Goal: Task Accomplishment & Management: Manage account settings

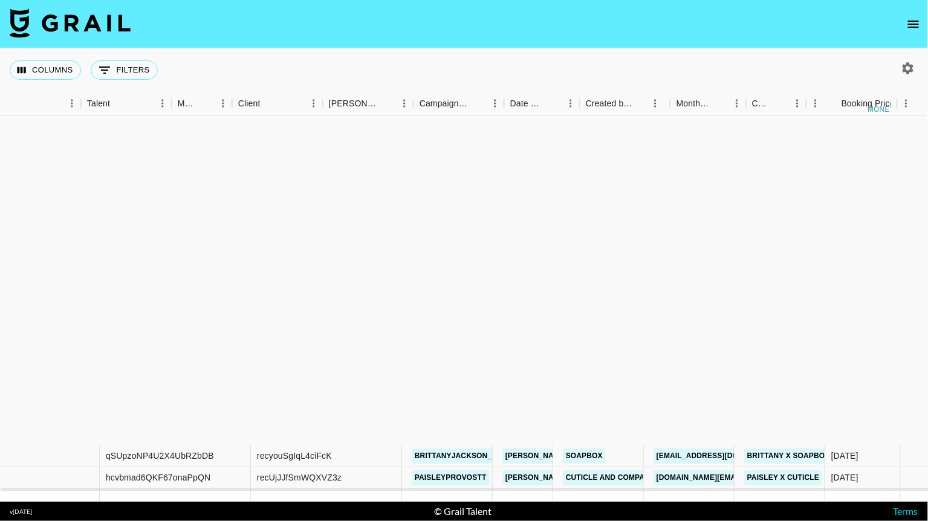
scroll to position [377, 321]
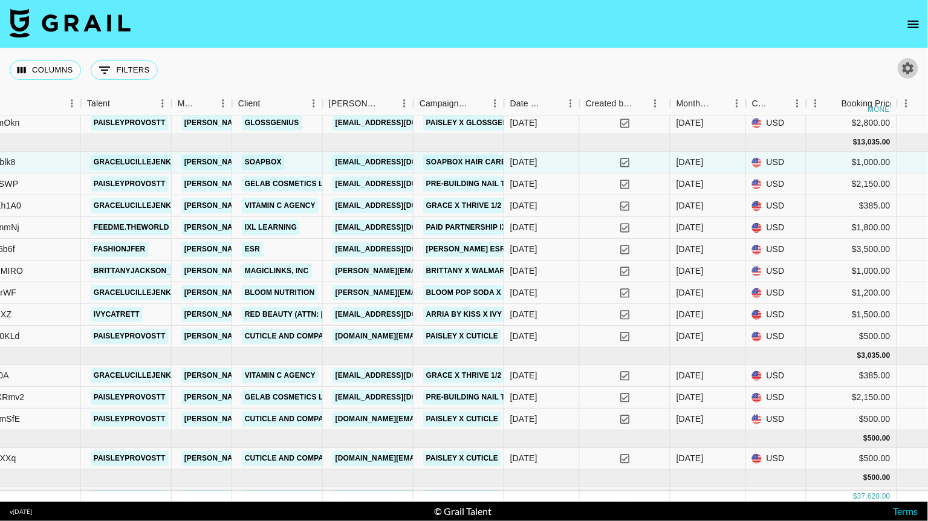
click at [905, 76] on button "button" at bounding box center [908, 68] width 21 height 21
select select "[DATE]"
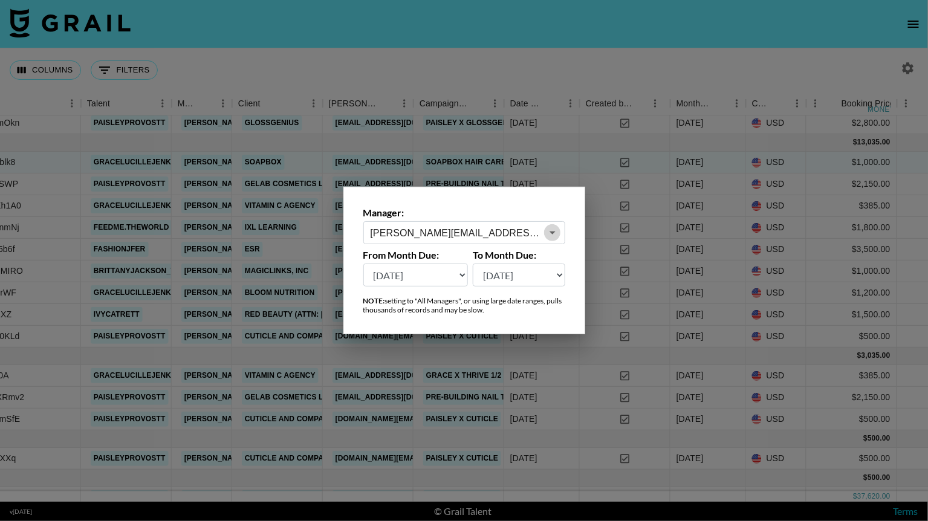
click at [552, 229] on icon "Open" at bounding box center [552, 233] width 15 height 15
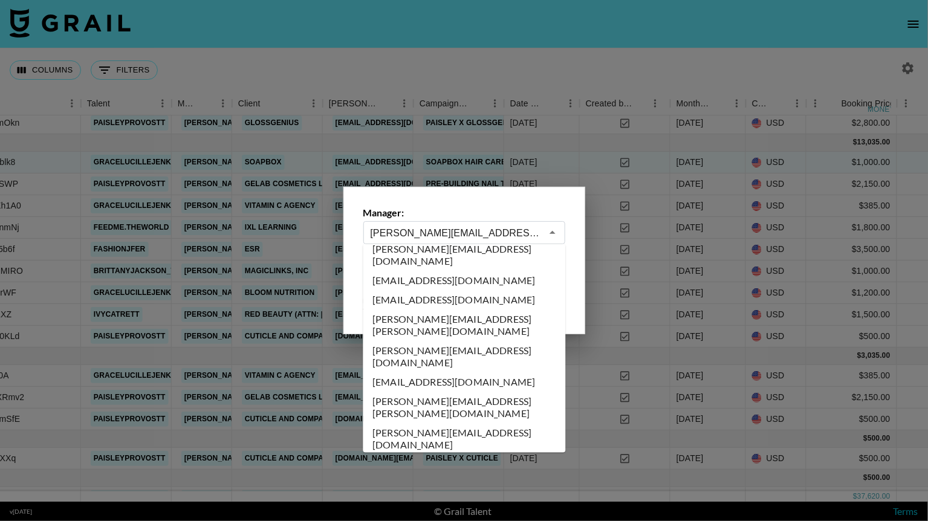
scroll to position [3695, 0]
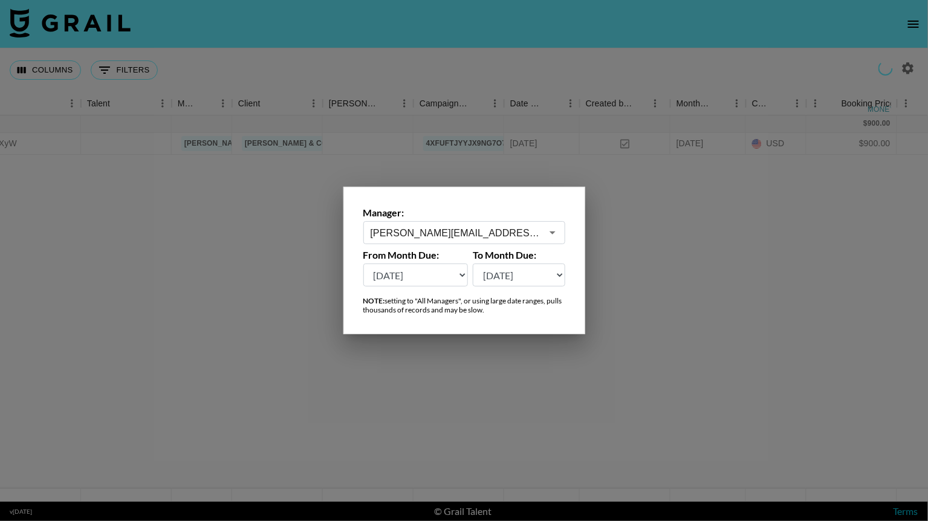
scroll to position [0, 321]
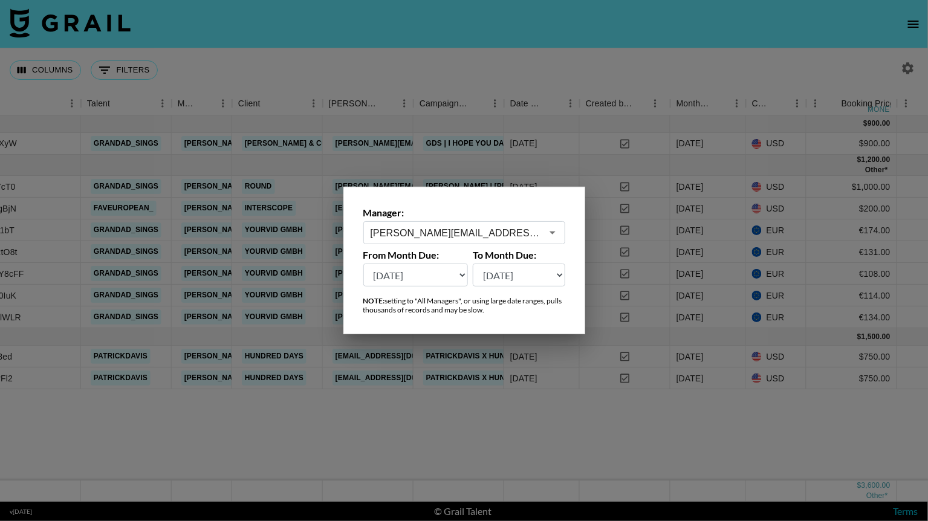
click at [542, 233] on input "judy.manning@grail-talent.com" at bounding box center [456, 233] width 171 height 14
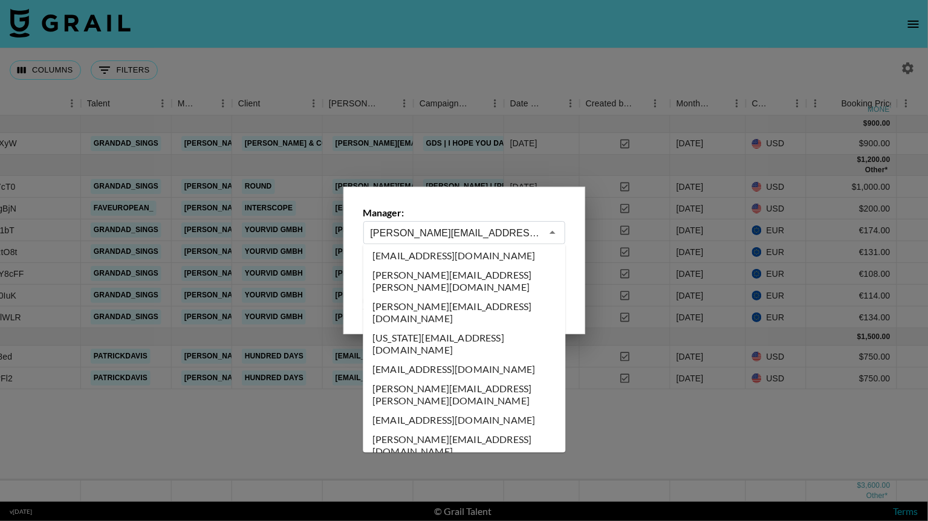
scroll to position [3823, 0]
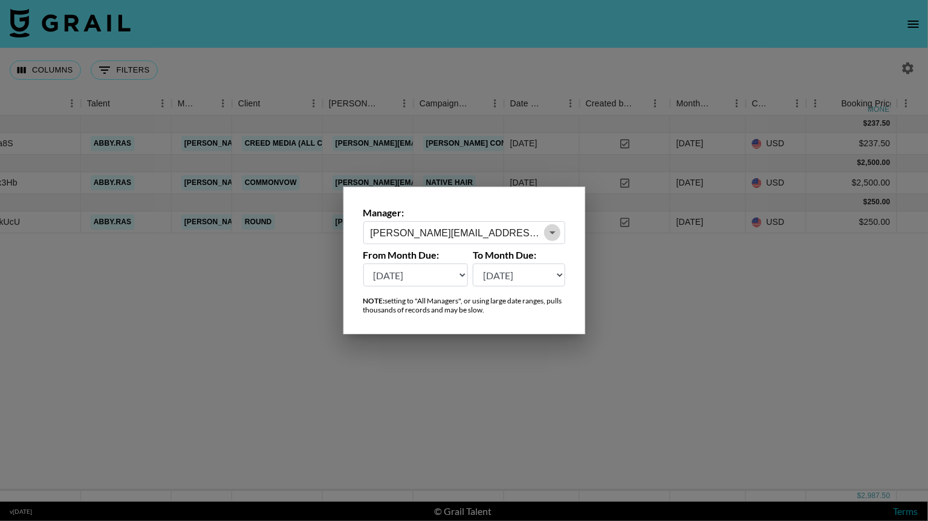
click at [548, 233] on icon "Open" at bounding box center [552, 233] width 15 height 15
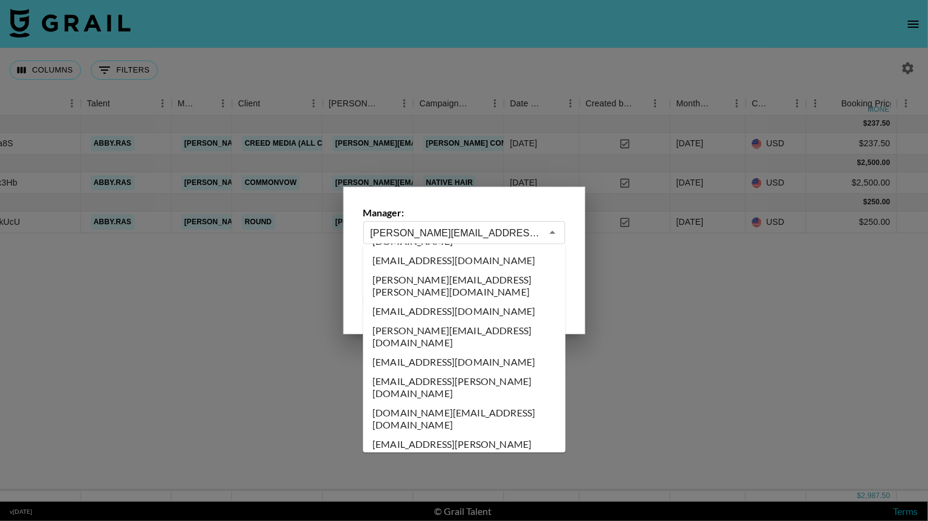
scroll to position [3996, 0]
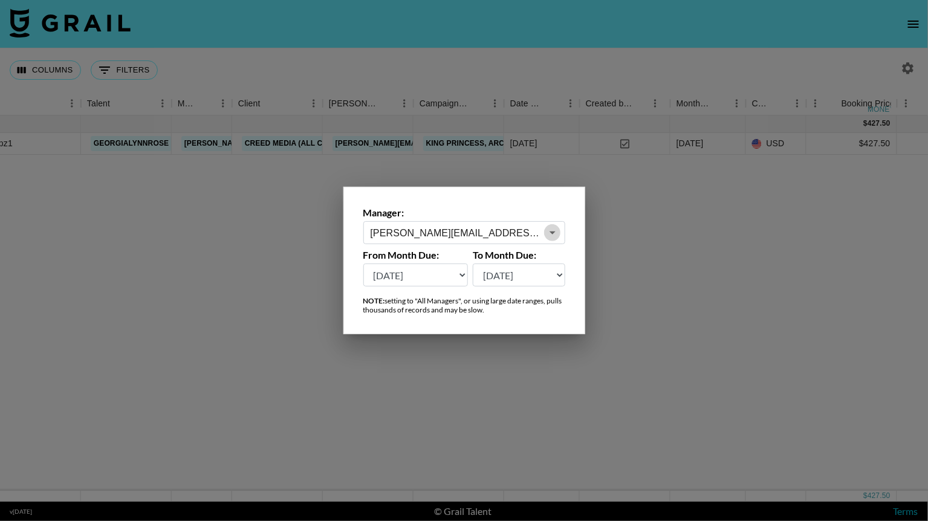
click at [553, 235] on icon "Open" at bounding box center [552, 233] width 15 height 15
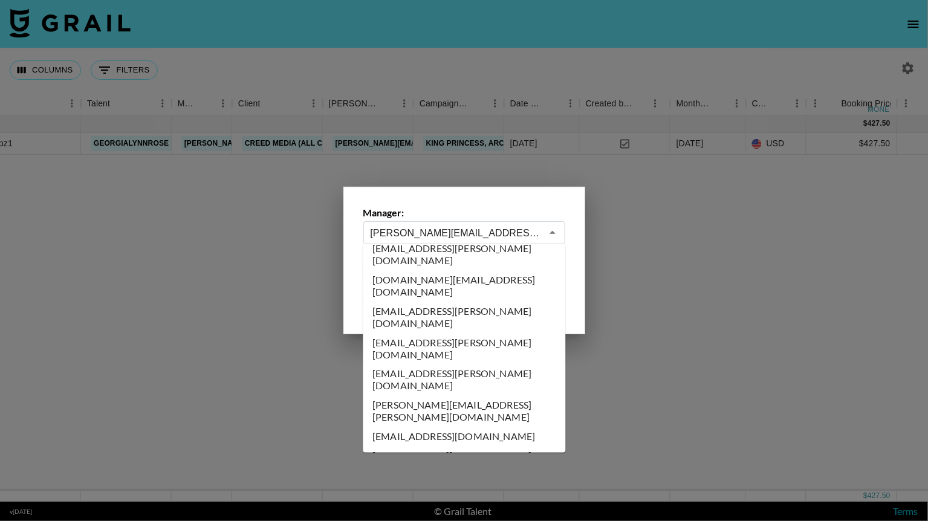
scroll to position [4116, 0]
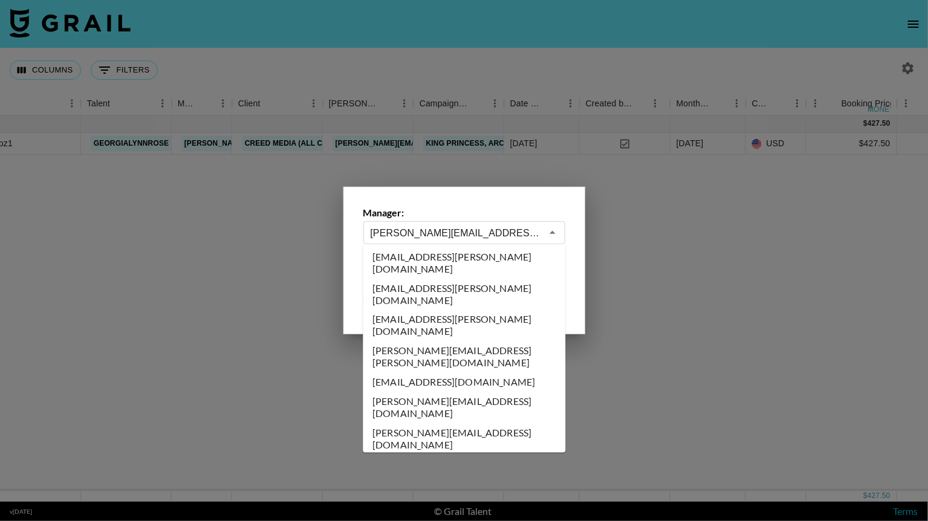
type input "laura_clark@grail-talent.com"
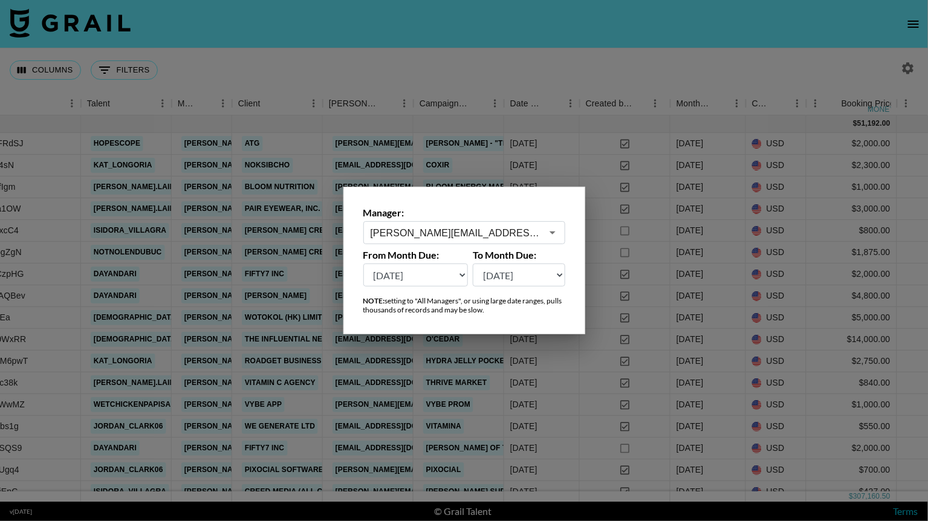
click at [564, 54] on div at bounding box center [464, 260] width 928 height 521
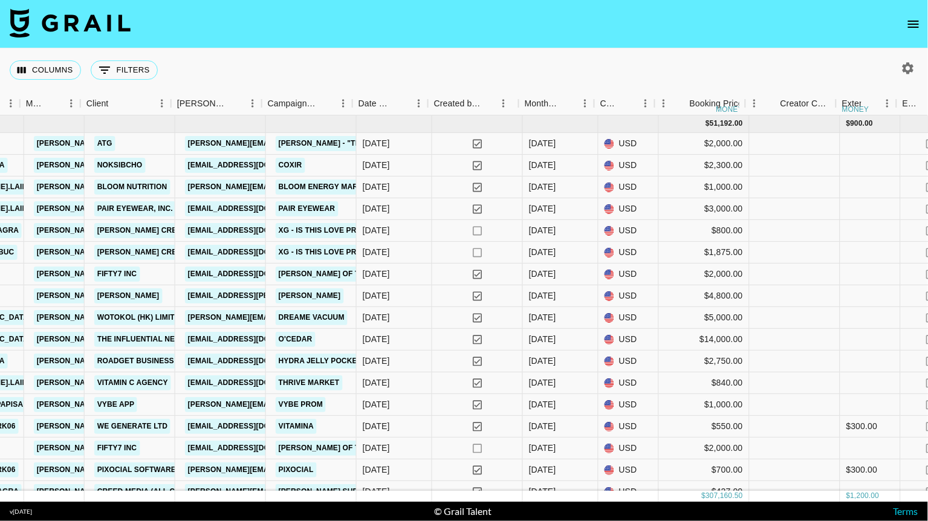
scroll to position [0, 452]
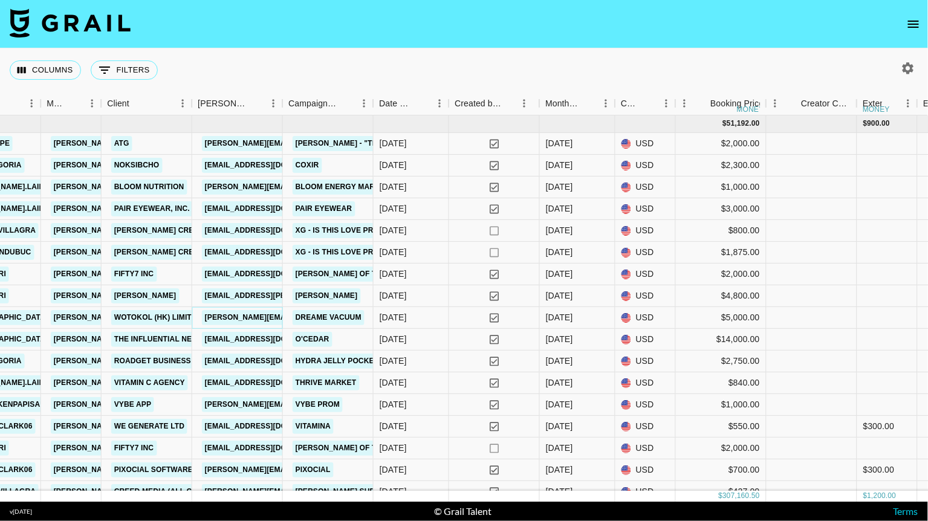
click at [257, 315] on link "jamie@wotokol.com" at bounding box center [300, 317] width 197 height 15
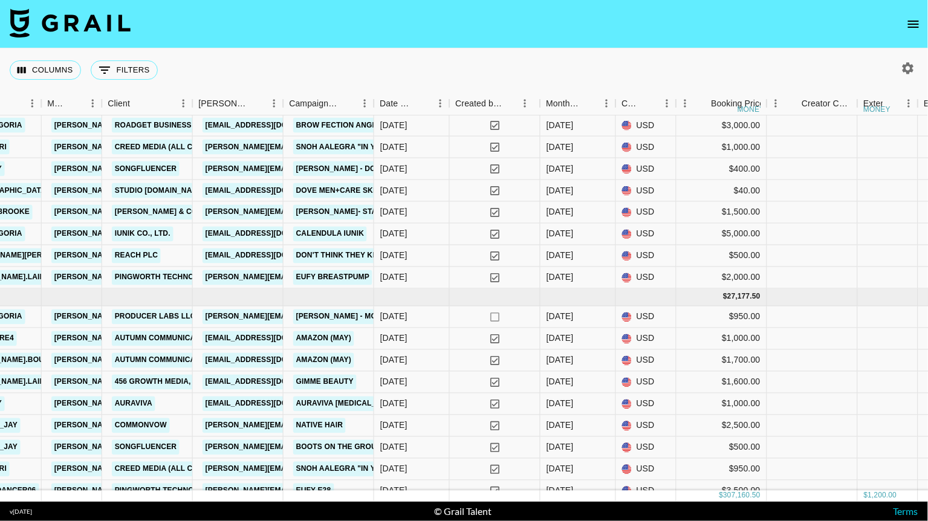
scroll to position [909, 451]
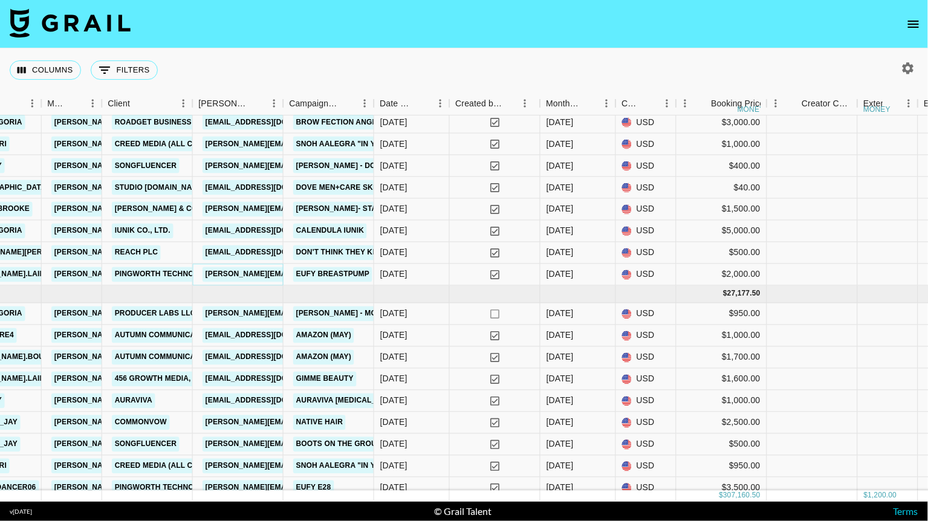
click at [259, 274] on link "diana.cp@pingworth.com" at bounding box center [301, 274] width 197 height 15
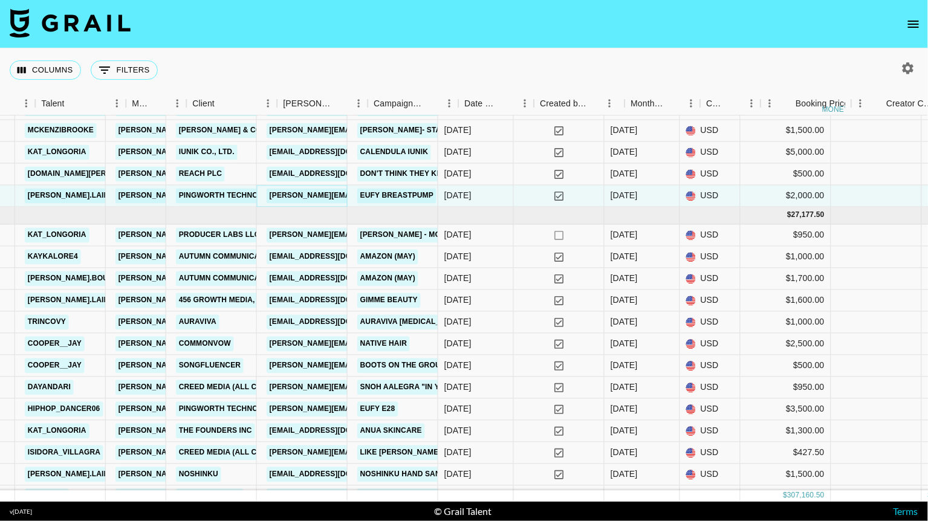
scroll to position [988, 366]
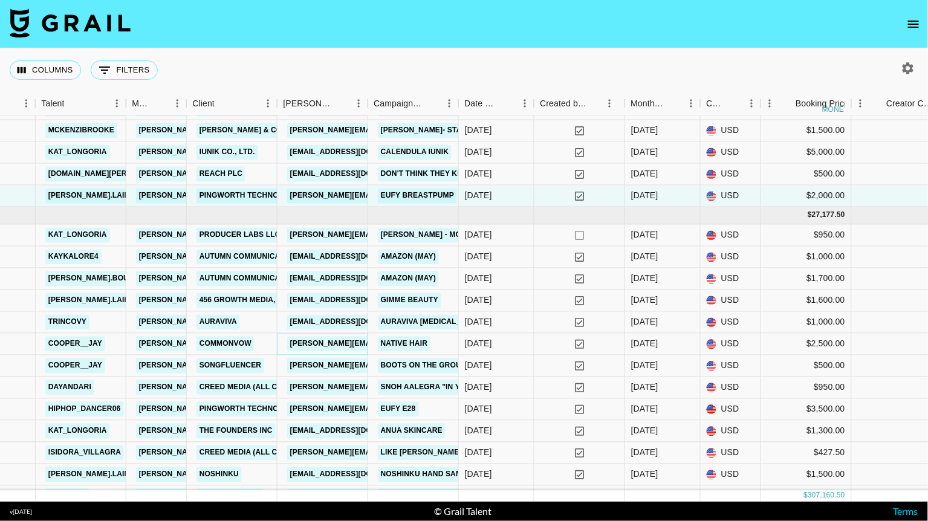
click at [324, 342] on link "pete.edward@commonvow.com" at bounding box center [416, 343] width 259 height 15
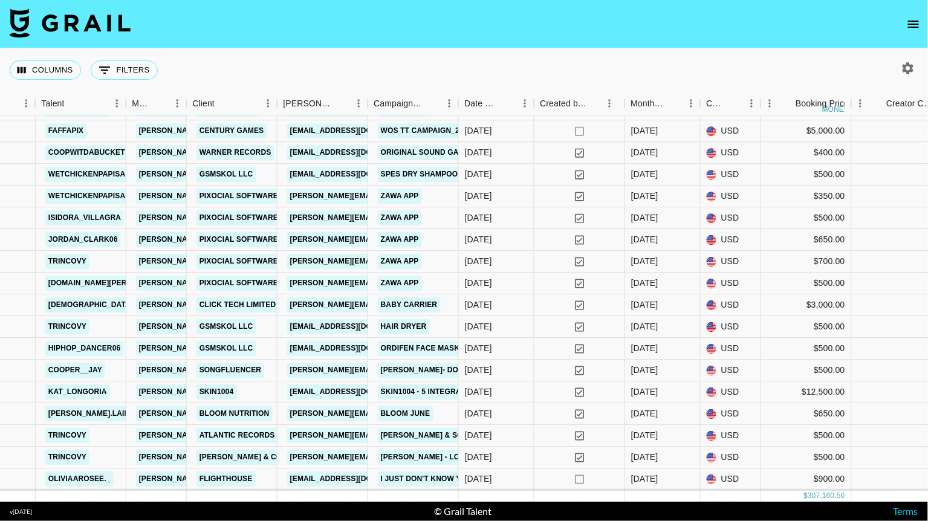
scroll to position [1690, 366]
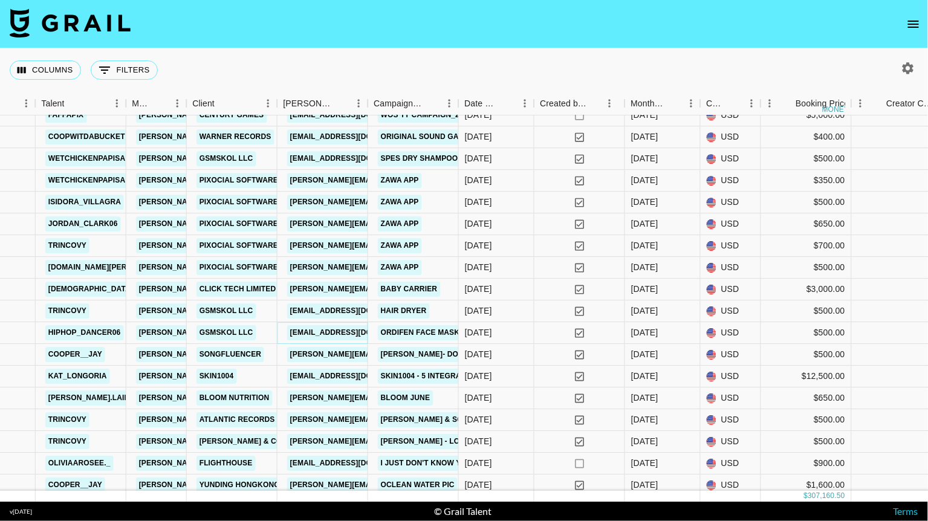
click at [333, 334] on link "sankred@gsmsinfluencers.com" at bounding box center [354, 332] width 135 height 15
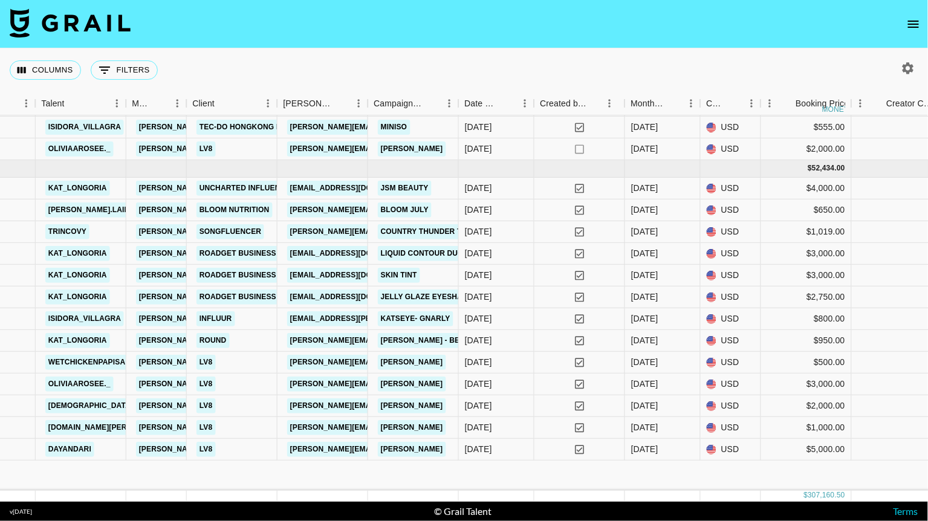
scroll to position [2148, 366]
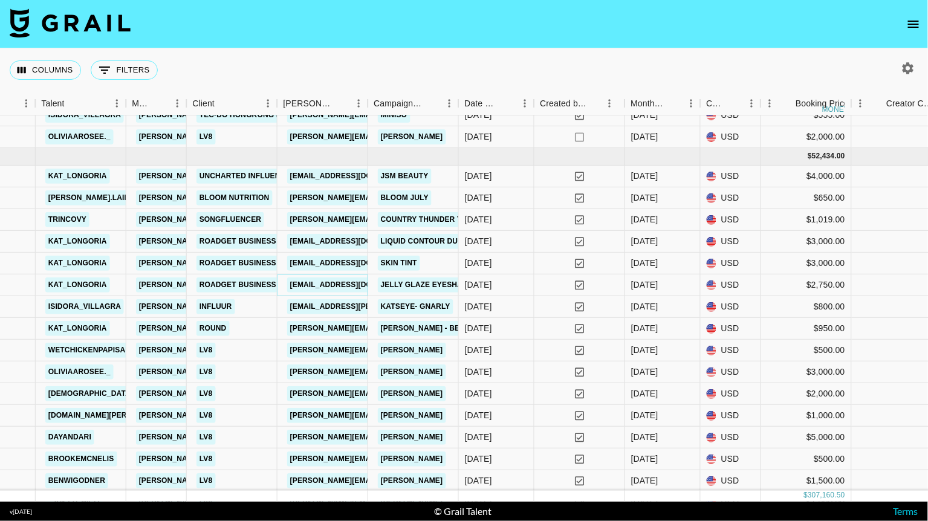
click at [344, 284] on link "kolcare15@sheglam.com" at bounding box center [354, 285] width 135 height 15
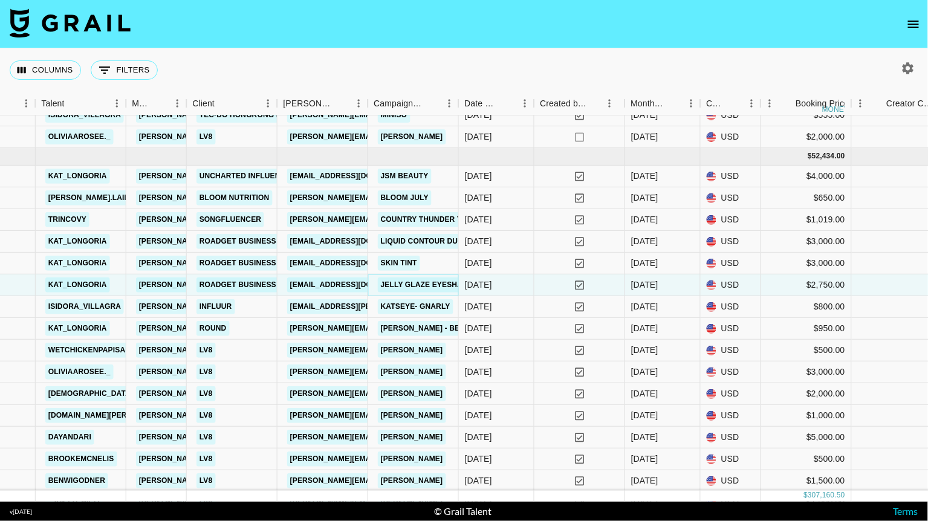
click at [426, 281] on link "Jelly Glaze eyeshadow stick" at bounding box center [443, 285] width 130 height 15
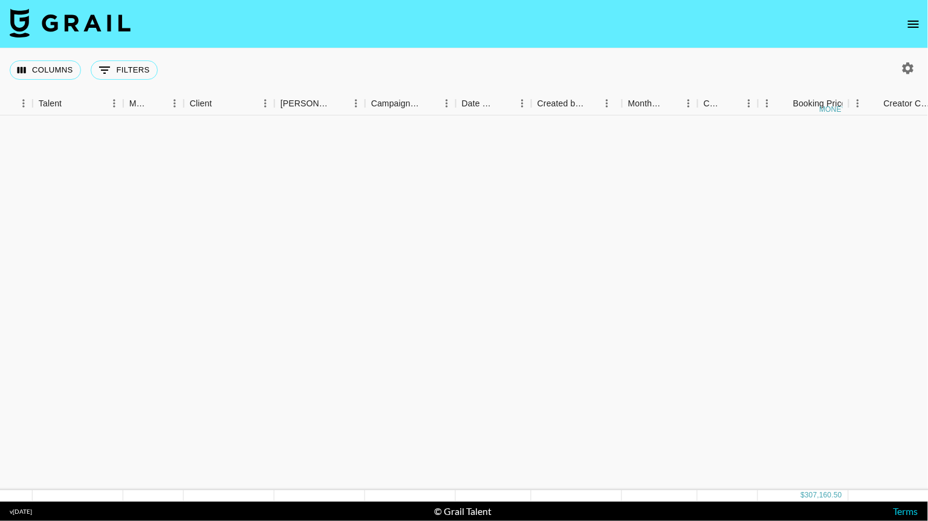
scroll to position [1915, 369]
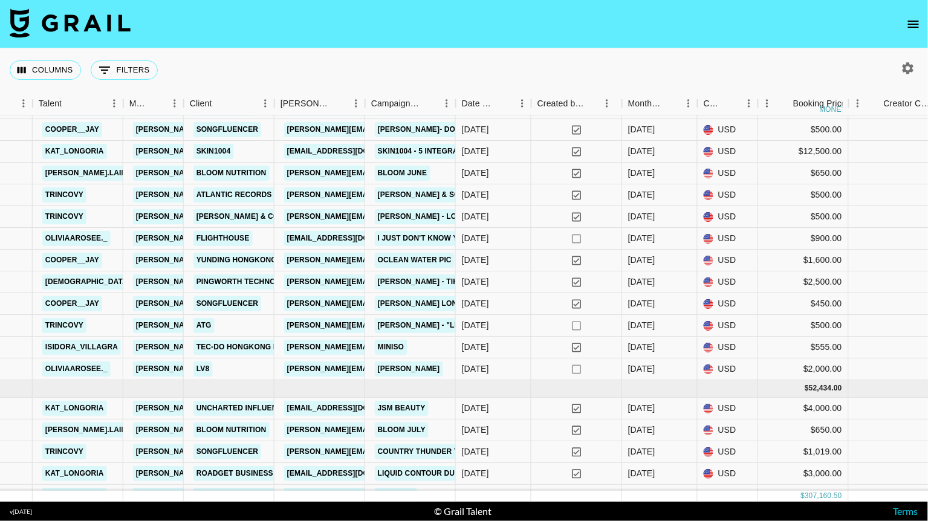
click at [919, 64] on div at bounding box center [905, 68] width 45 height 21
click at [901, 70] on icon "button" at bounding box center [908, 68] width 15 height 15
select select "Mar '25"
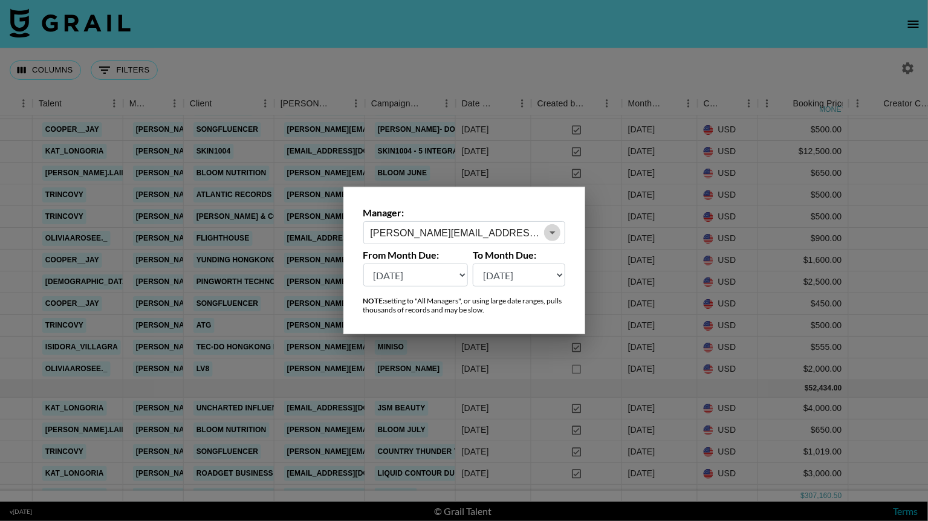
click at [545, 229] on icon "Open" at bounding box center [552, 233] width 15 height 15
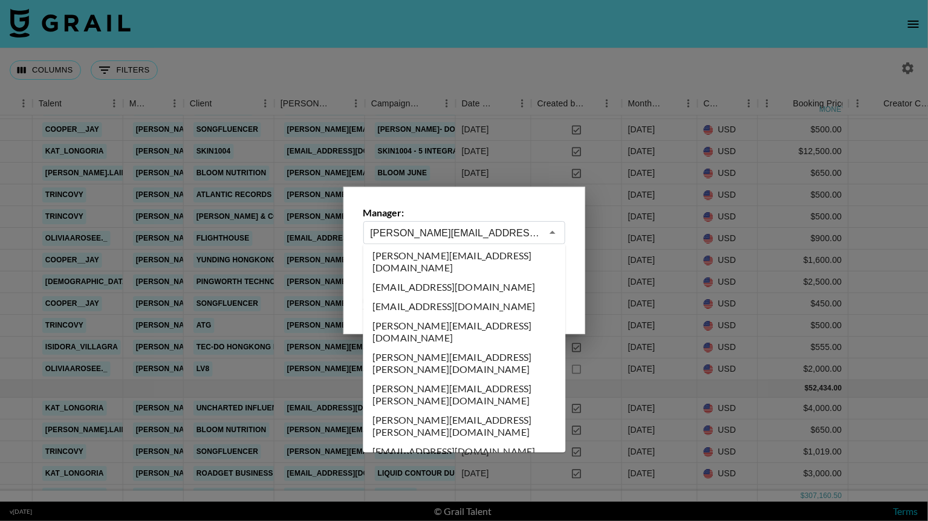
scroll to position [4470, 0]
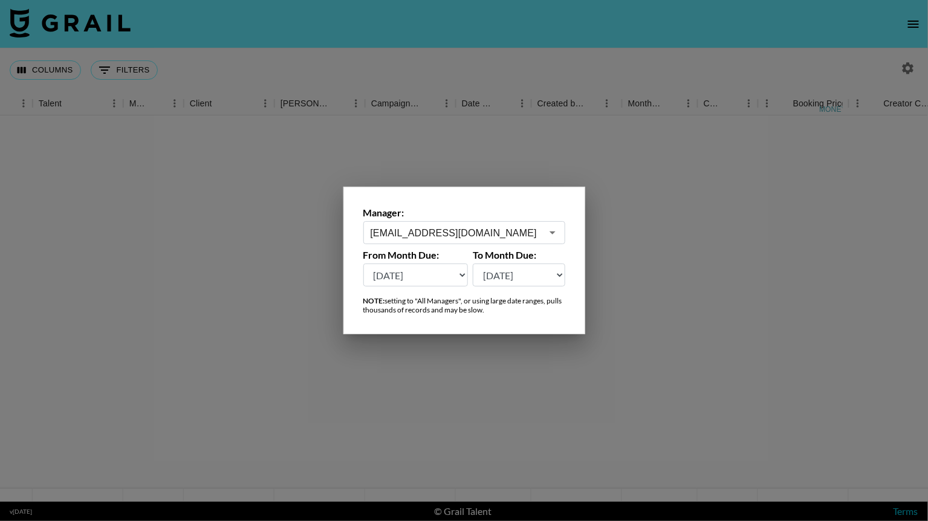
scroll to position [0, 369]
click at [553, 236] on icon "Open" at bounding box center [552, 233] width 15 height 15
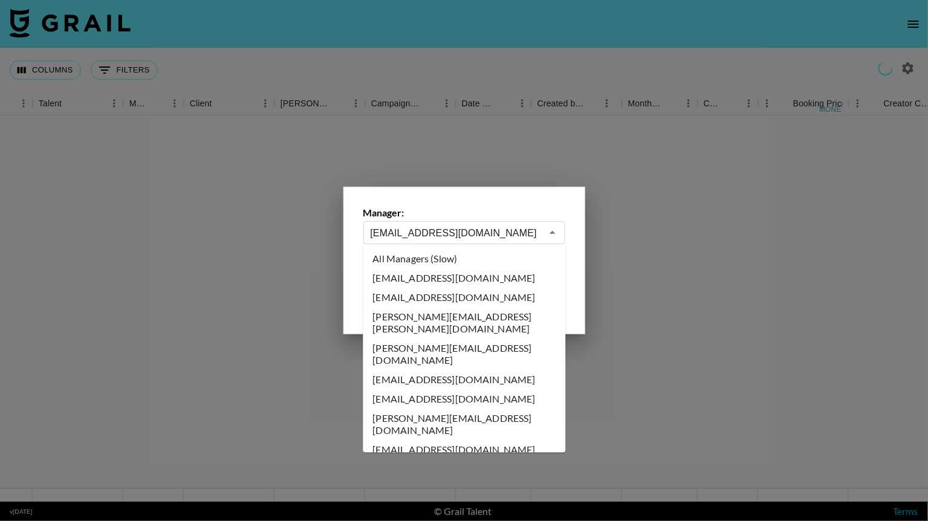
scroll to position [4399, 0]
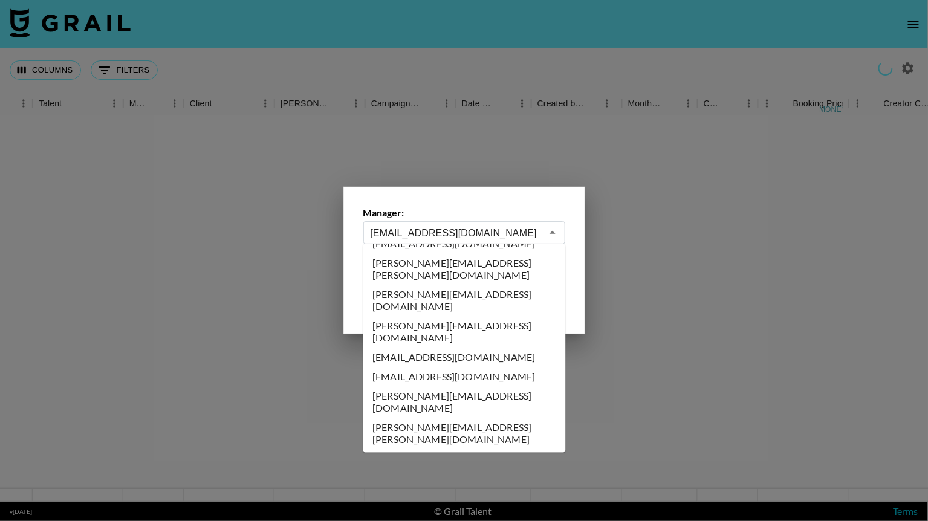
type input "lyonel@grail-talent.com"
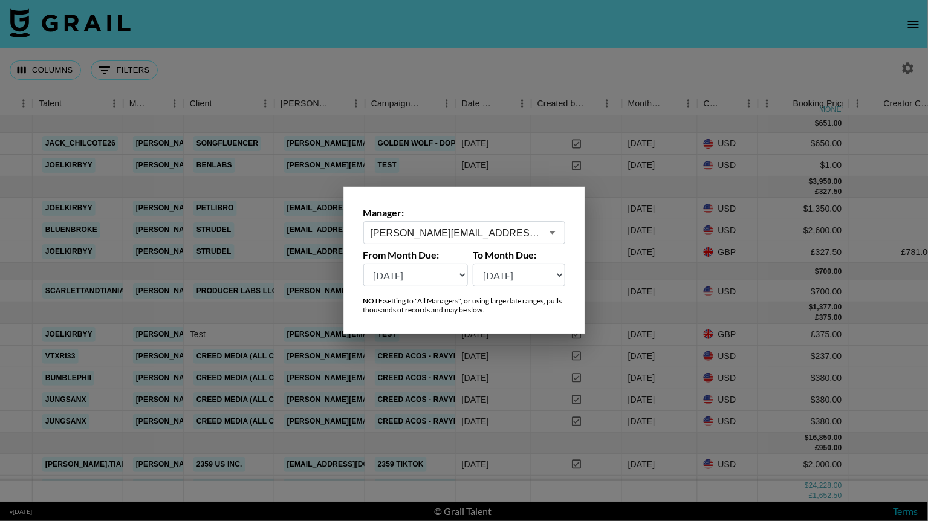
click at [576, 66] on div at bounding box center [464, 260] width 928 height 521
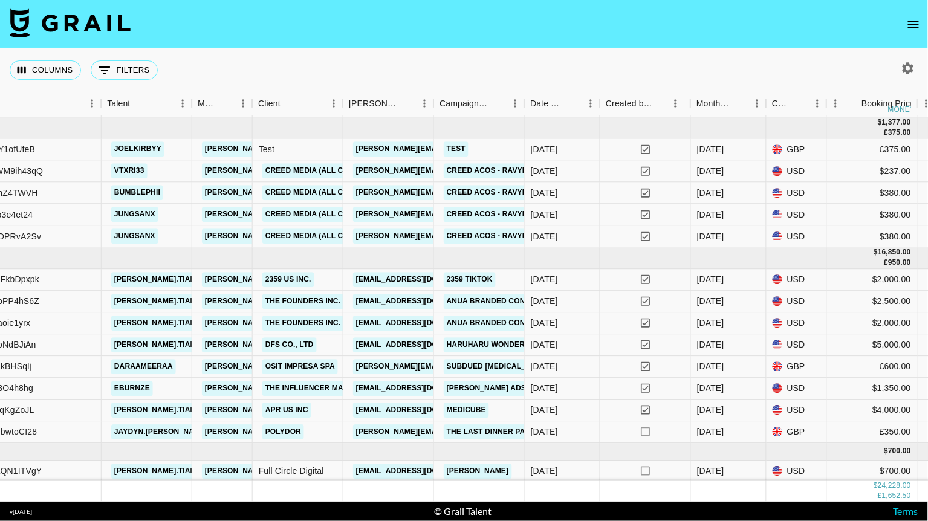
scroll to position [184, 300]
click at [903, 71] on icon "button" at bounding box center [908, 68] width 15 height 15
select select "Mar '25"
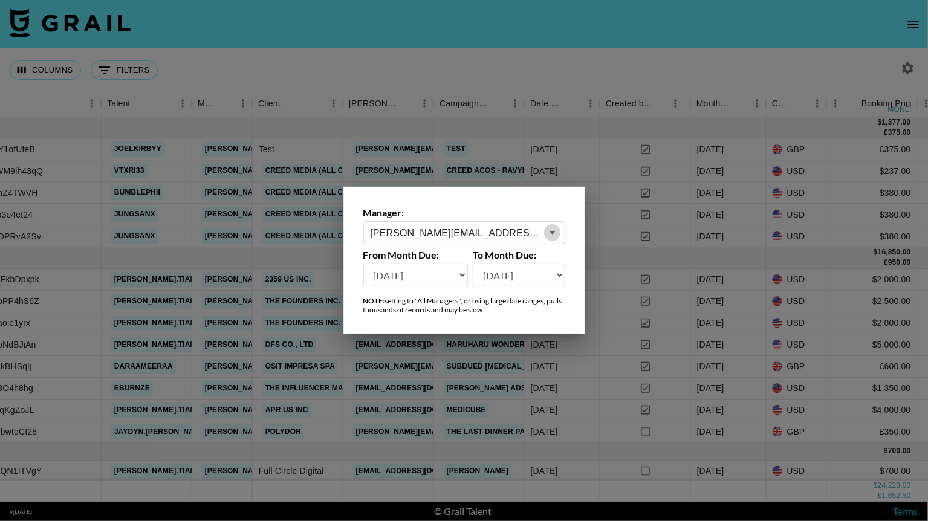
click at [559, 236] on icon "Open" at bounding box center [552, 233] width 15 height 15
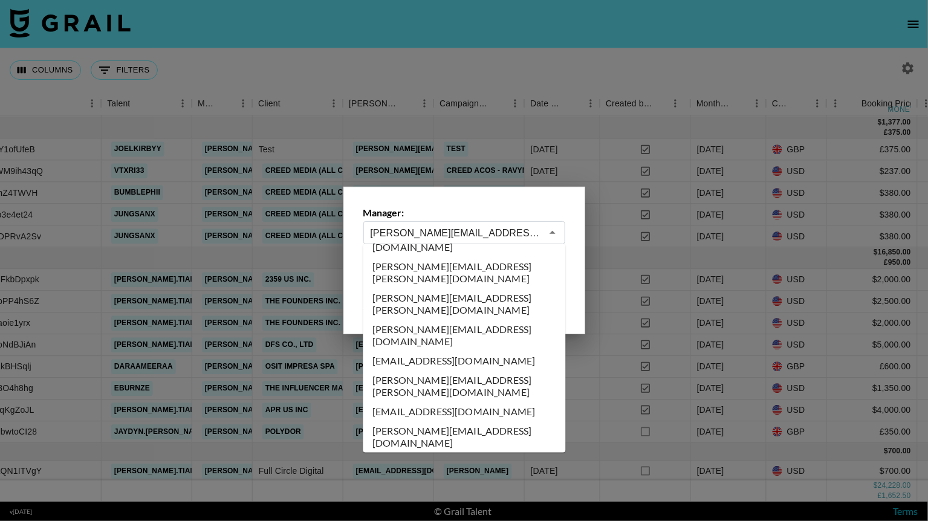
scroll to position [5283, 0]
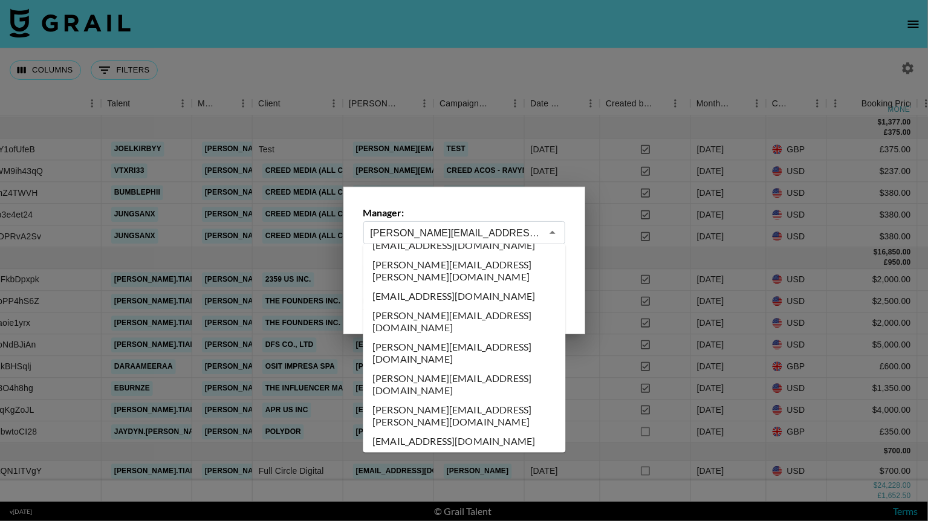
type input "nina@grail-talent.com"
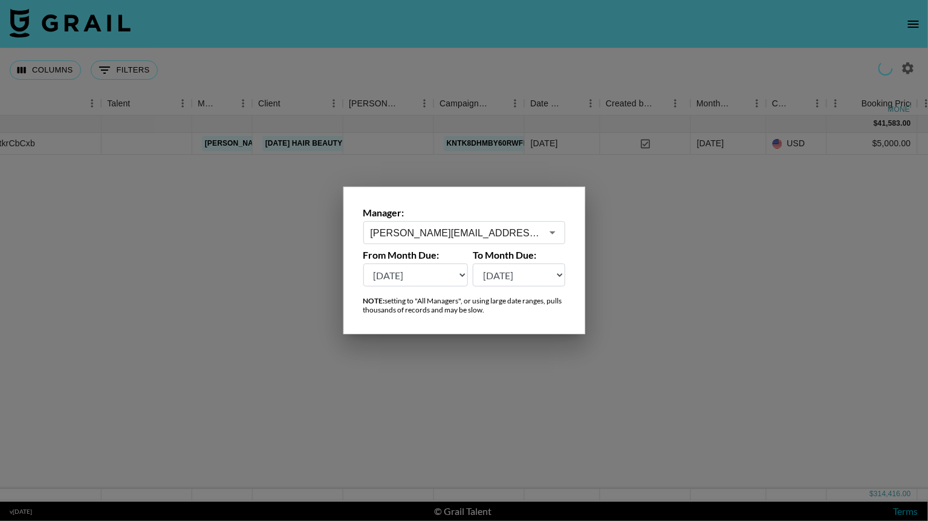
scroll to position [0, 300]
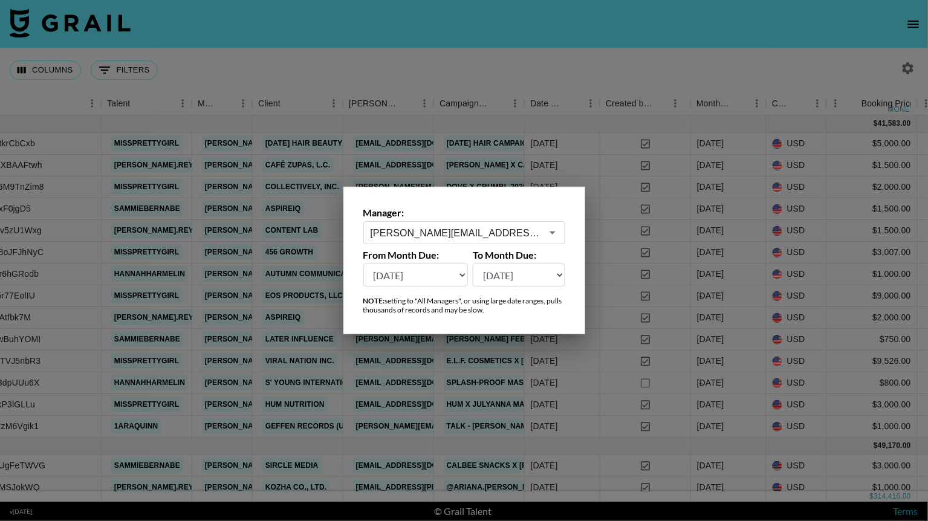
click at [621, 60] on div at bounding box center [464, 260] width 928 height 521
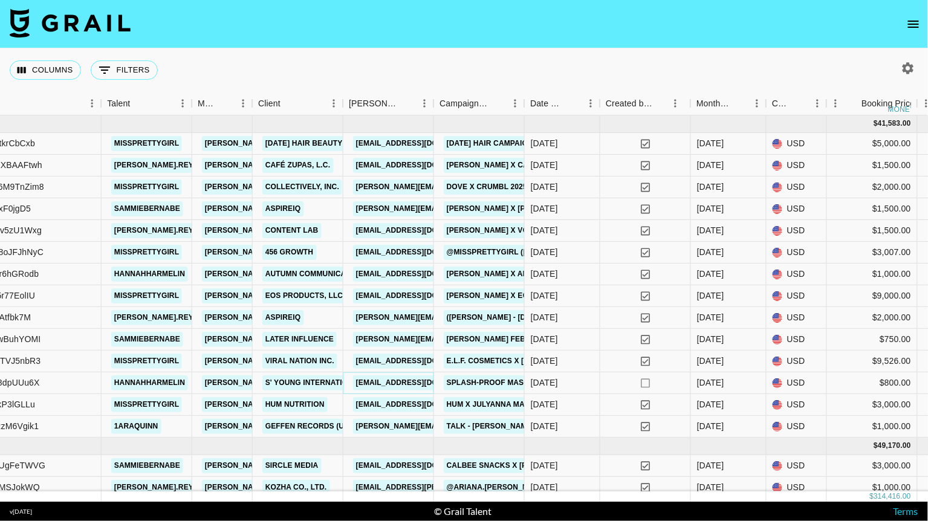
click at [415, 382] on link "lordandberry@syounggroup.com" at bounding box center [420, 382] width 135 height 15
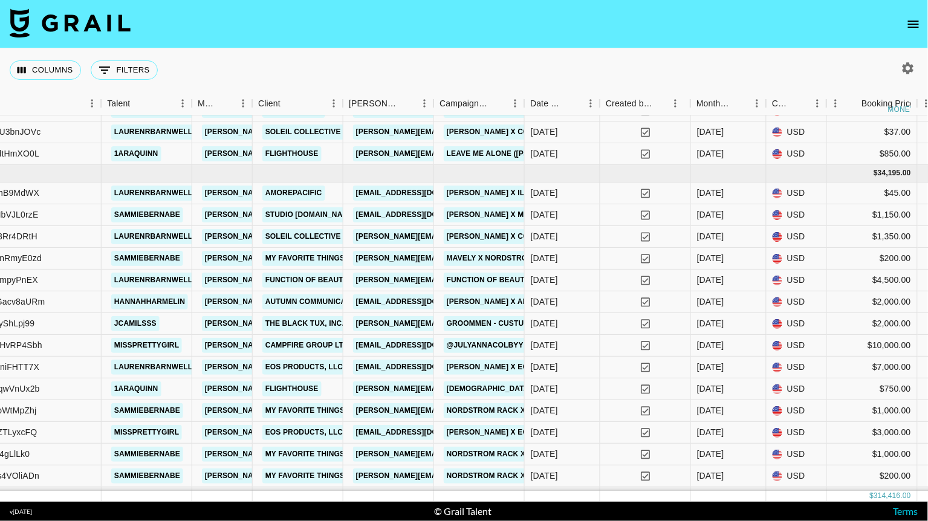
scroll to position [1116, 300]
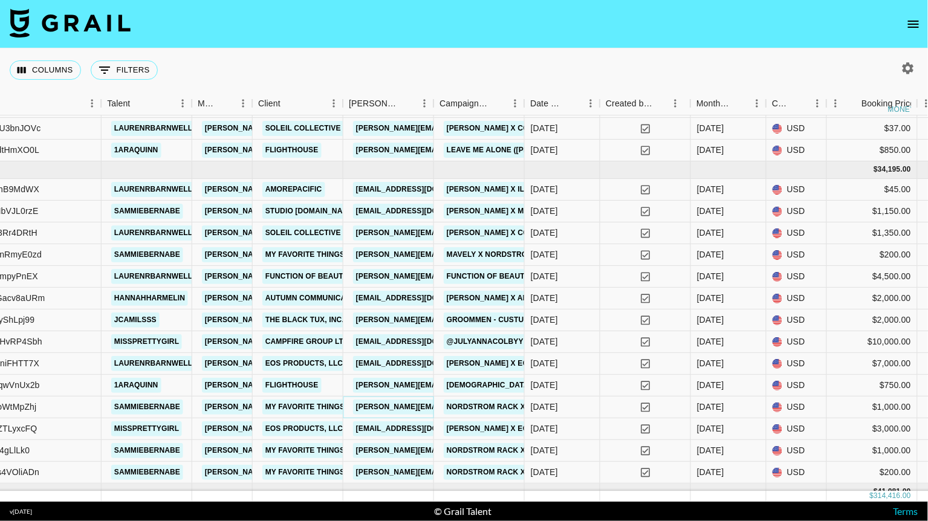
click at [413, 405] on link "ronni@joinmavely.com" at bounding box center [451, 407] width 197 height 15
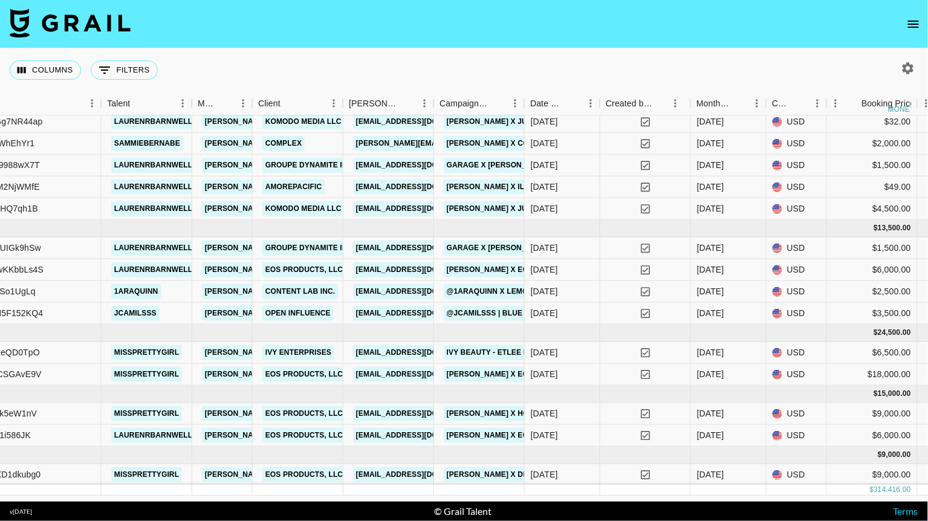
scroll to position [1640, 300]
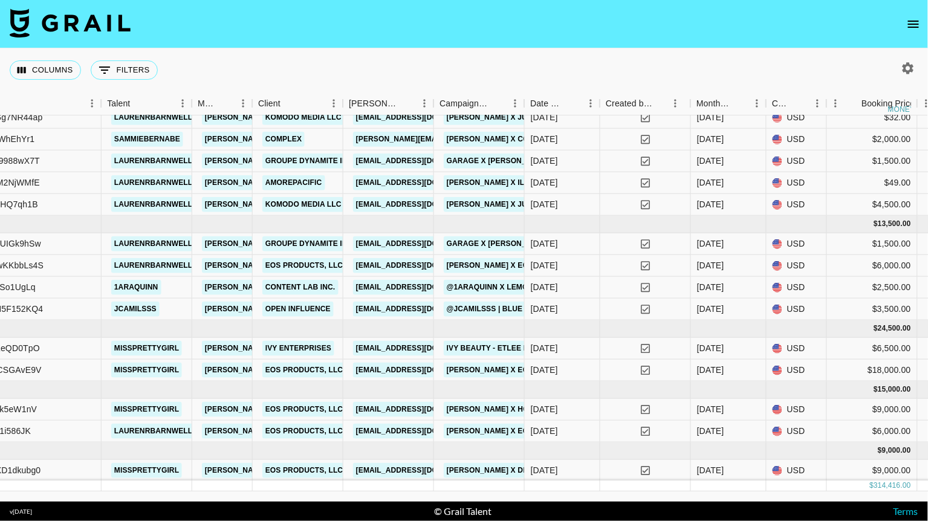
click at [910, 79] on div "Columns 0 Filters + Booking" at bounding box center [464, 70] width 928 height 44
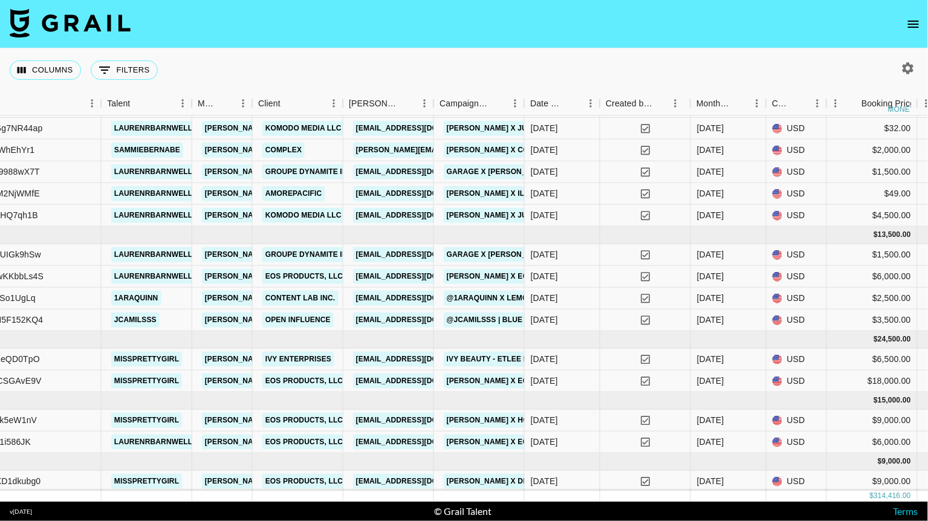
click at [907, 65] on icon "button" at bounding box center [908, 67] width 11 height 11
select select "Mar '25"
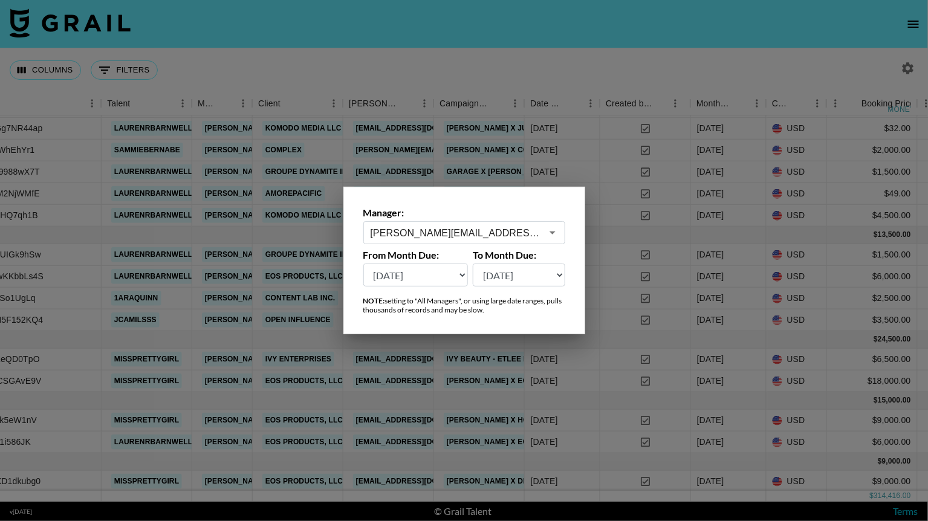
click at [544, 234] on button "Open" at bounding box center [552, 232] width 17 height 17
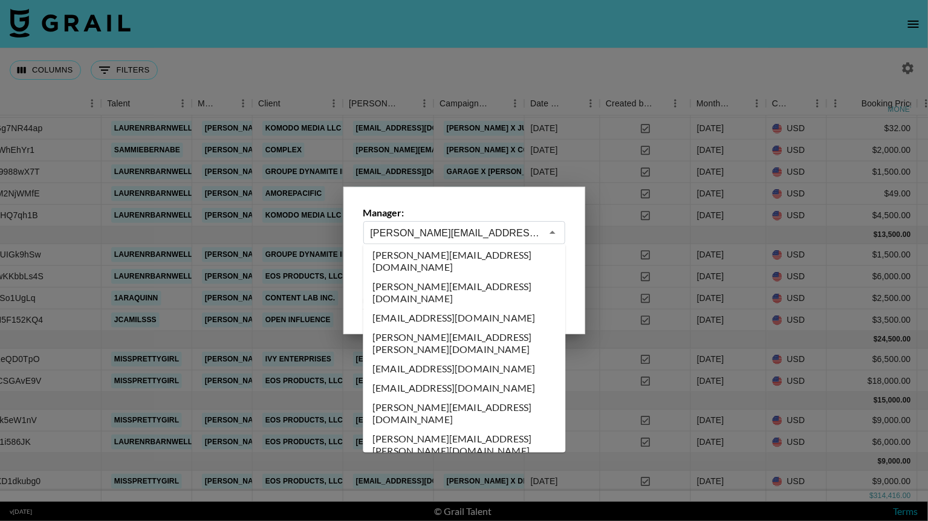
scroll to position [6032, 0]
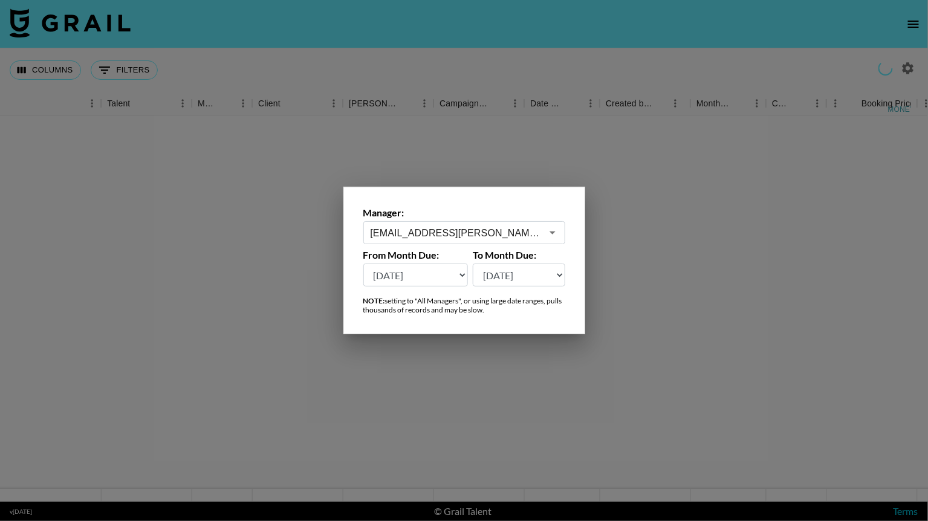
scroll to position [0, 300]
click at [548, 233] on icon "Open" at bounding box center [552, 233] width 15 height 15
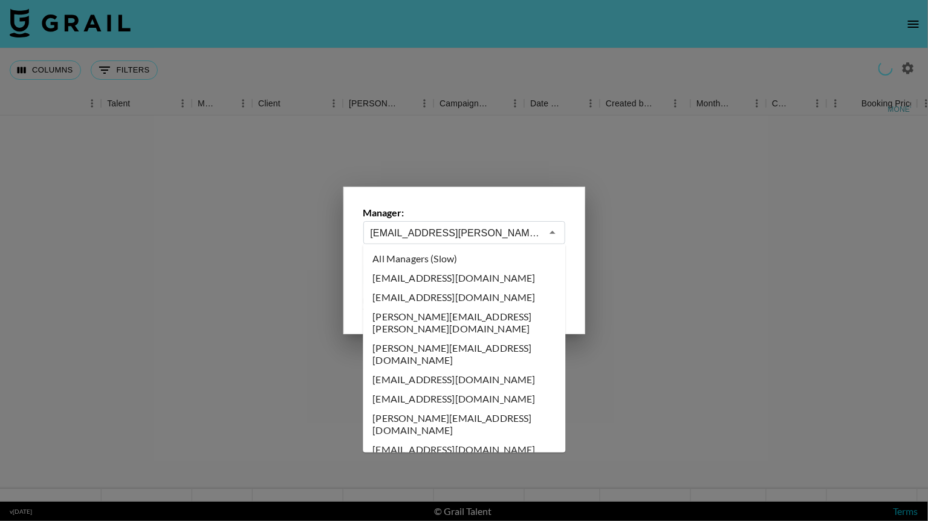
scroll to position [5908, 0]
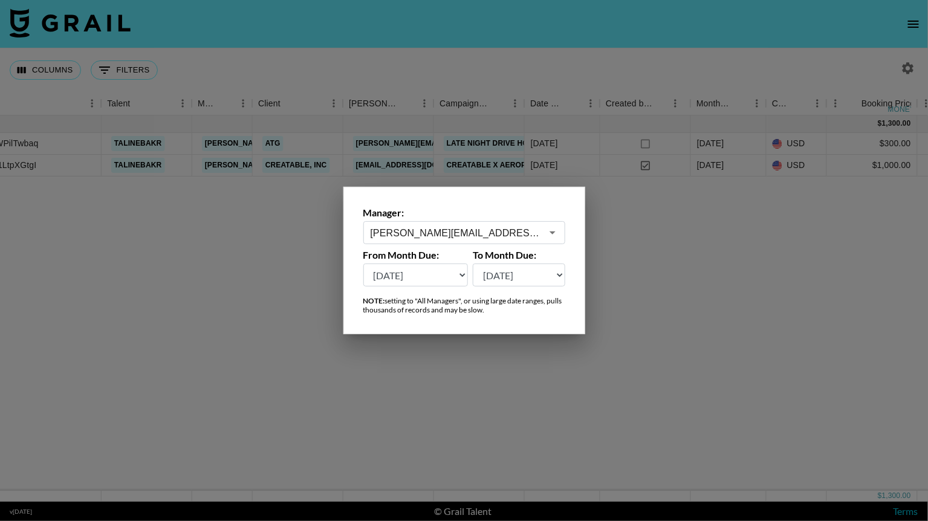
click at [554, 238] on icon "Open" at bounding box center [552, 233] width 15 height 15
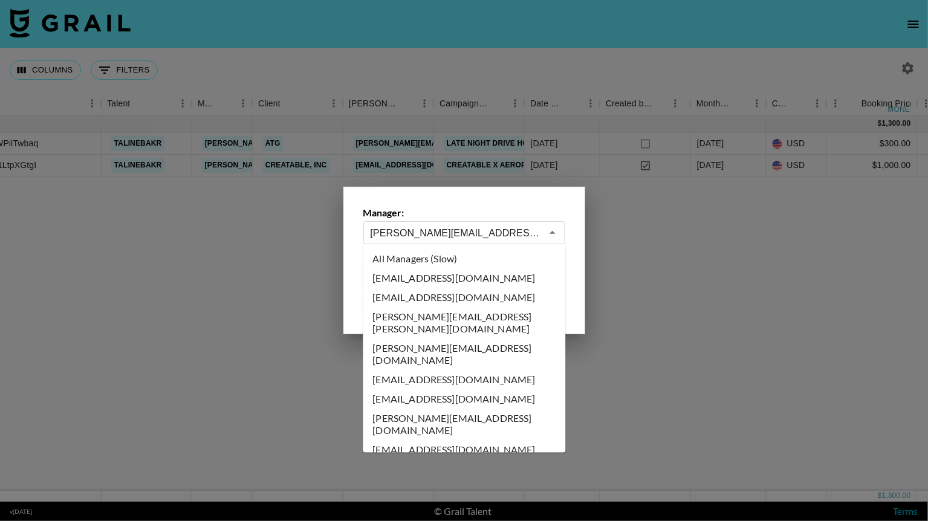
scroll to position [5811, 0]
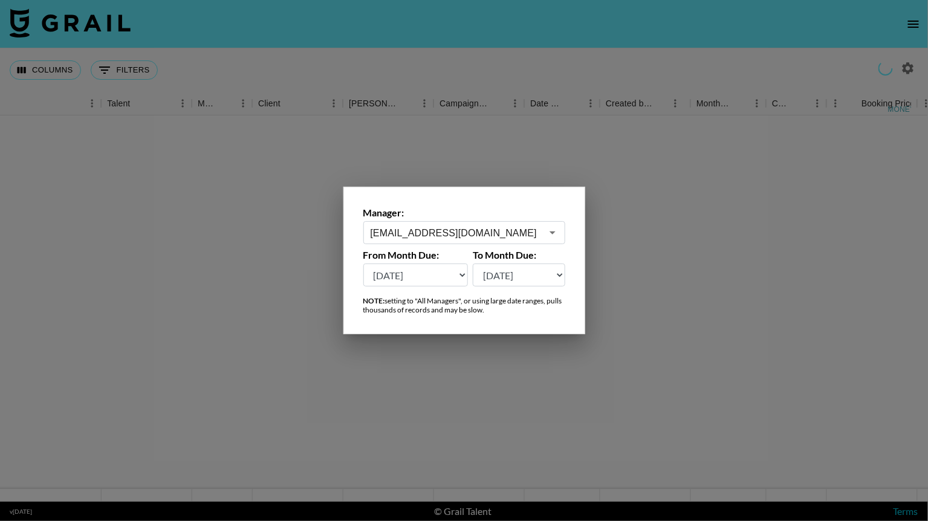
click at [550, 236] on icon "Open" at bounding box center [552, 233] width 15 height 15
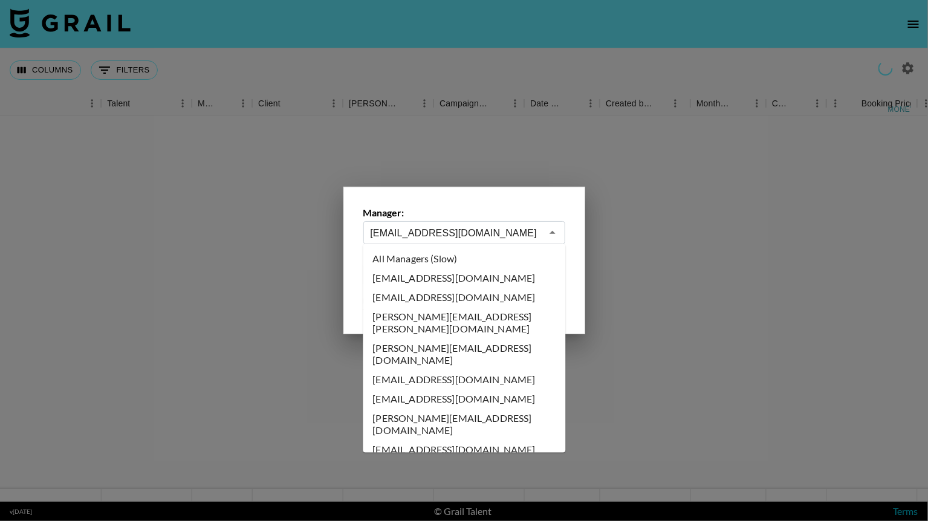
scroll to position [5733, 0]
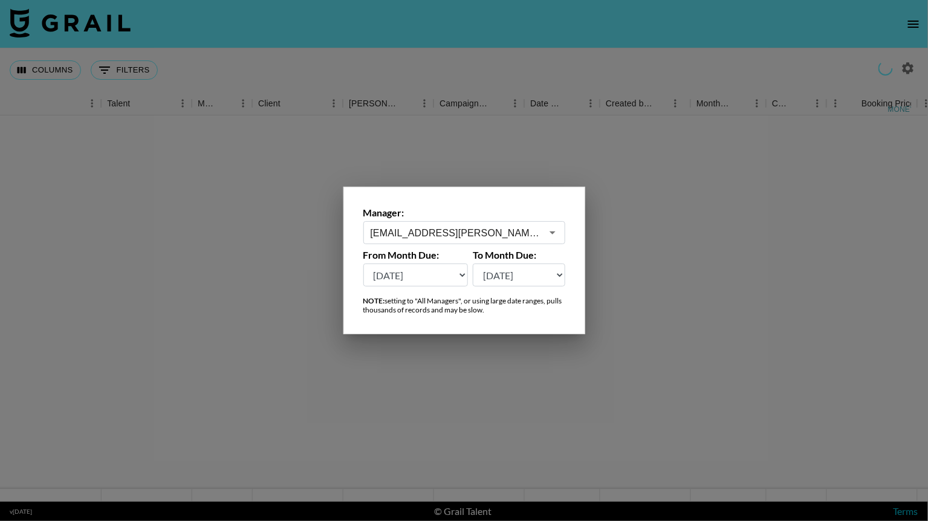
click at [548, 232] on icon "Open" at bounding box center [552, 233] width 15 height 15
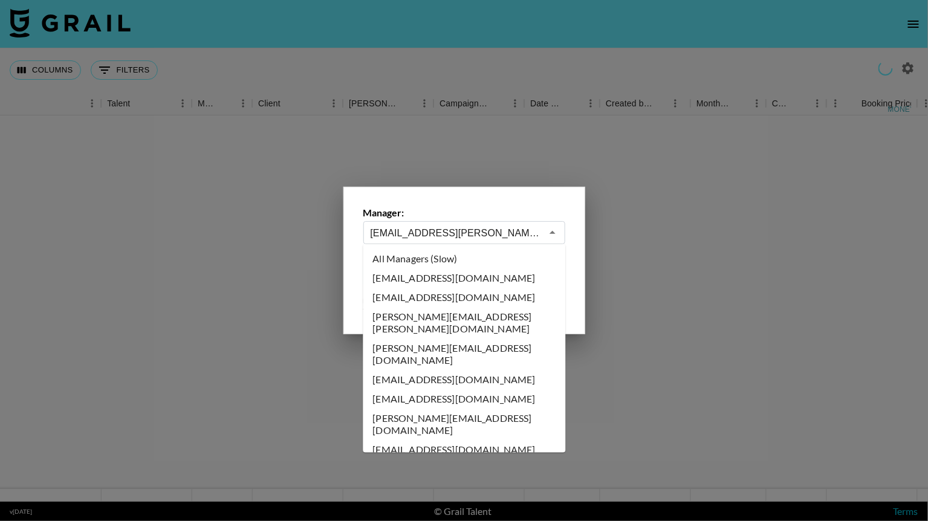
scroll to position [5597, 0]
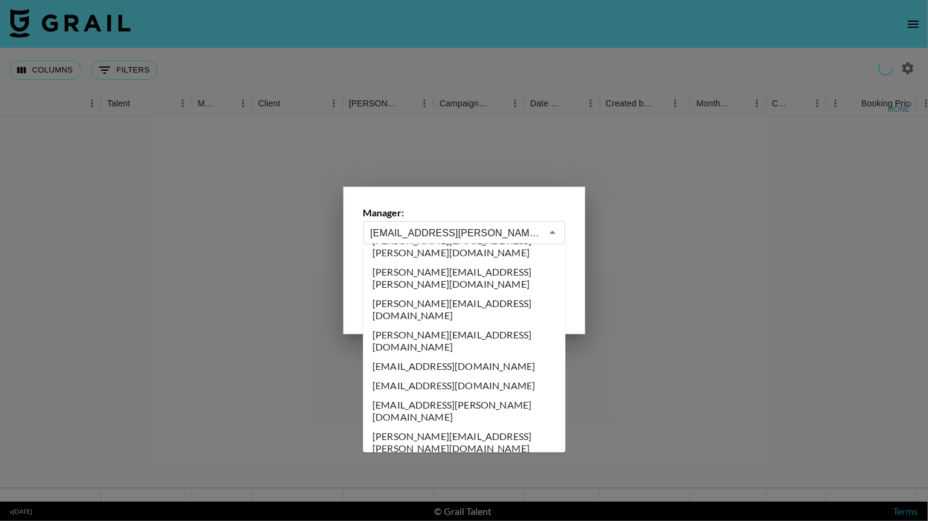
type input "paige.edwards@grail-talent.com"
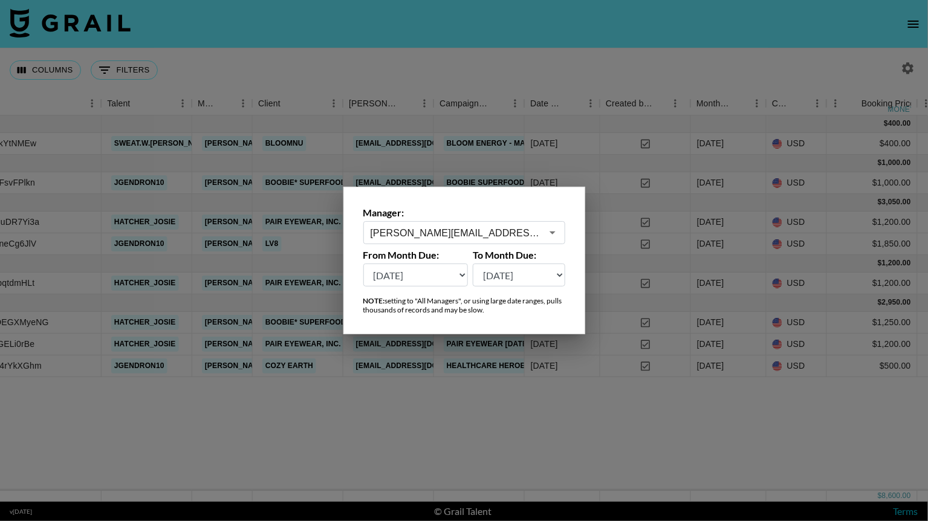
click at [508, 435] on div at bounding box center [464, 260] width 928 height 521
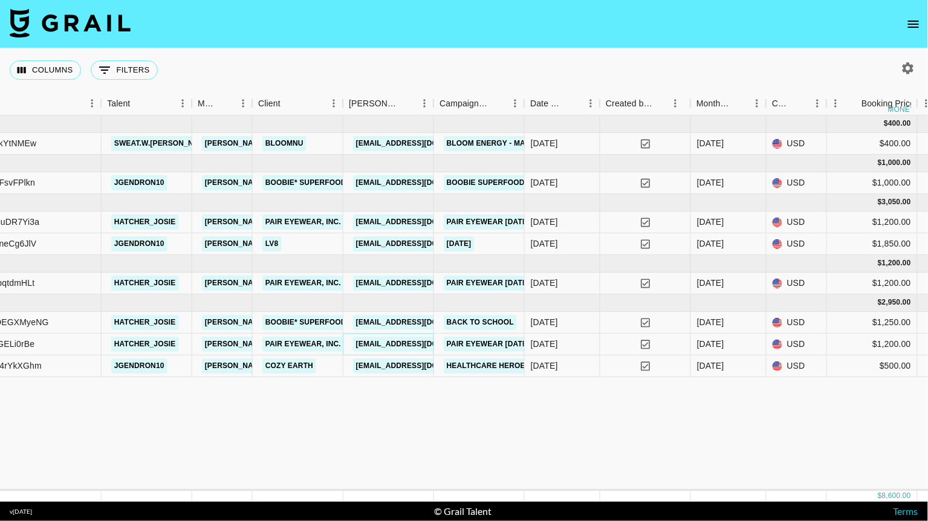
click at [414, 343] on link "partners@paireyewear.com" at bounding box center [420, 344] width 135 height 15
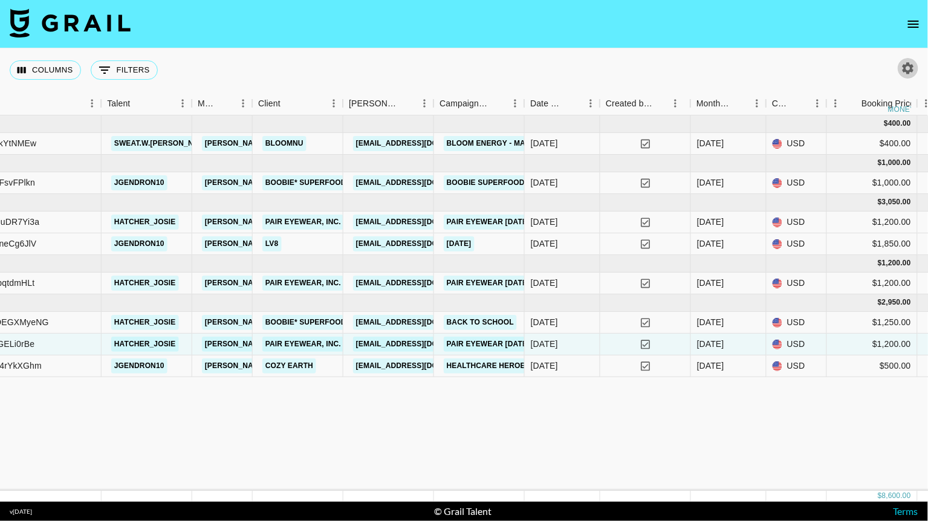
click at [911, 67] on icon "button" at bounding box center [908, 67] width 11 height 11
select select "Mar '25"
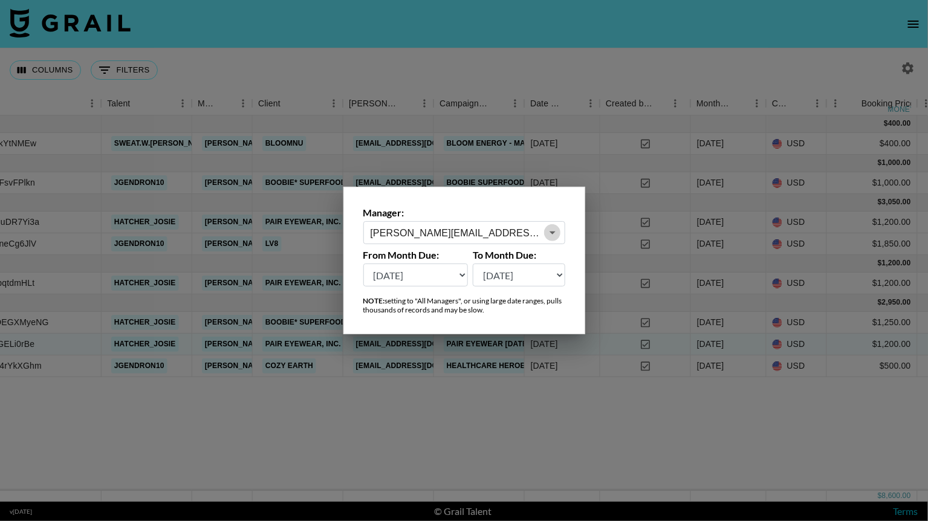
click at [552, 230] on icon "Open" at bounding box center [552, 233] width 15 height 15
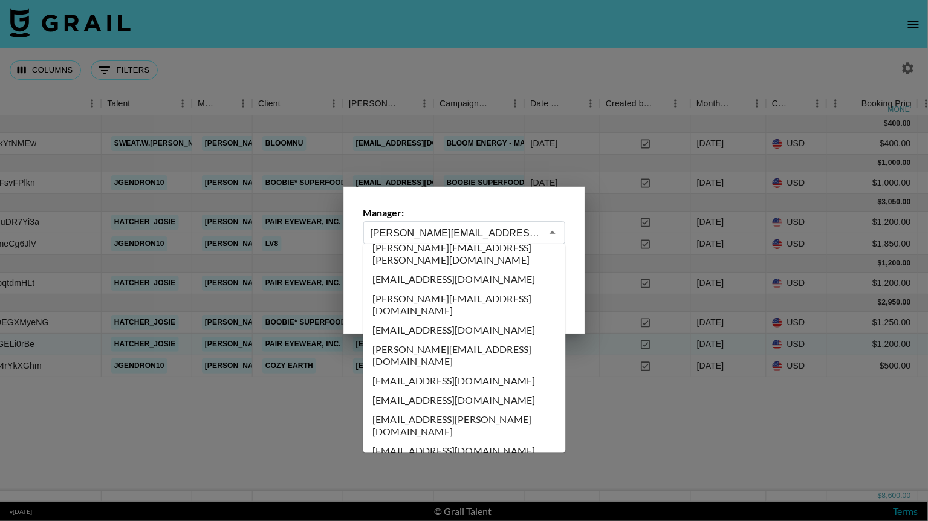
scroll to position [6918, 0]
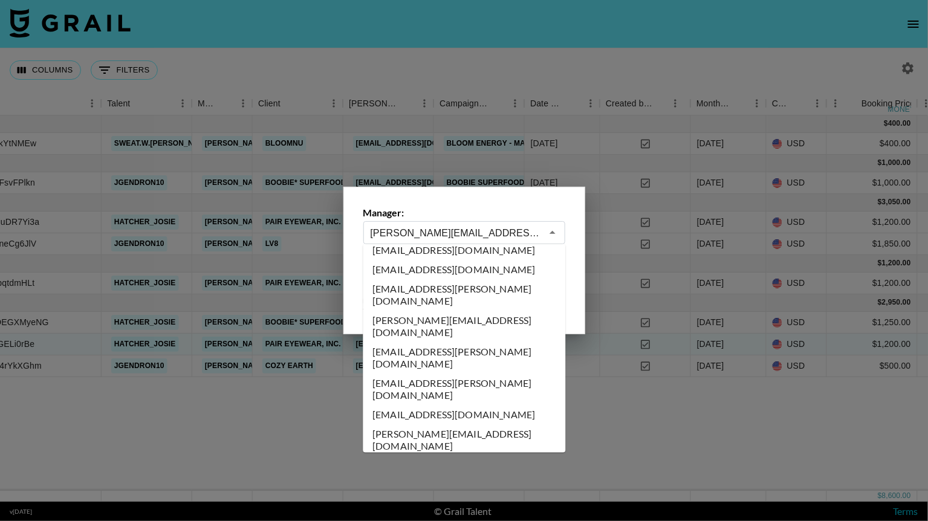
type input "yana.klimko@grail-talent.com"
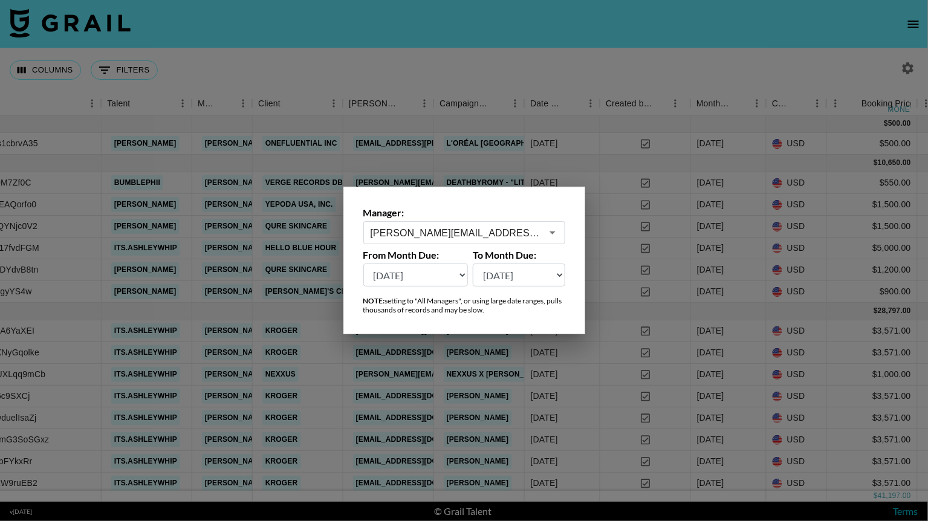
click at [614, 70] on div at bounding box center [464, 260] width 928 height 521
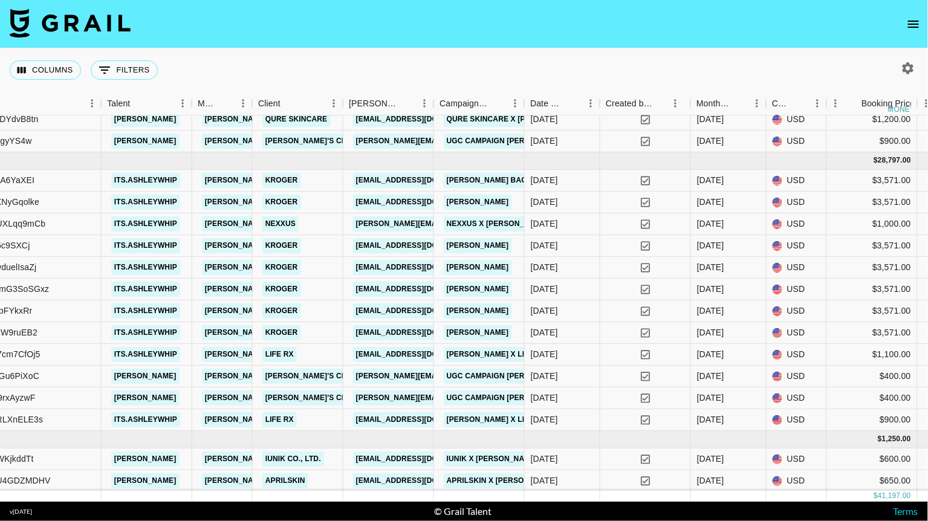
scroll to position [0, 300]
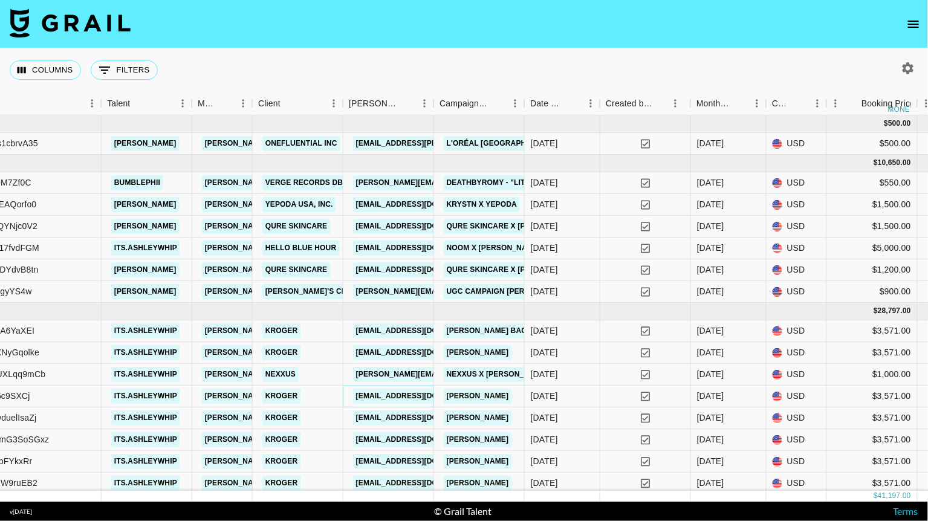
click at [404, 394] on link "hello@influencers.dentsu.com" at bounding box center [420, 396] width 135 height 15
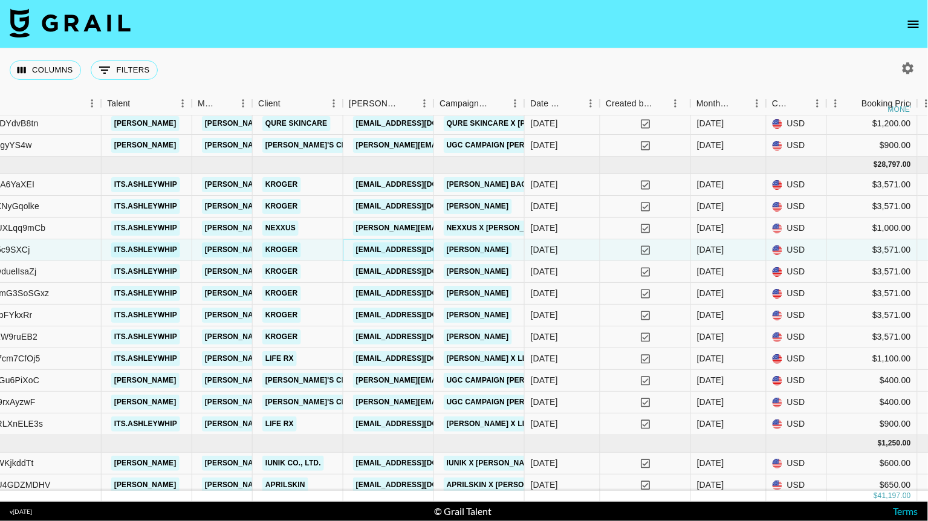
scroll to position [150, 300]
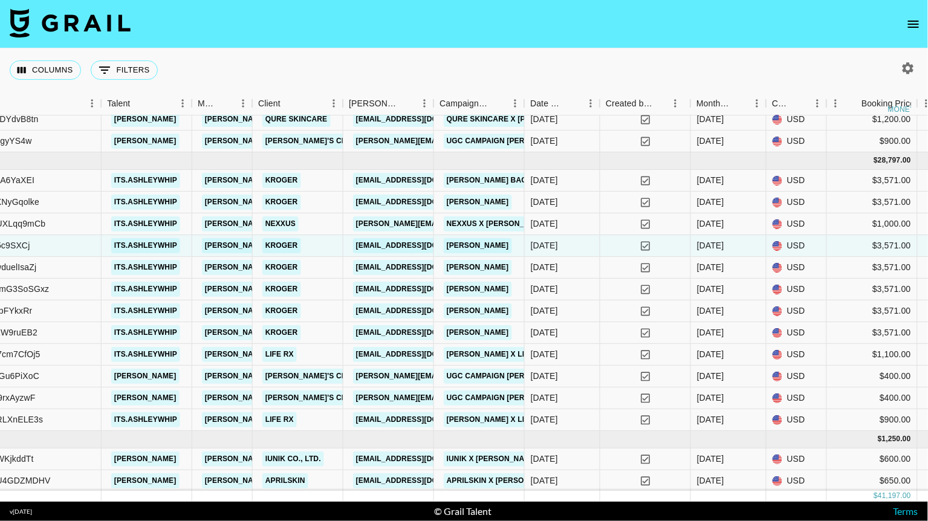
click at [912, 70] on icon "button" at bounding box center [908, 67] width 11 height 11
select select "Mar '25"
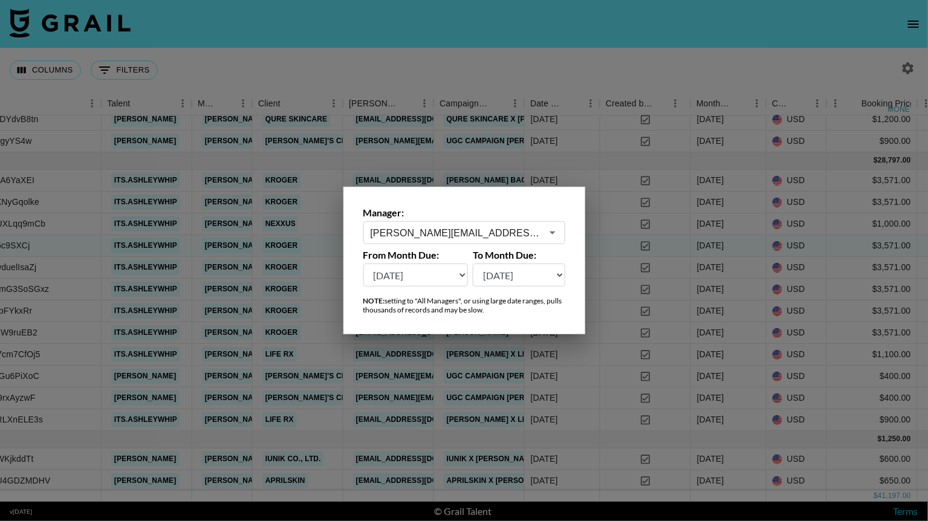
click at [543, 221] on div "yana.klimko@grail-talent.com ​" at bounding box center [464, 232] width 202 height 23
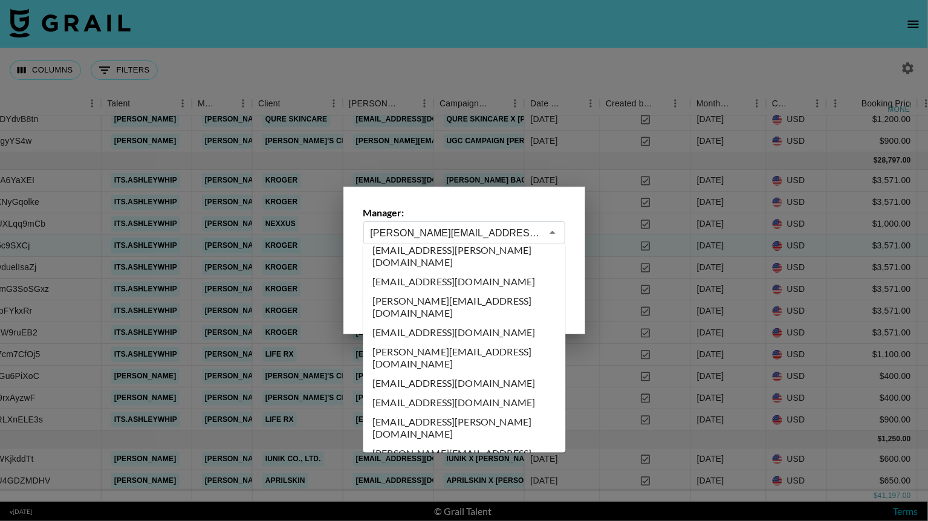
scroll to position [6703, 0]
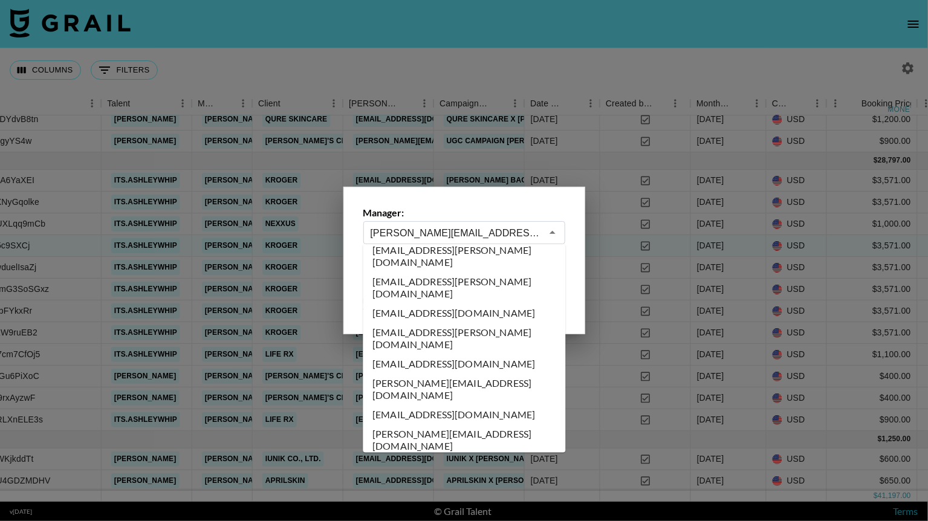
type input "tiffany.gotanco@grail-talent.com"
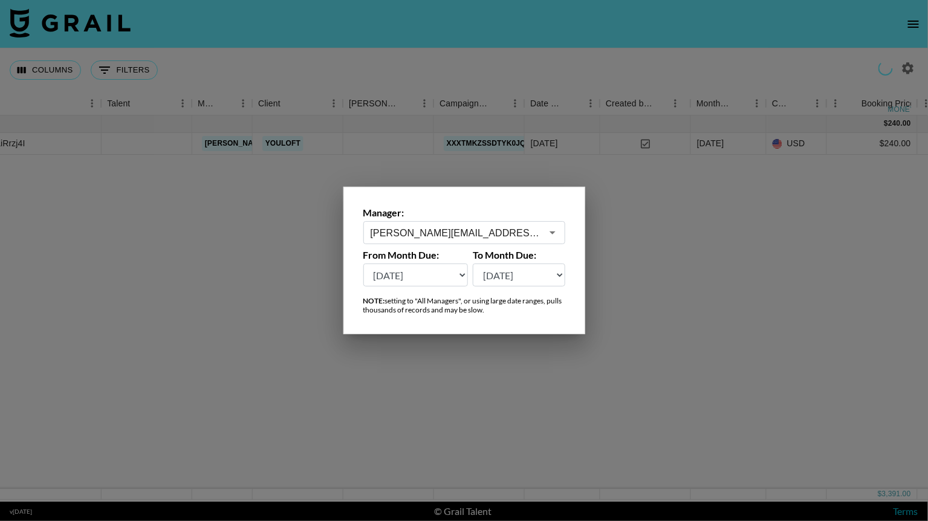
scroll to position [0, 300]
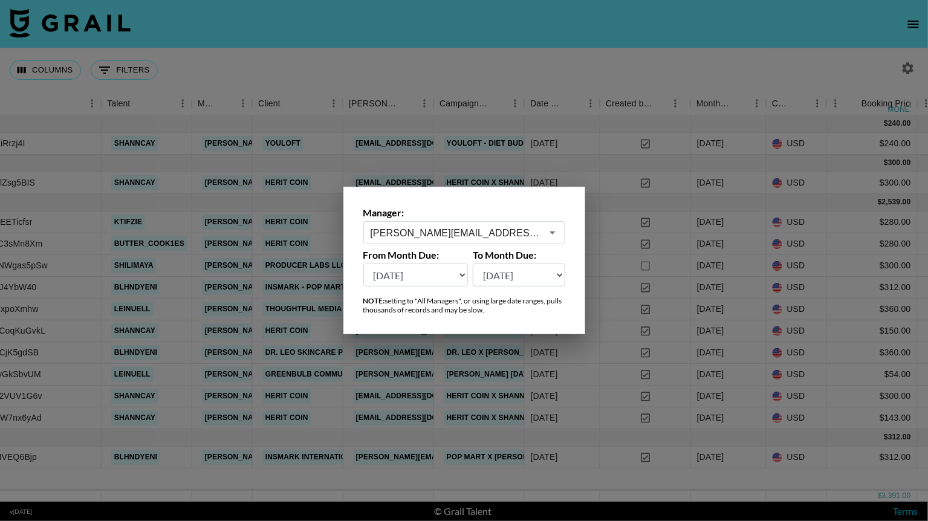
click at [519, 93] on div at bounding box center [464, 260] width 928 height 521
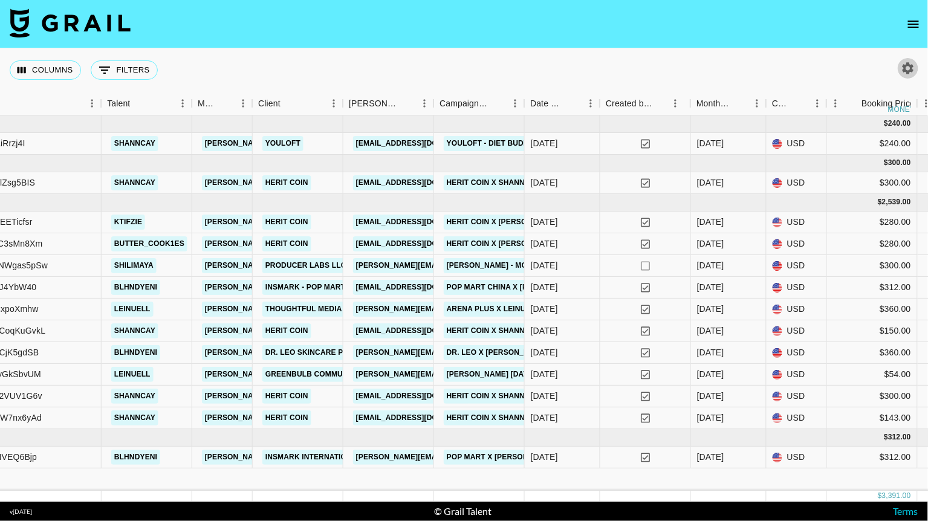
click at [910, 71] on icon "button" at bounding box center [908, 67] width 11 height 11
select select "Mar '25"
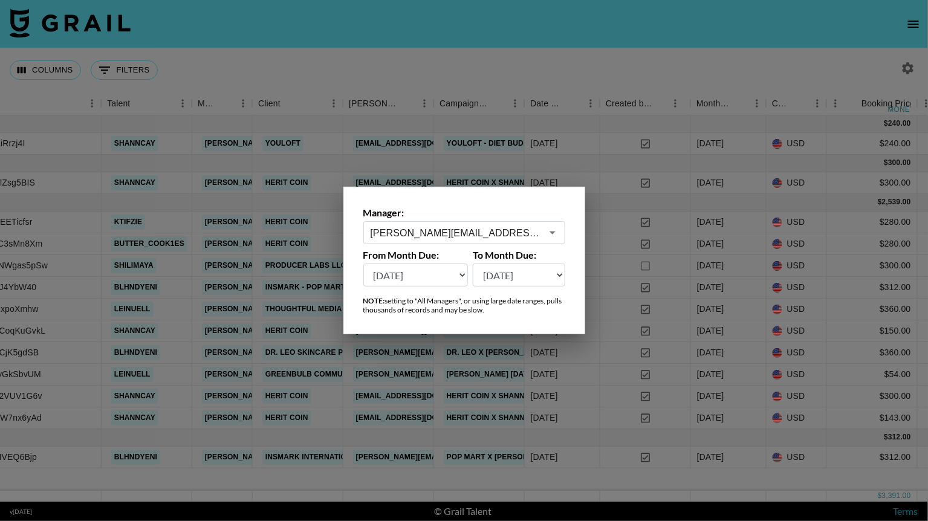
click at [544, 237] on div at bounding box center [552, 232] width 16 height 17
click at [553, 230] on icon "Open" at bounding box center [552, 233] width 15 height 15
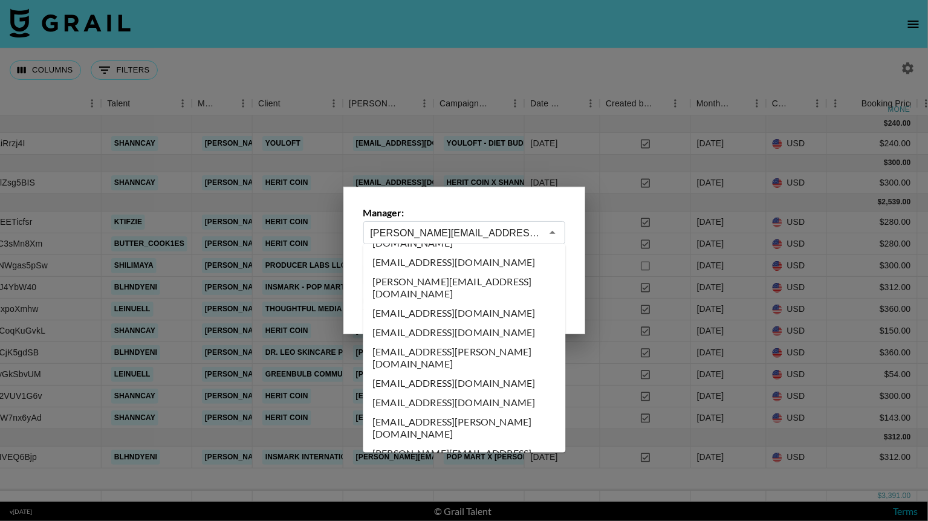
scroll to position [6347, 0]
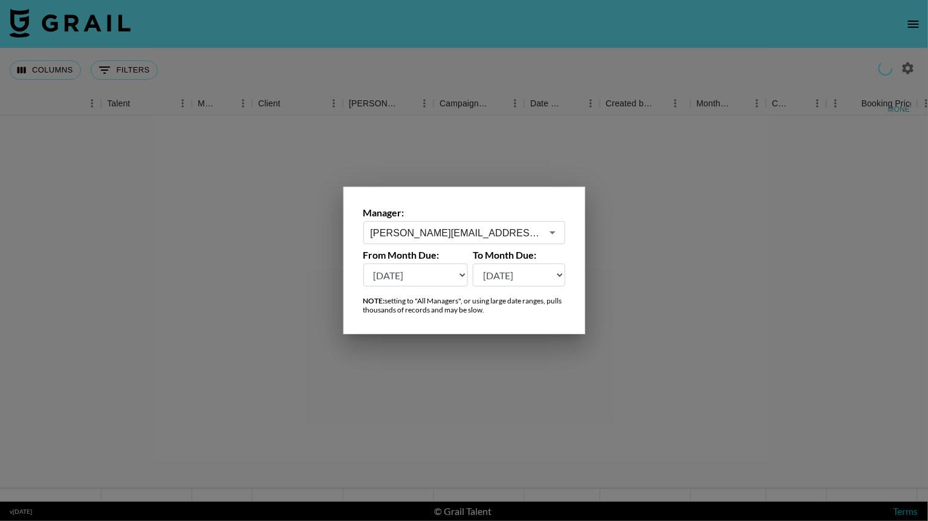
click at [551, 229] on icon "Open" at bounding box center [552, 233] width 15 height 15
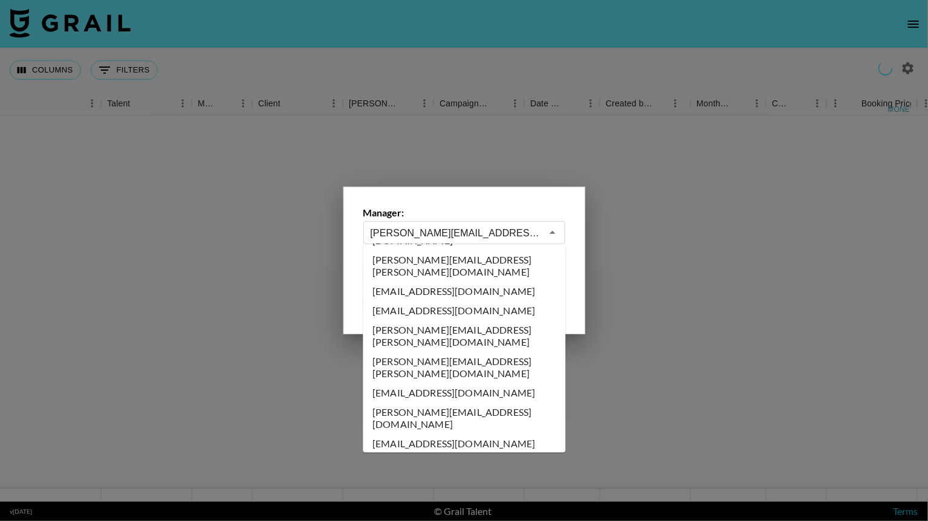
scroll to position [6153, 0]
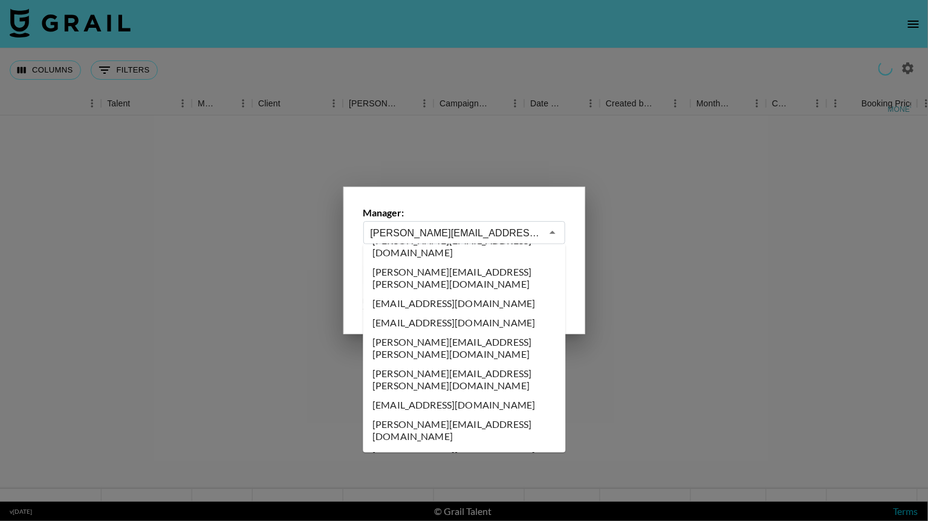
type input "scarlett@grail-talent.com"
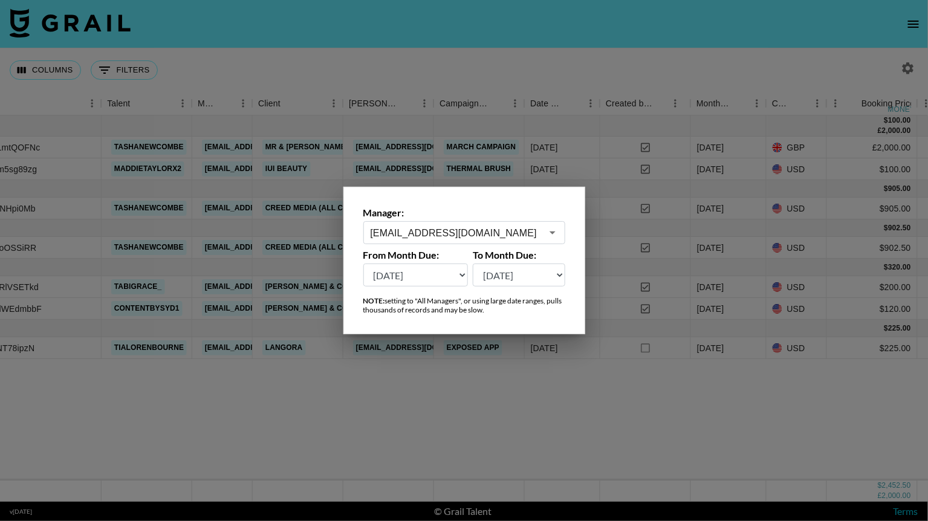
click at [545, 403] on div at bounding box center [464, 260] width 928 height 521
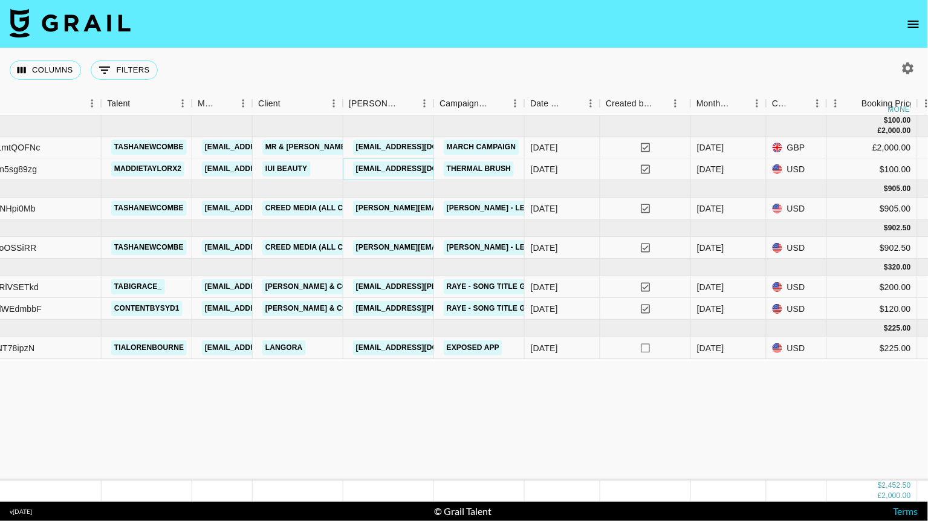
click at [405, 166] on link "support@iuibeauty.com" at bounding box center [420, 168] width 135 height 15
click at [913, 68] on icon "button" at bounding box center [908, 68] width 15 height 15
select select "Mar '25"
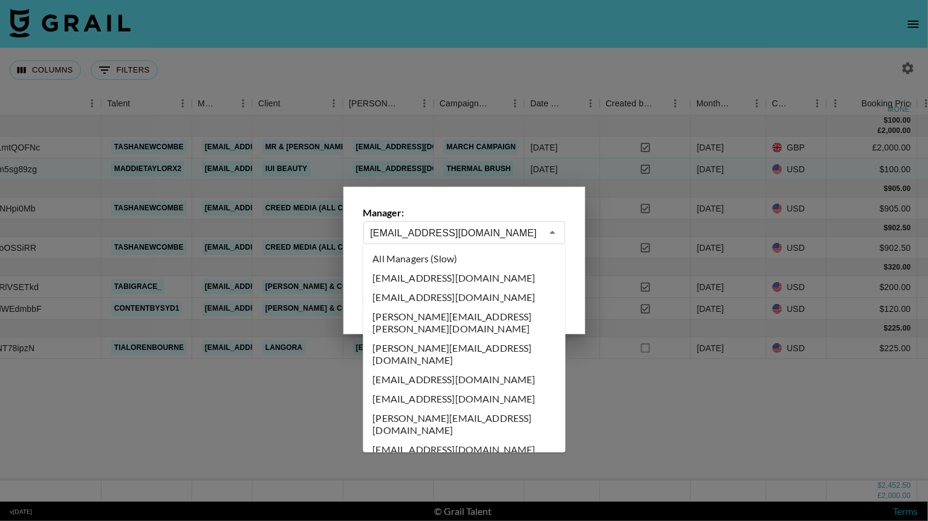
click at [519, 232] on input "scarlett@grail-talent.com" at bounding box center [456, 233] width 171 height 14
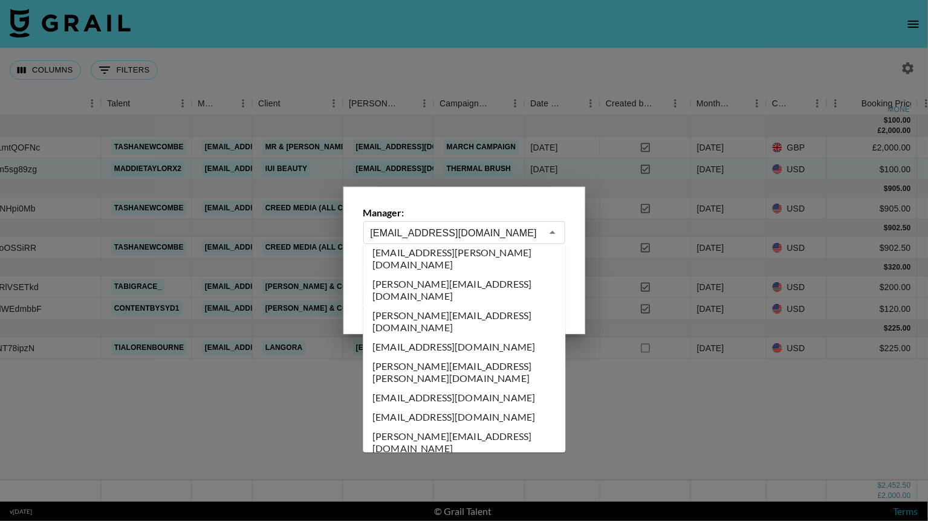
scroll to position [5880, 0]
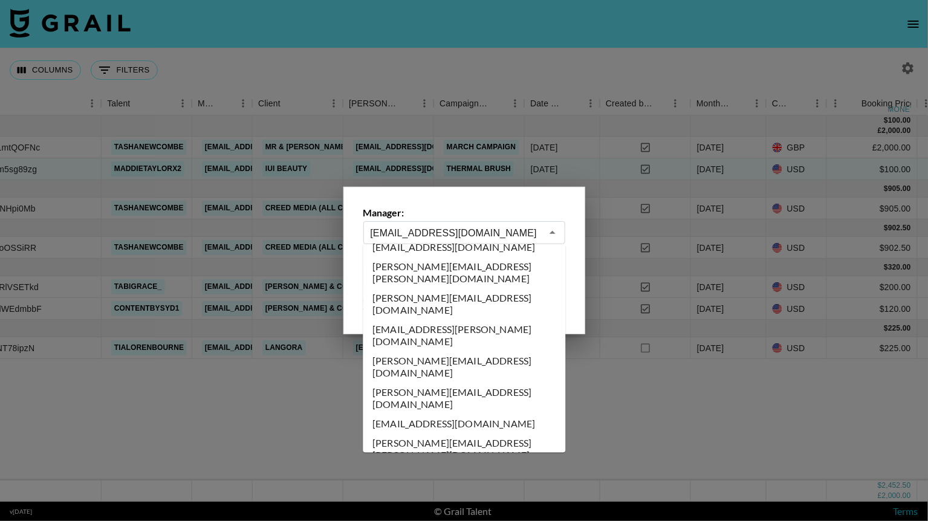
type input "reana.patel@grail-talent.com"
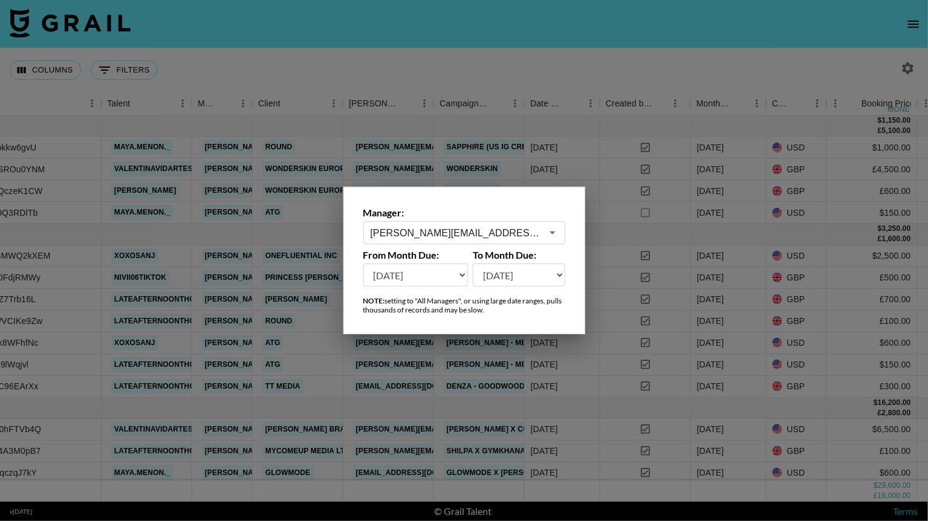
click at [565, 68] on div at bounding box center [464, 260] width 928 height 521
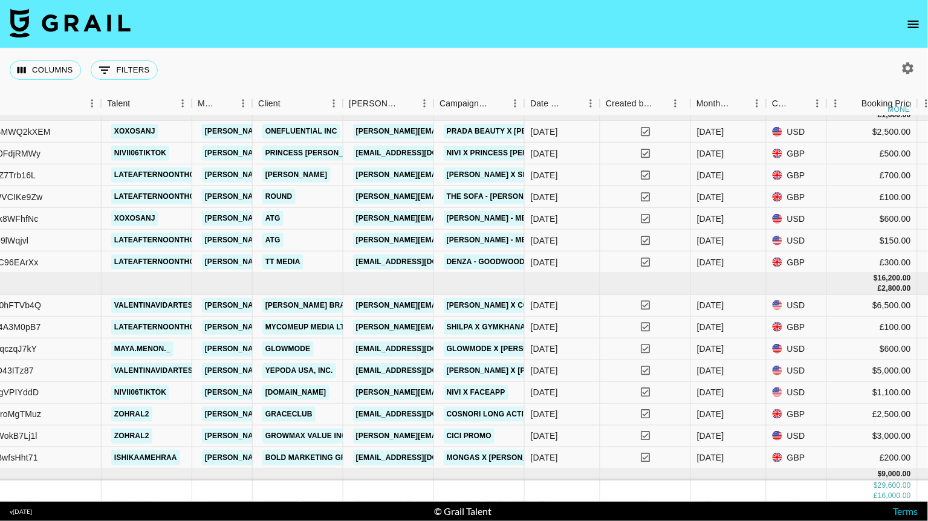
scroll to position [236, 300]
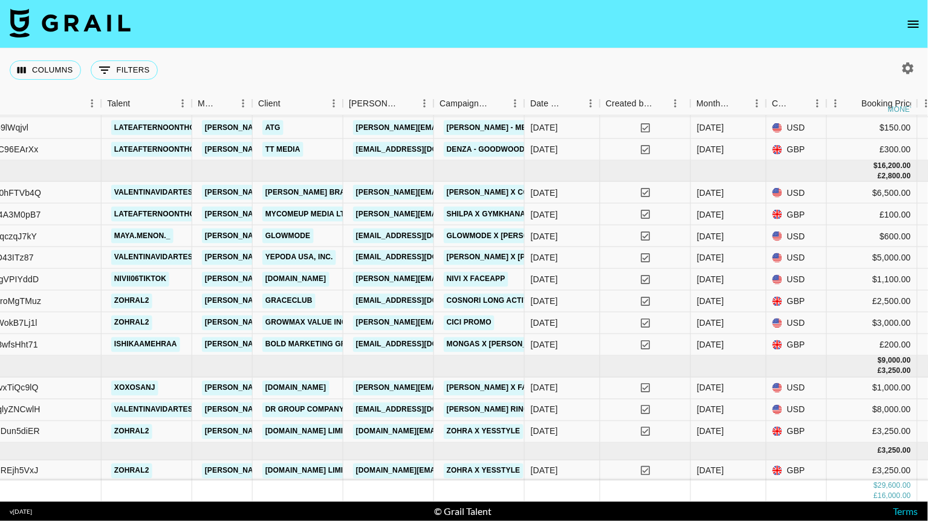
click at [911, 67] on icon "button" at bounding box center [908, 67] width 11 height 11
select select "Mar '25"
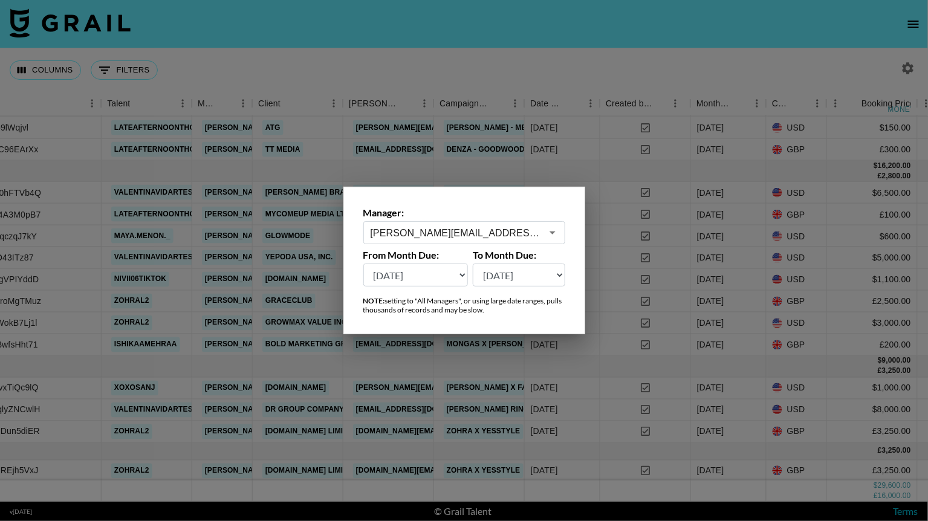
click at [531, 234] on input "reana.patel@grail-talent.com" at bounding box center [456, 233] width 171 height 14
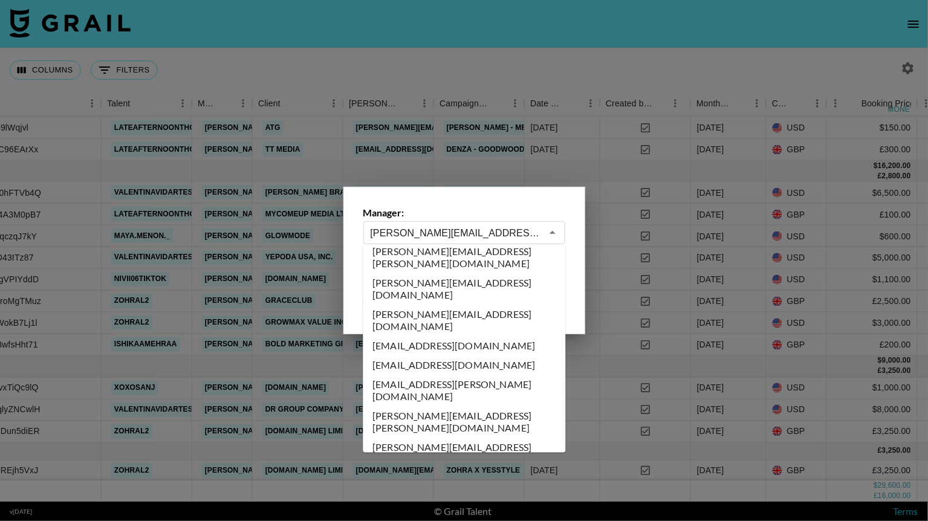
scroll to position [5583, 0]
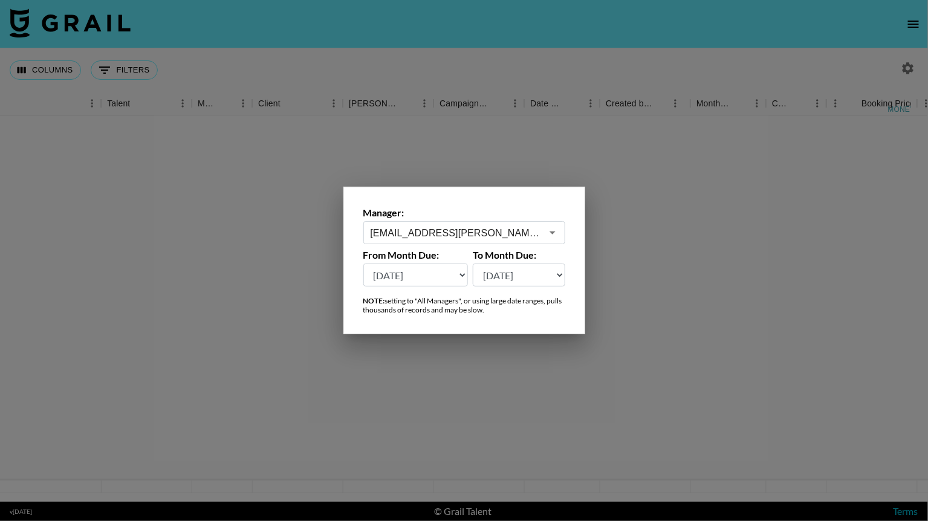
scroll to position [0, 300]
click at [553, 230] on icon "Open" at bounding box center [552, 233] width 15 height 15
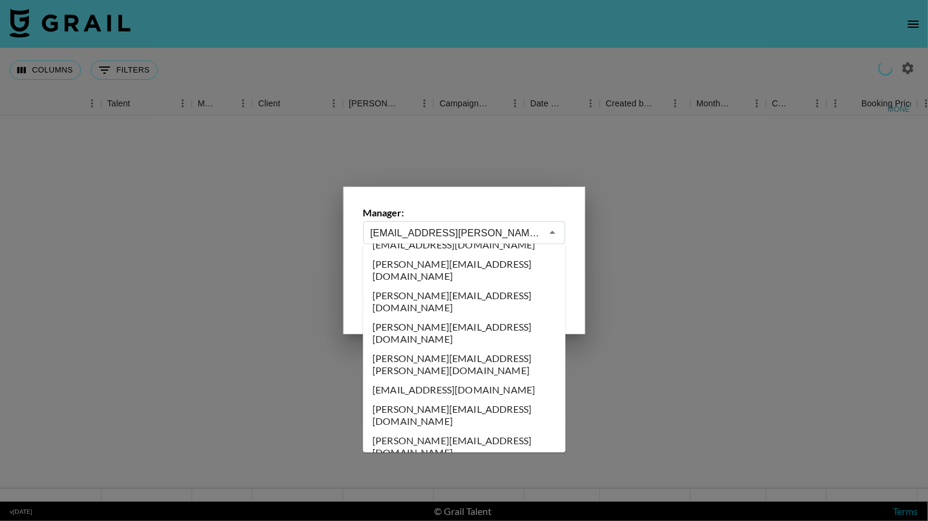
scroll to position [5330, 0]
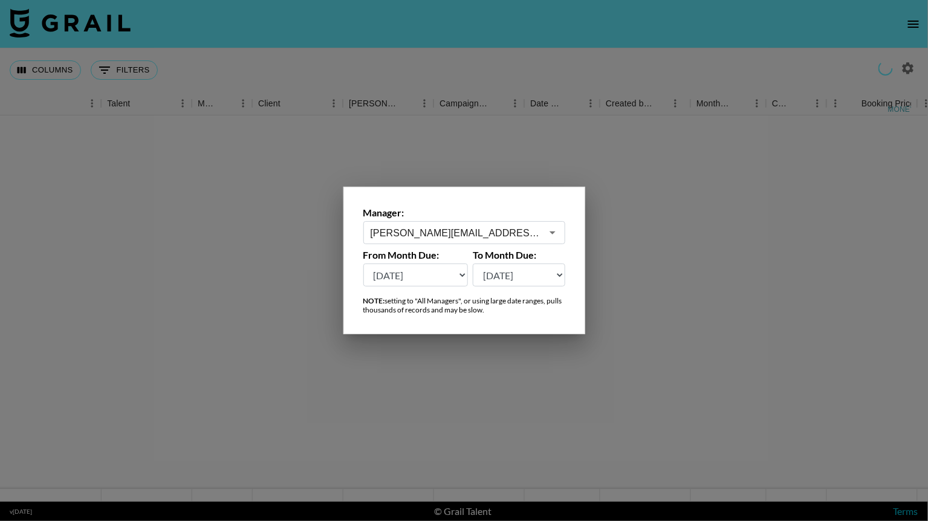
click at [553, 230] on icon "Open" at bounding box center [552, 233] width 15 height 15
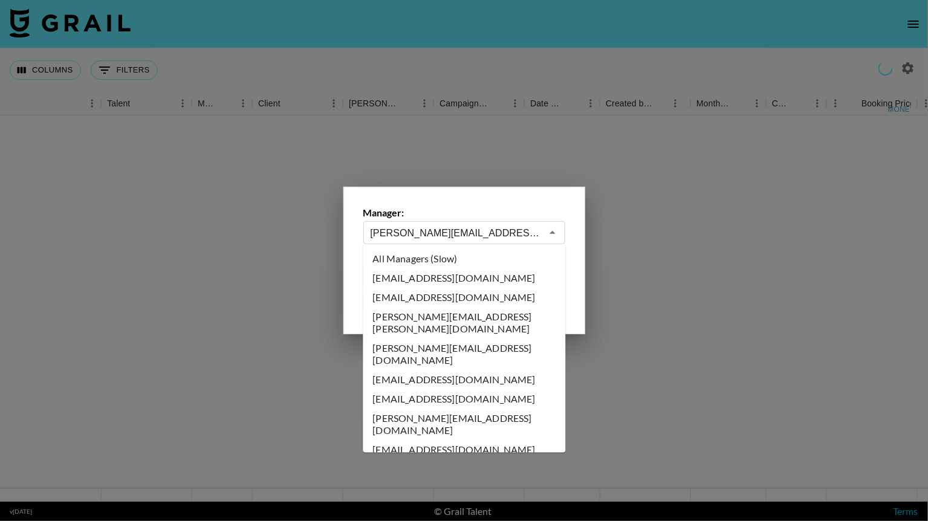
scroll to position [5192, 0]
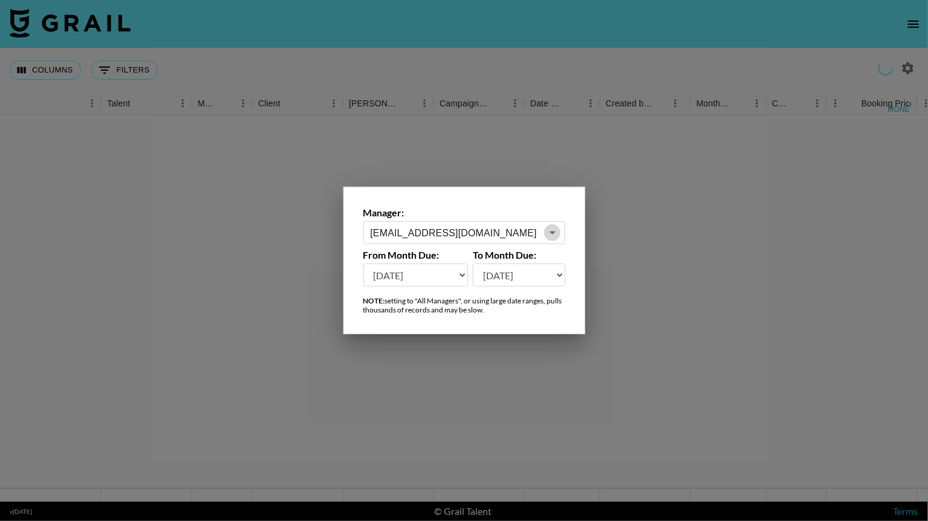
click at [550, 239] on icon "Open" at bounding box center [552, 233] width 15 height 15
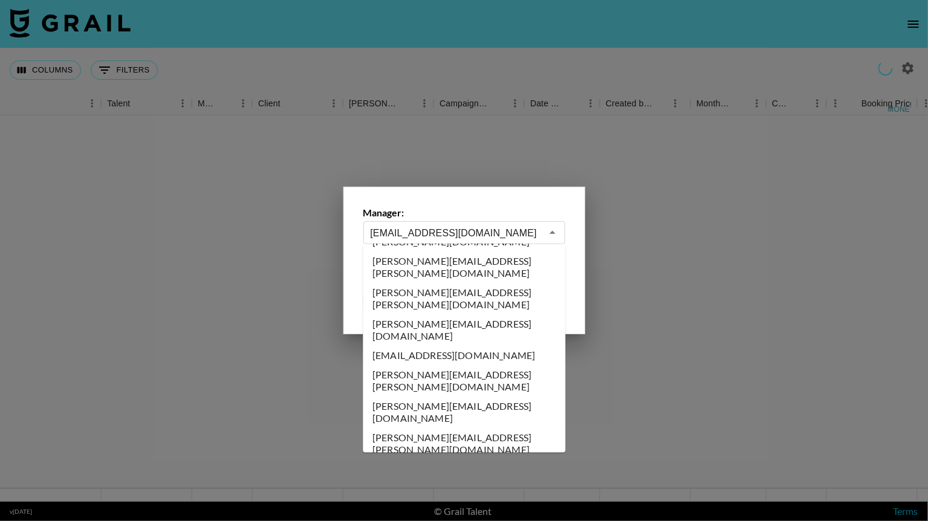
scroll to position [4906, 0]
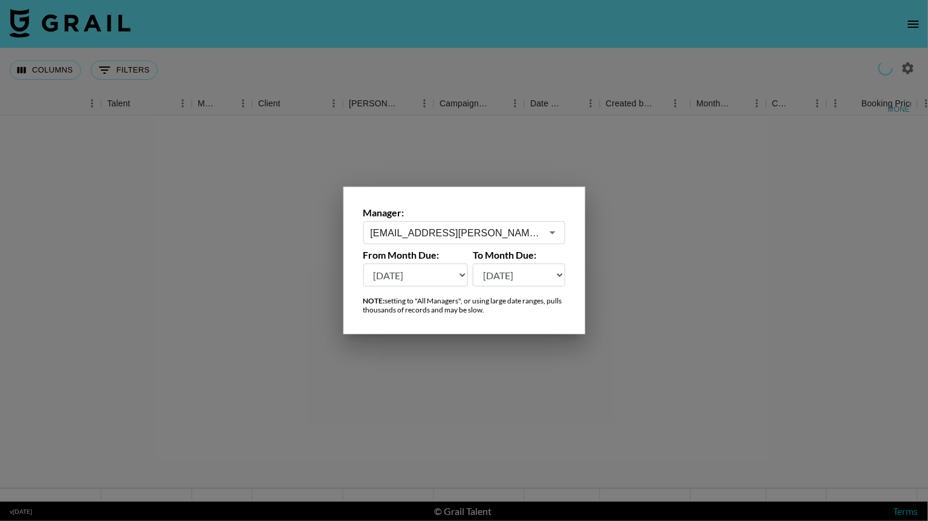
click at [546, 233] on icon "Open" at bounding box center [552, 233] width 15 height 15
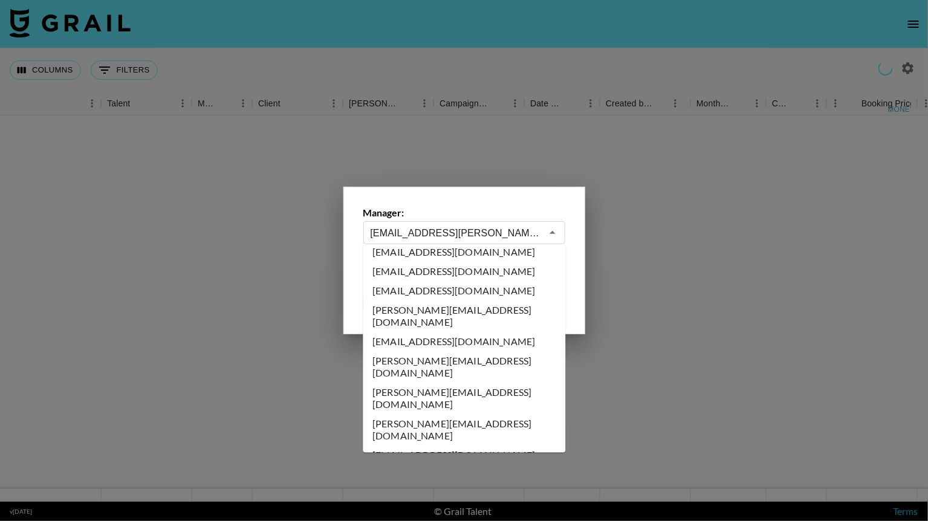
scroll to position [4688, 0]
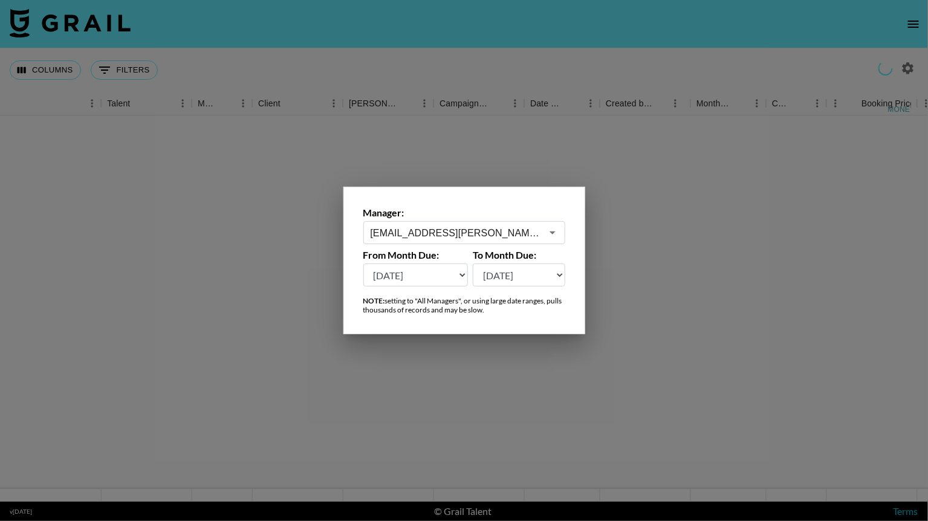
click at [550, 232] on icon "Open" at bounding box center [553, 233] width 6 height 3
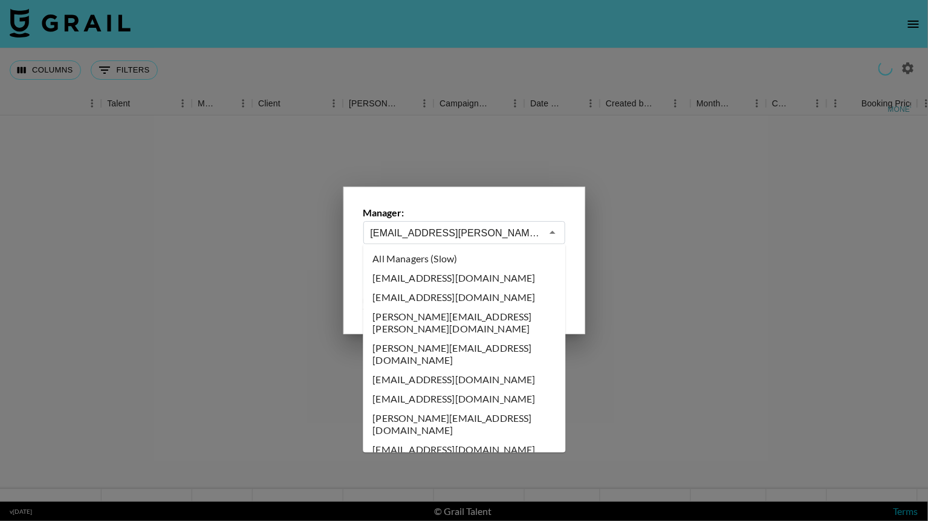
scroll to position [4535, 0]
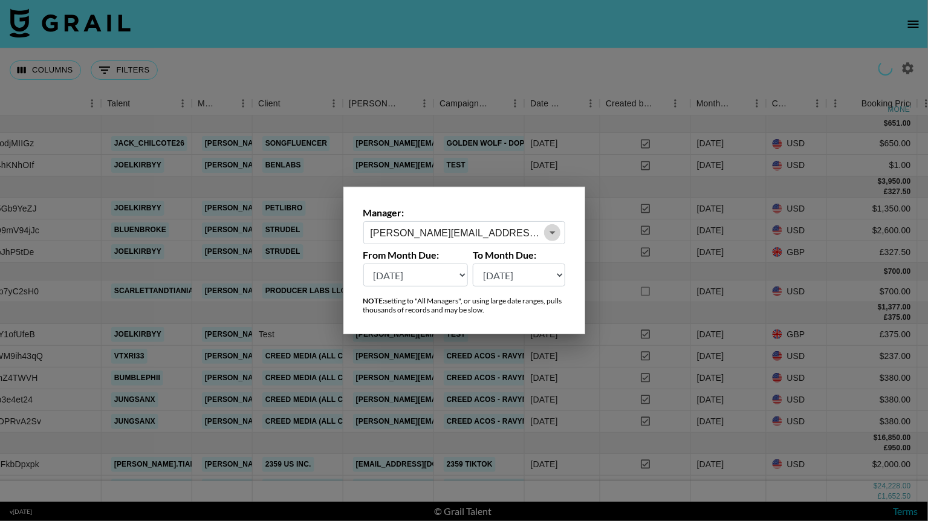
click at [552, 233] on icon "Open" at bounding box center [553, 233] width 6 height 3
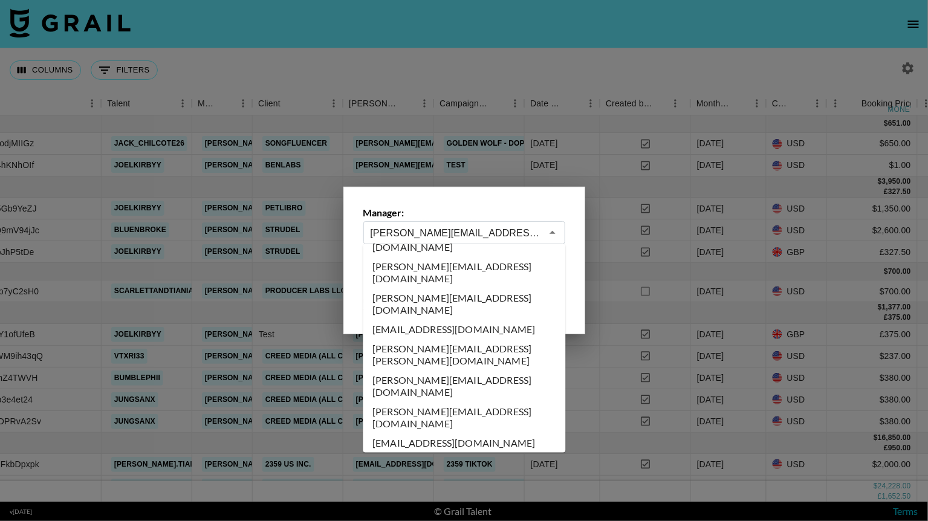
scroll to position [4313, 0]
type input "lexikennedi@grail-talent.com"
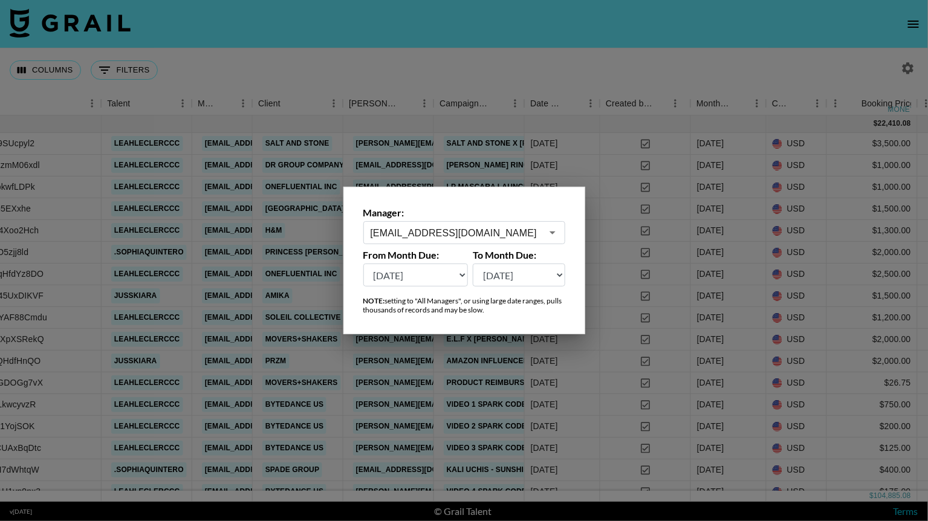
click at [591, 59] on div at bounding box center [464, 260] width 928 height 521
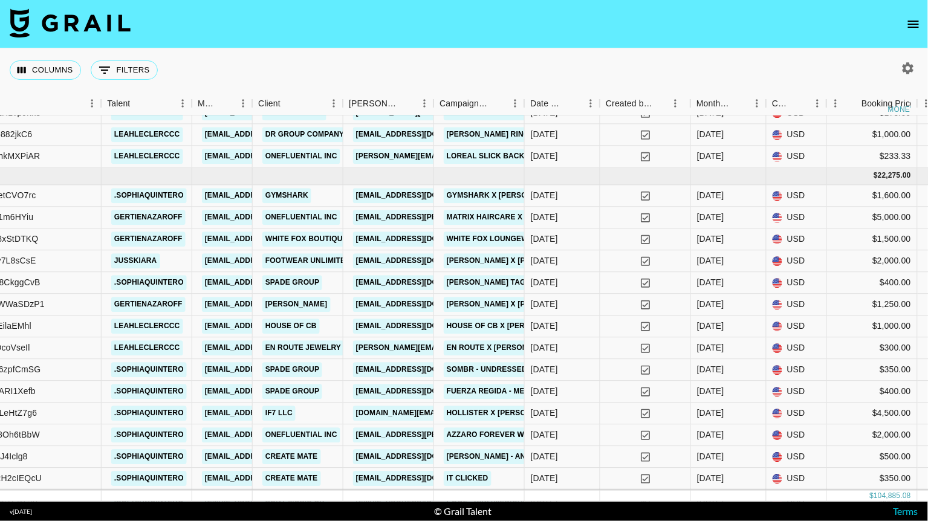
scroll to position [383, 300]
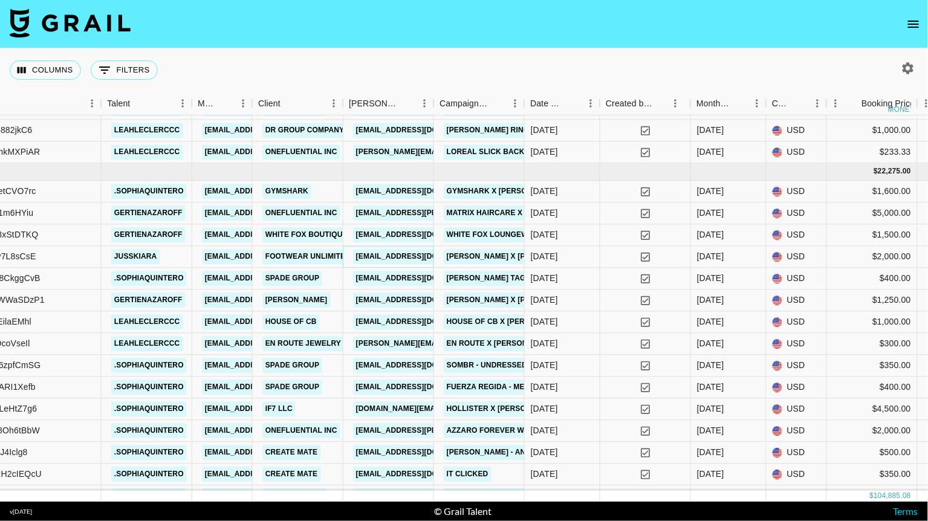
click at [407, 250] on link "obutler@footwearunlimited.com" at bounding box center [420, 257] width 135 height 15
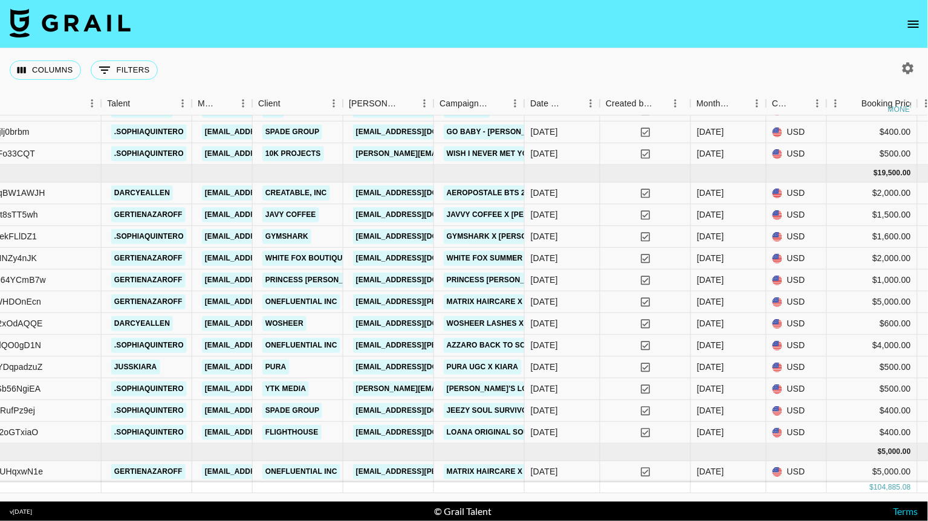
scroll to position [1432, 300]
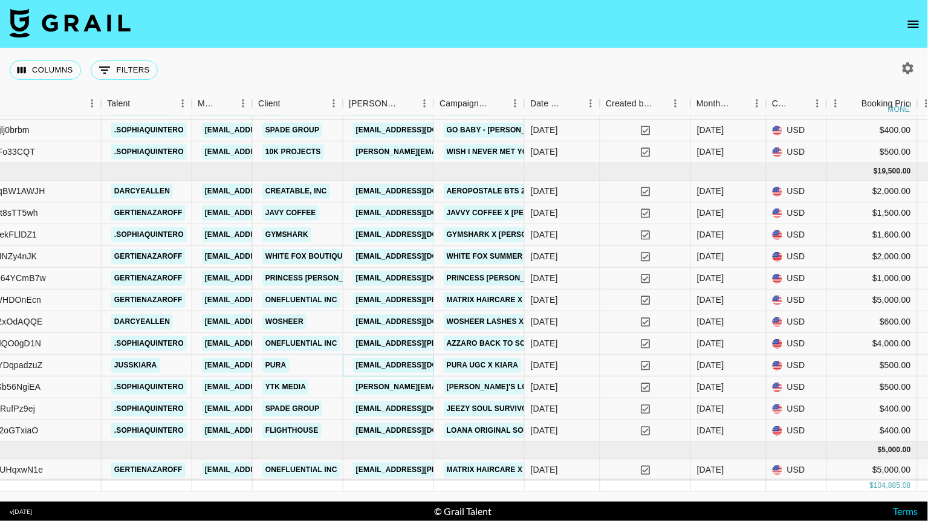
click at [412, 361] on link "collaborations@pura.com" at bounding box center [420, 365] width 135 height 15
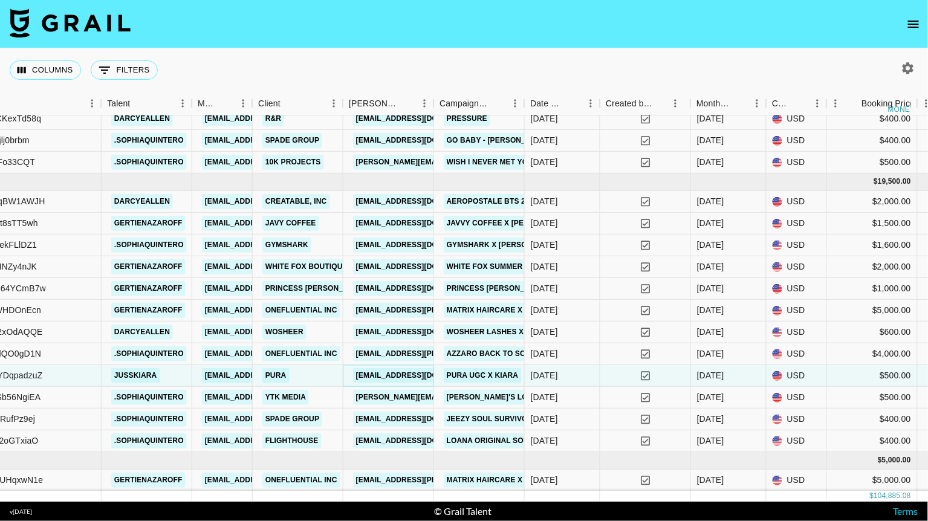
scroll to position [1421, 300]
click at [914, 65] on icon "button" at bounding box center [908, 68] width 15 height 15
select select "Mar '25"
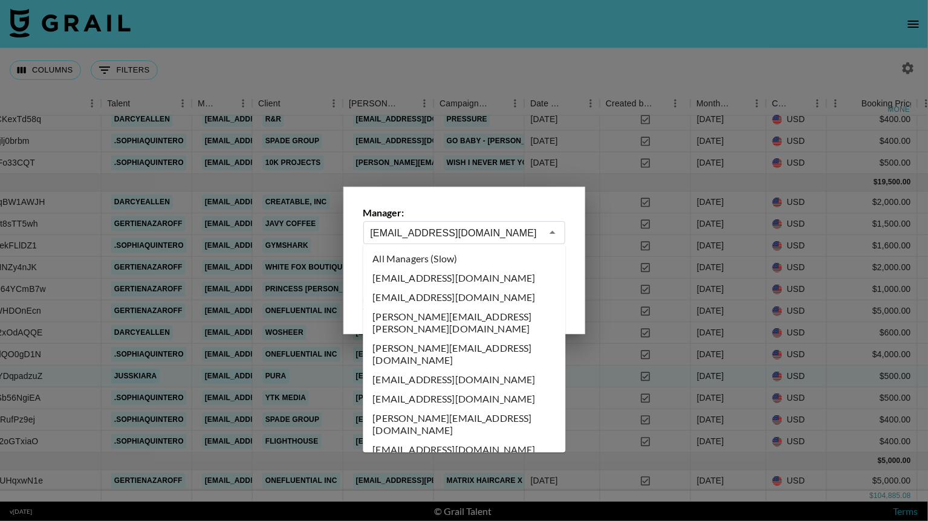
click at [523, 233] on input "lexikennedi@grail-talent.com" at bounding box center [456, 233] width 171 height 14
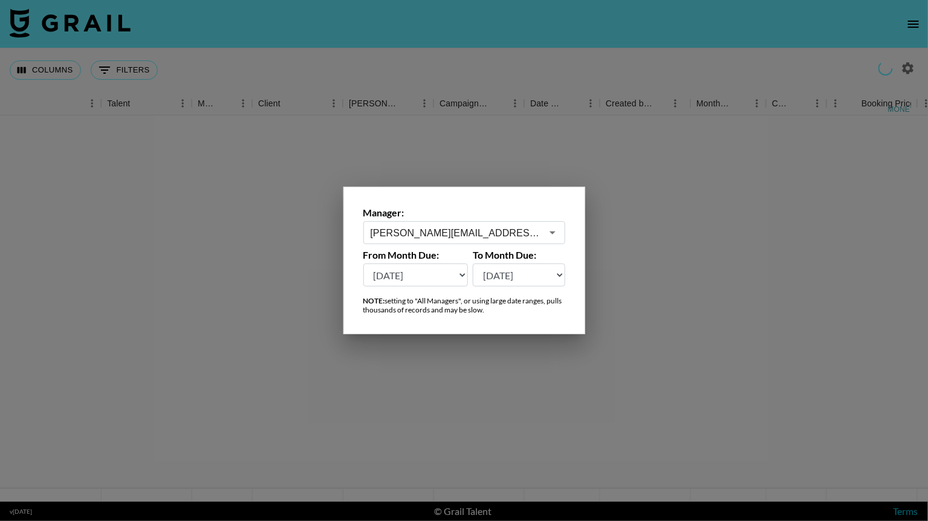
scroll to position [0, 300]
click at [553, 235] on icon "Open" at bounding box center [552, 233] width 15 height 15
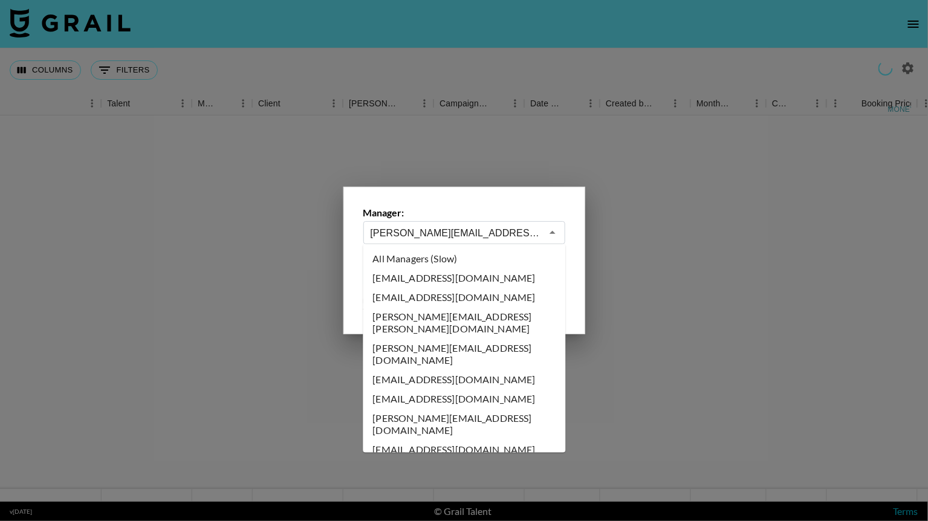
scroll to position [3992, 0]
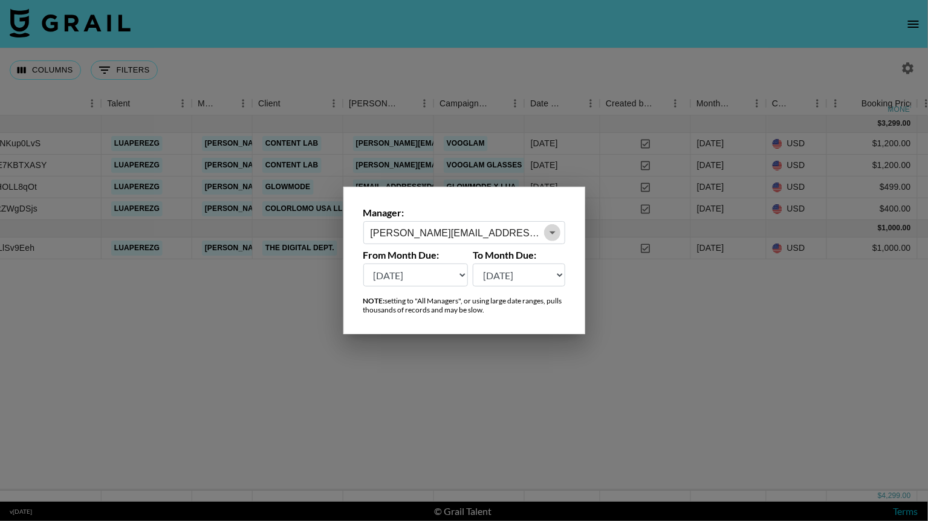
click at [551, 233] on icon "Open" at bounding box center [553, 233] width 6 height 3
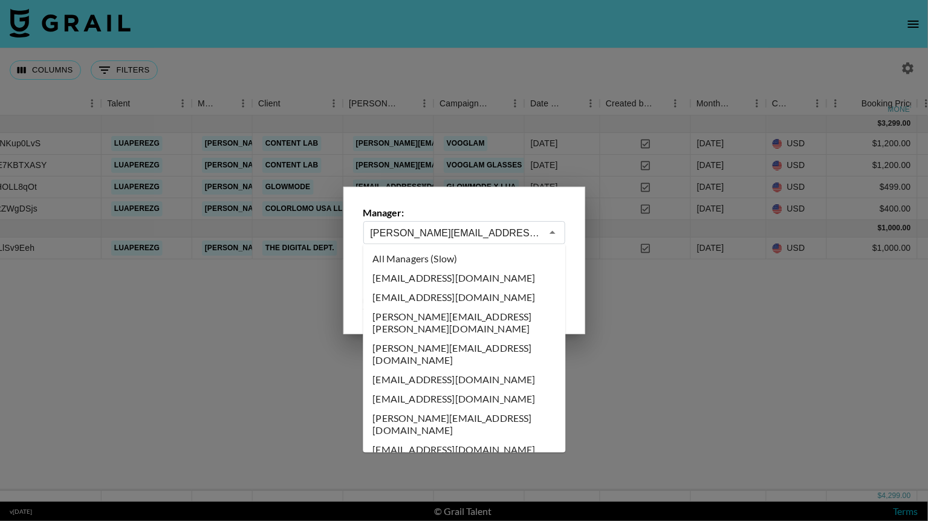
scroll to position [3819, 0]
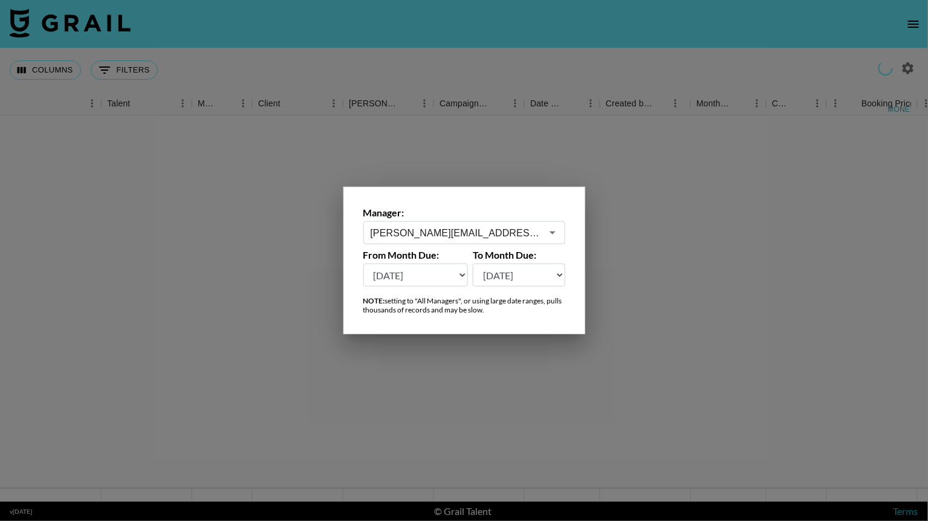
click at [552, 238] on icon "Open" at bounding box center [552, 233] width 15 height 15
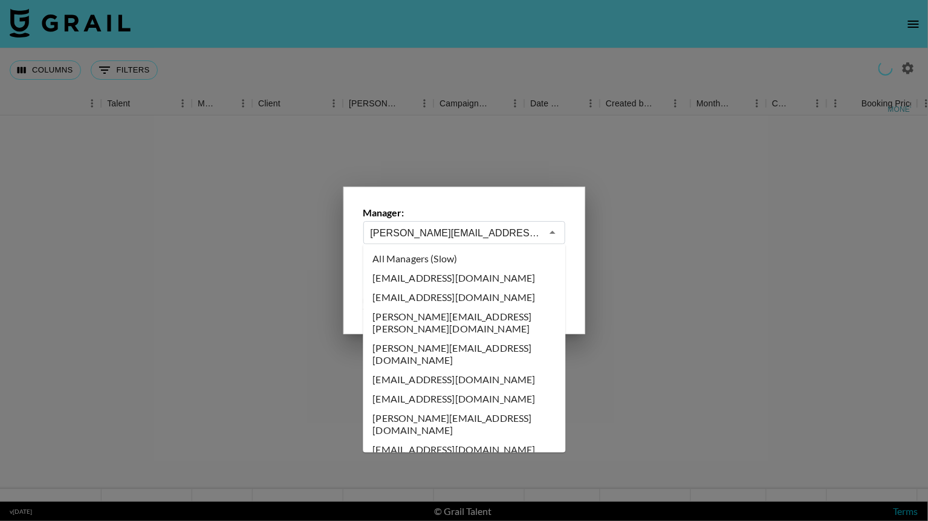
scroll to position [3665, 0]
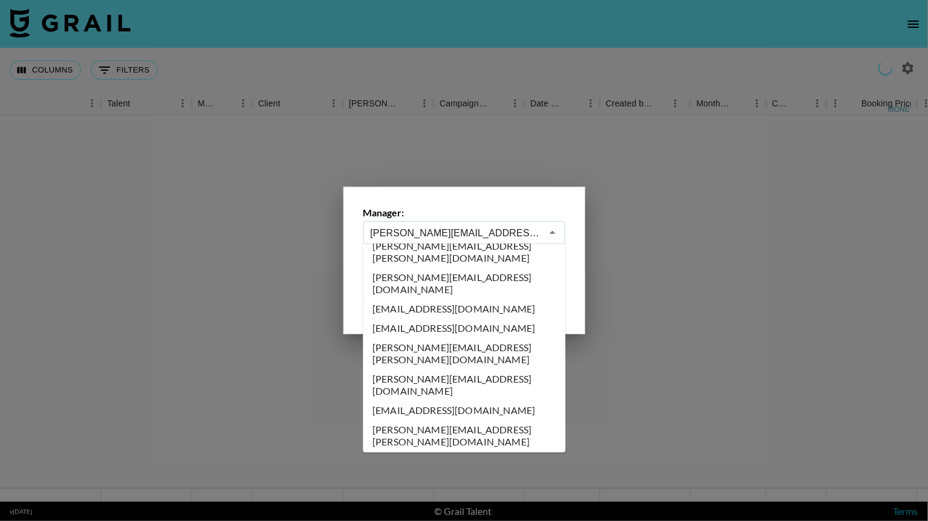
type input "joshita@grail-talent.com"
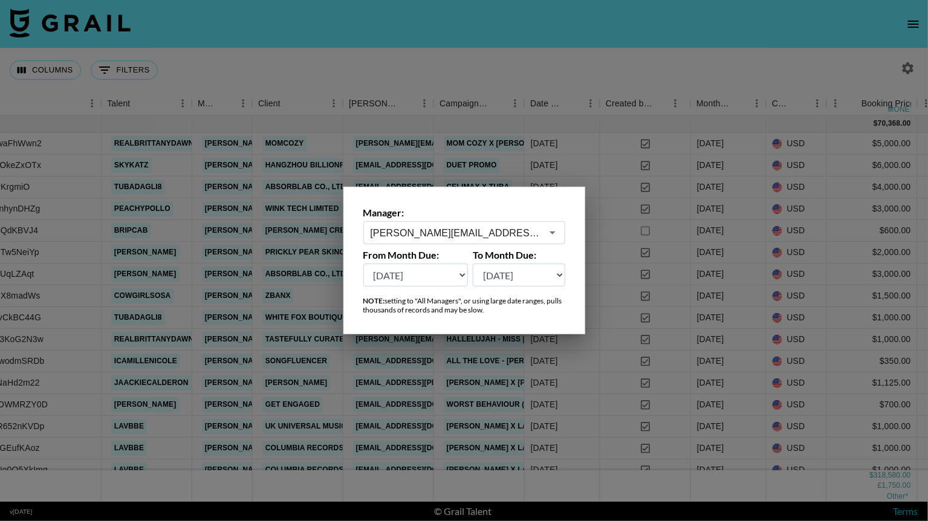
click at [596, 48] on div at bounding box center [464, 260] width 928 height 521
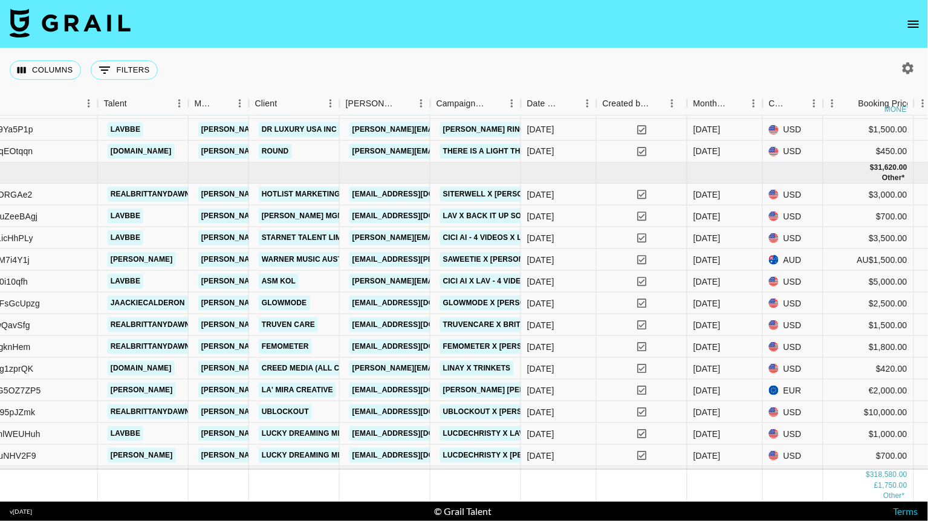
scroll to position [2969, 304]
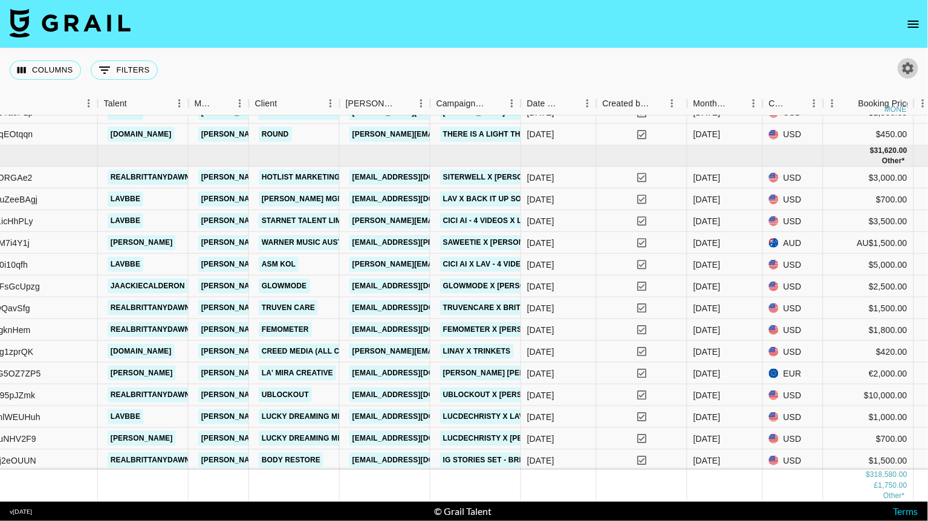
click at [912, 72] on icon "button" at bounding box center [908, 68] width 15 height 15
select select "Mar '25"
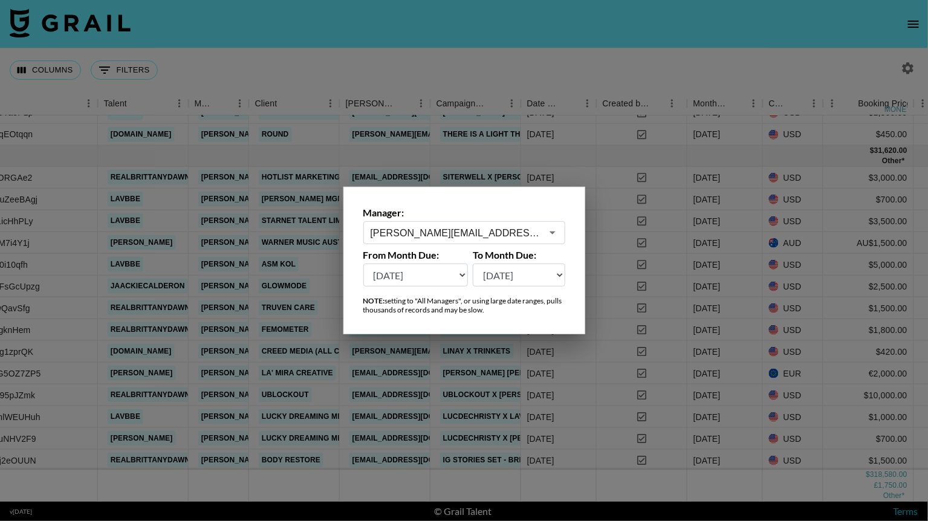
click at [525, 230] on input "joshita@grail-talent.com" at bounding box center [456, 233] width 171 height 14
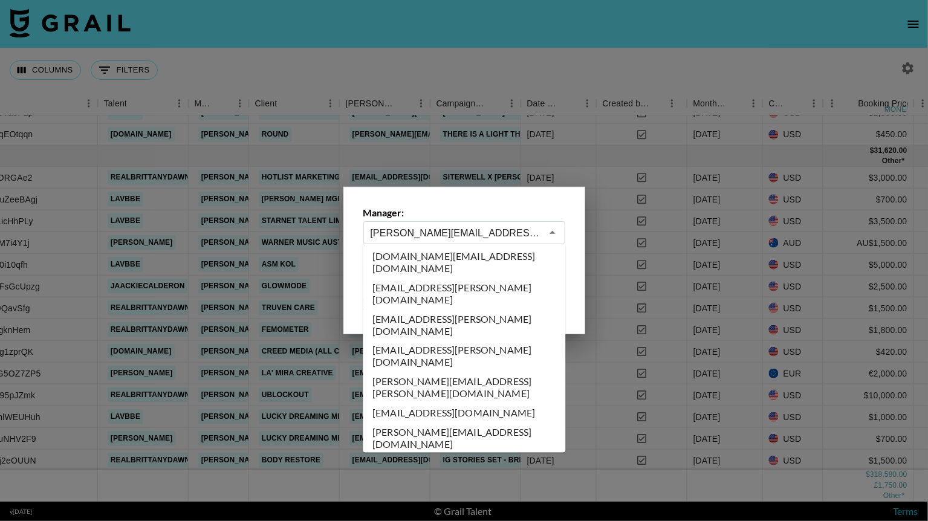
scroll to position [4088, 0]
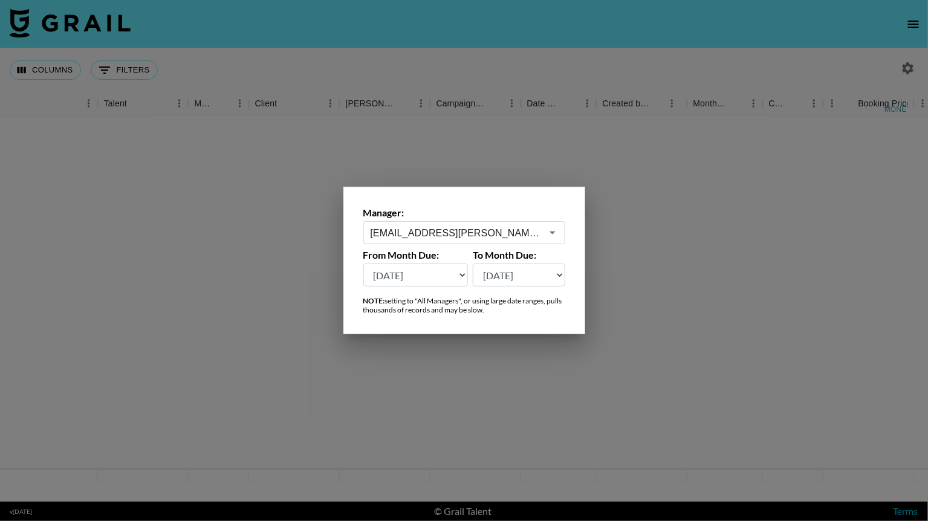
scroll to position [0, 304]
click at [548, 236] on icon "Open" at bounding box center [552, 233] width 15 height 15
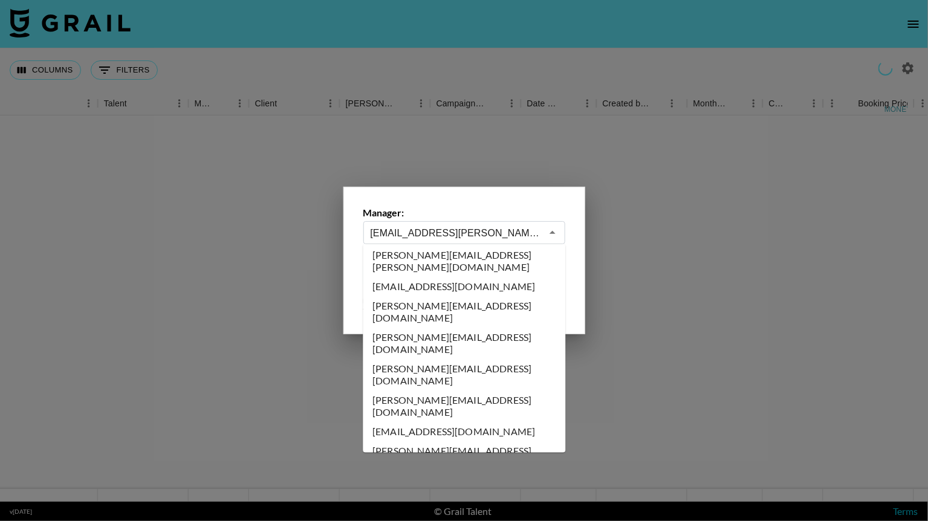
scroll to position [4266, 0]
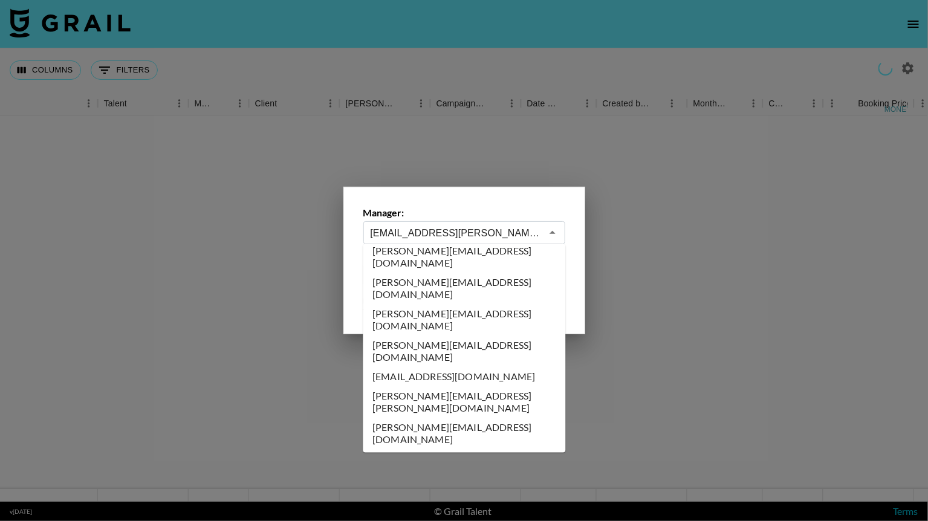
type input "lexikennedi@grail-talent.com"
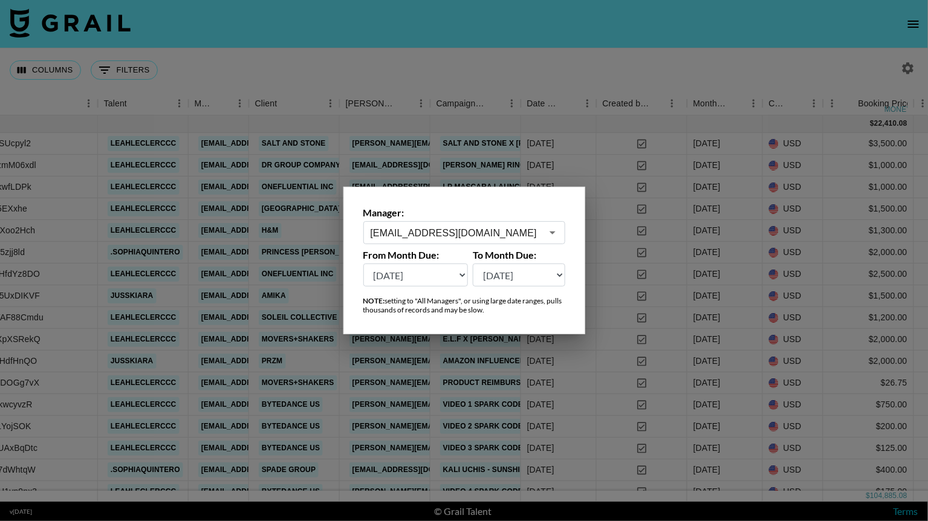
click at [591, 59] on div at bounding box center [464, 260] width 928 height 521
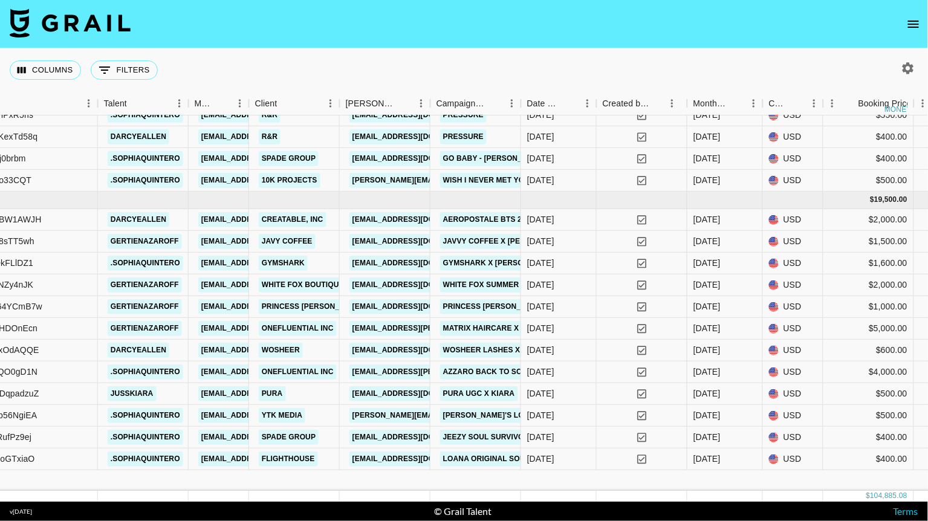
scroll to position [1421, 304]
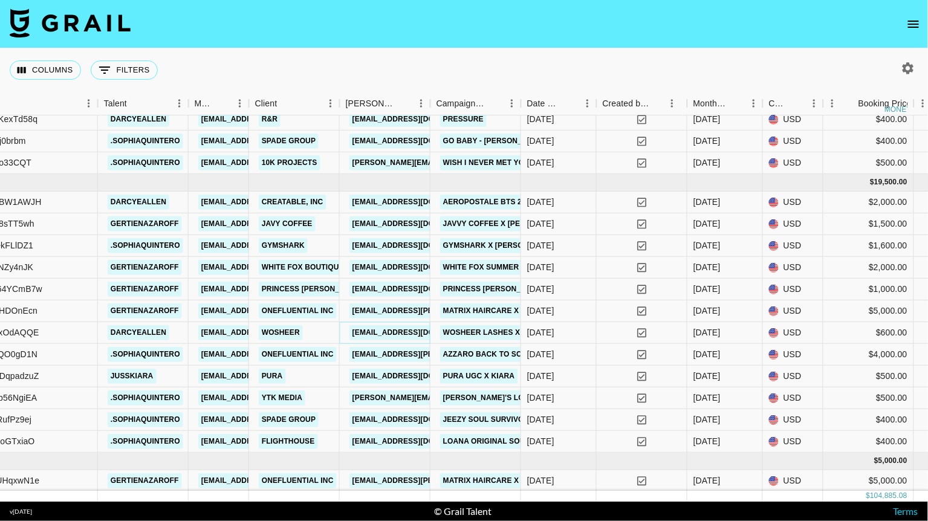
click at [411, 330] on link "[EMAIL_ADDRESS][DOMAIN_NAME]" at bounding box center [416, 332] width 135 height 15
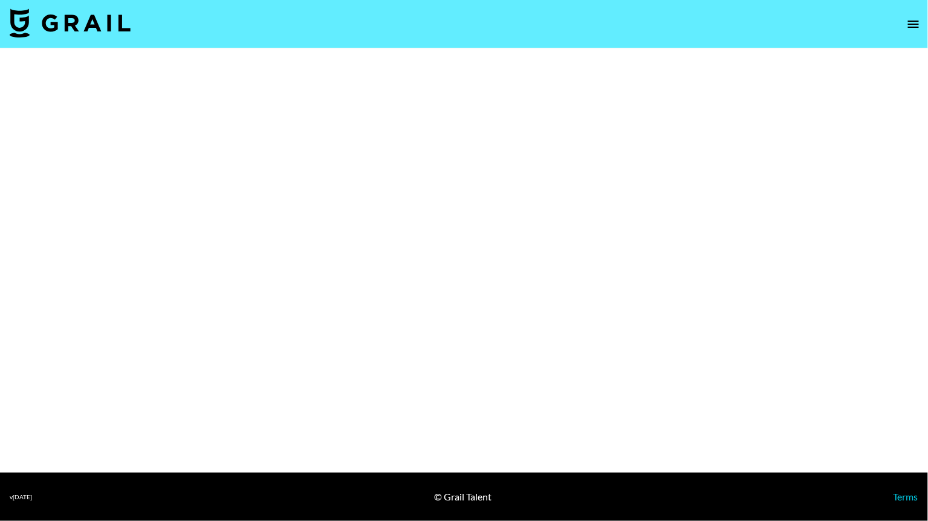
select select "Brand"
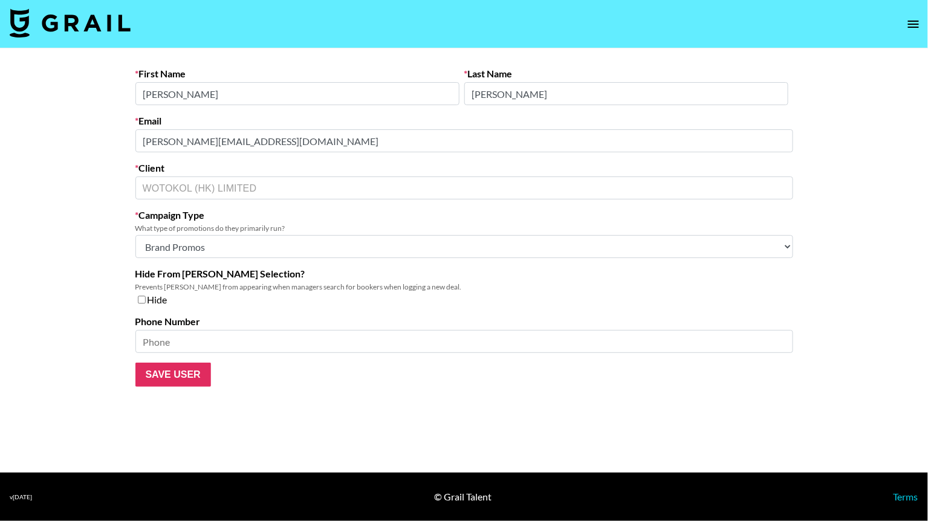
click at [332, 111] on form "First Name [PERSON_NAME] Last Name [PERSON_NAME] Email [PERSON_NAME][EMAIL_ADDR…" at bounding box center [464, 227] width 658 height 319
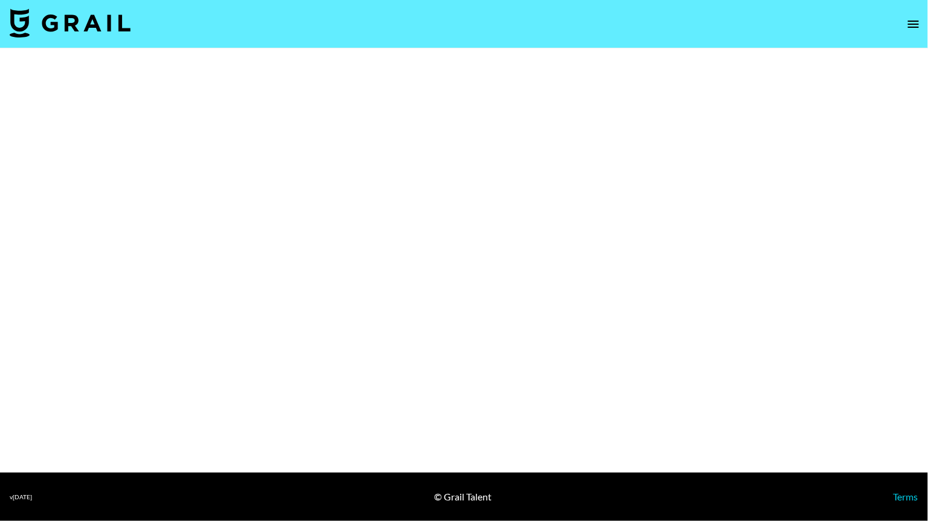
select select "Brand"
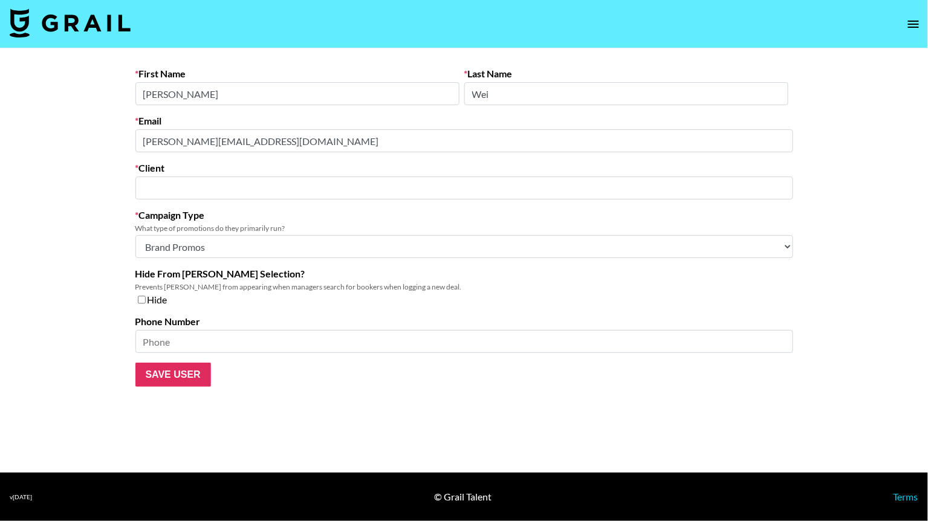
type input "Pingworth Technology Ltd"
click at [262, 122] on div "Email diana.cp@pingworth.com" at bounding box center [464, 133] width 658 height 37
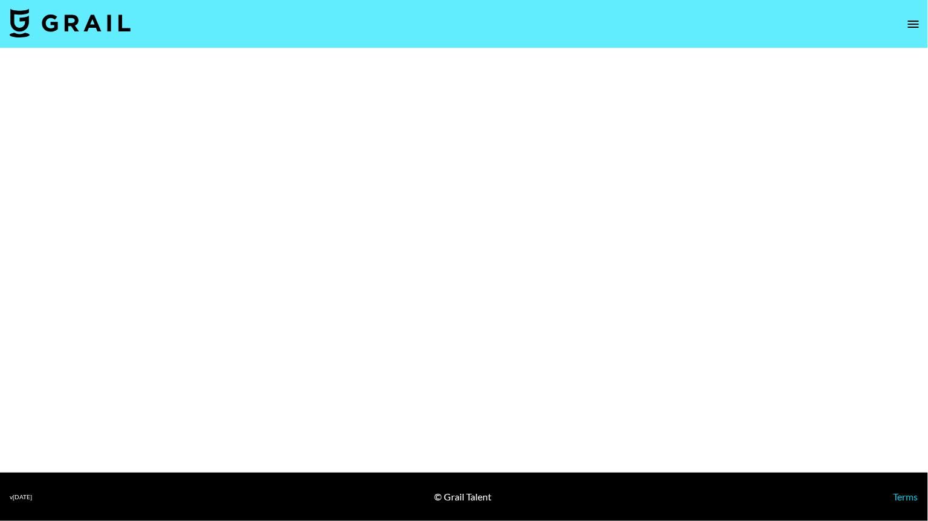
select select "Brand"
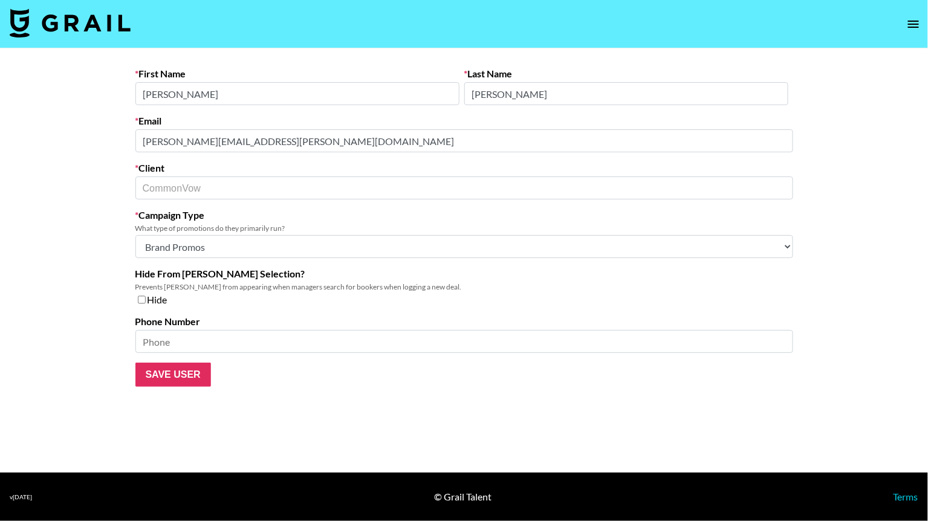
click at [300, 120] on div "Email pete.edward@commonvow.com" at bounding box center [464, 133] width 658 height 37
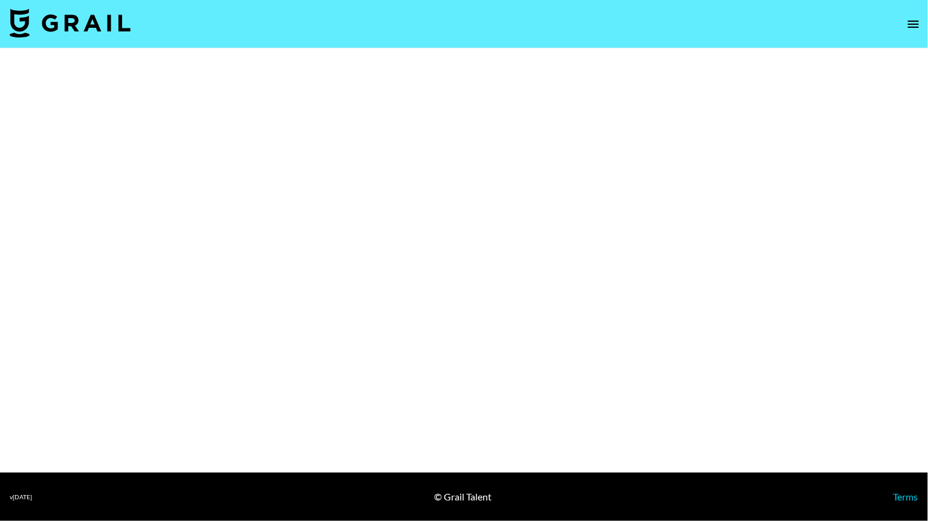
select select "Brand"
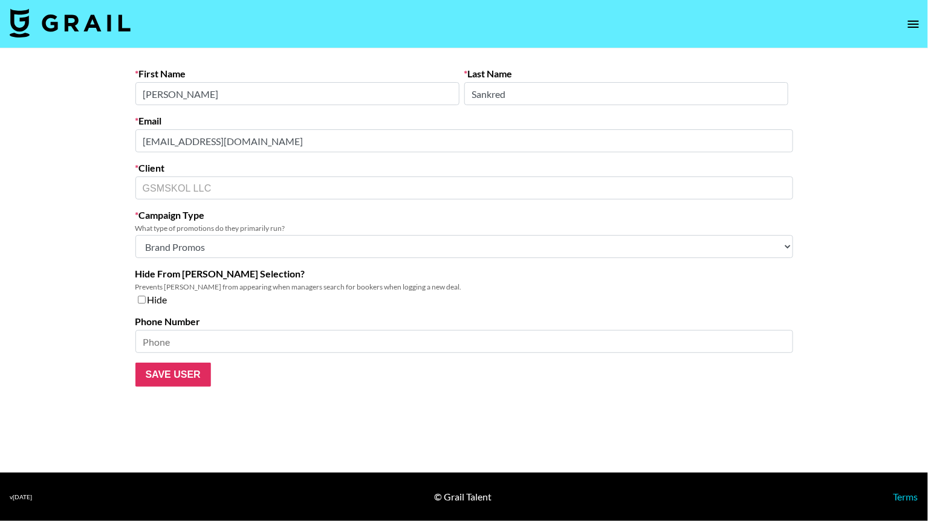
click at [311, 112] on form "First Name Leslie Last Name Sankred Email sankred@gsmsinfluencers.com Client GS…" at bounding box center [464, 227] width 658 height 319
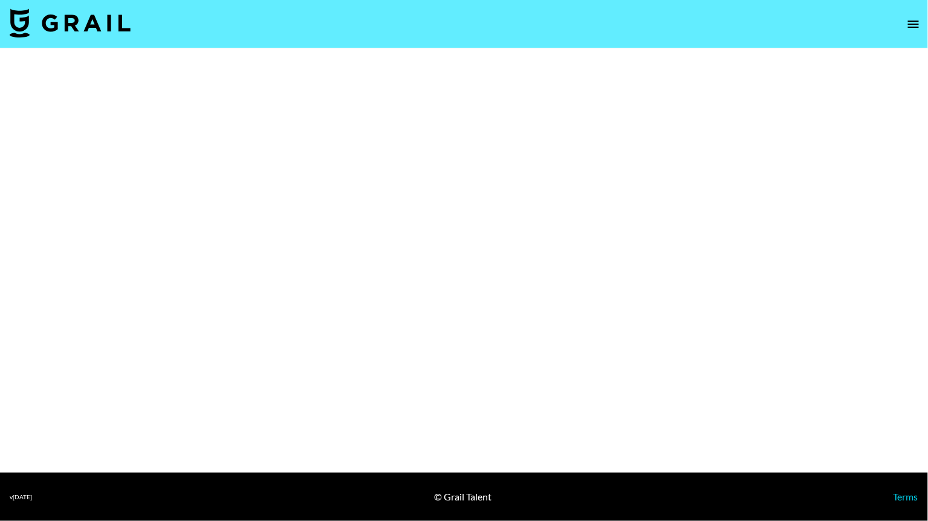
select select "Brand"
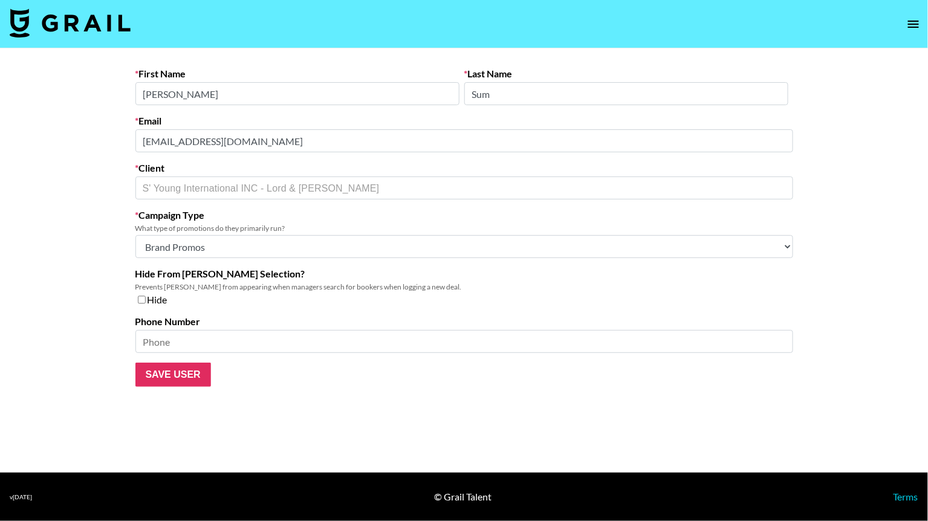
click at [339, 122] on div "Email lordandberry@syounggroup.com" at bounding box center [464, 133] width 658 height 37
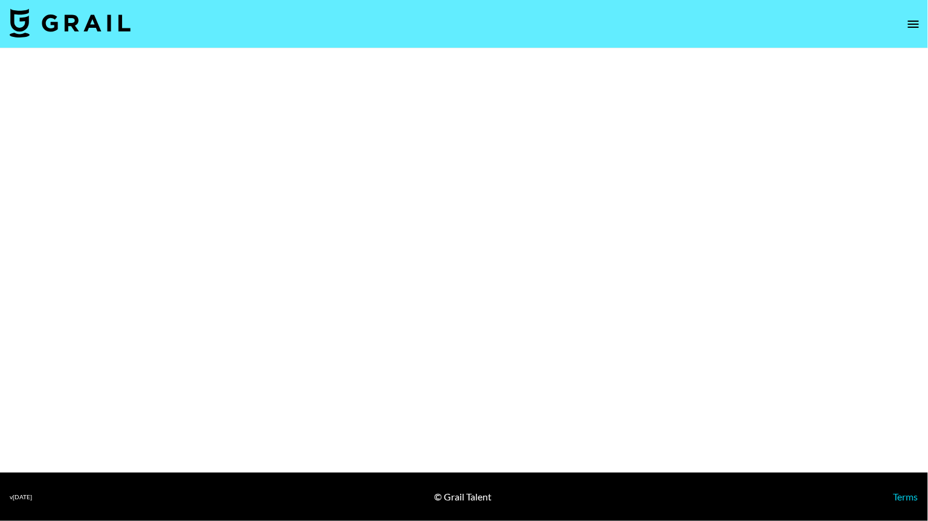
select select "Brand"
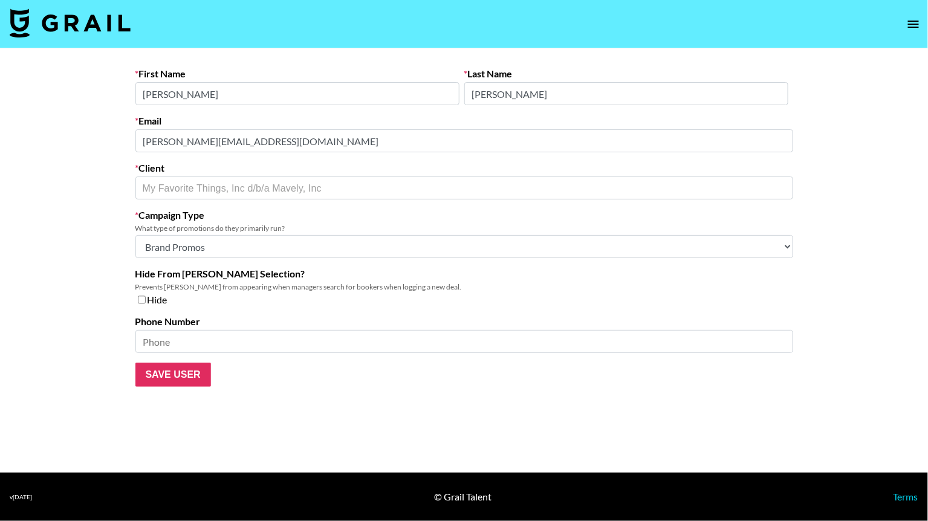
click at [268, 117] on div "Email ronni@joinmavely.com" at bounding box center [464, 133] width 658 height 37
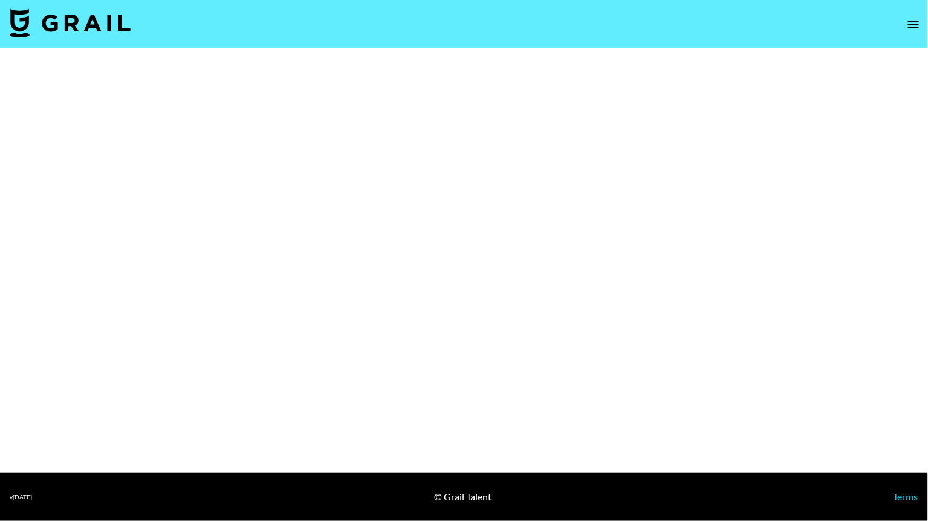
select select "Brand"
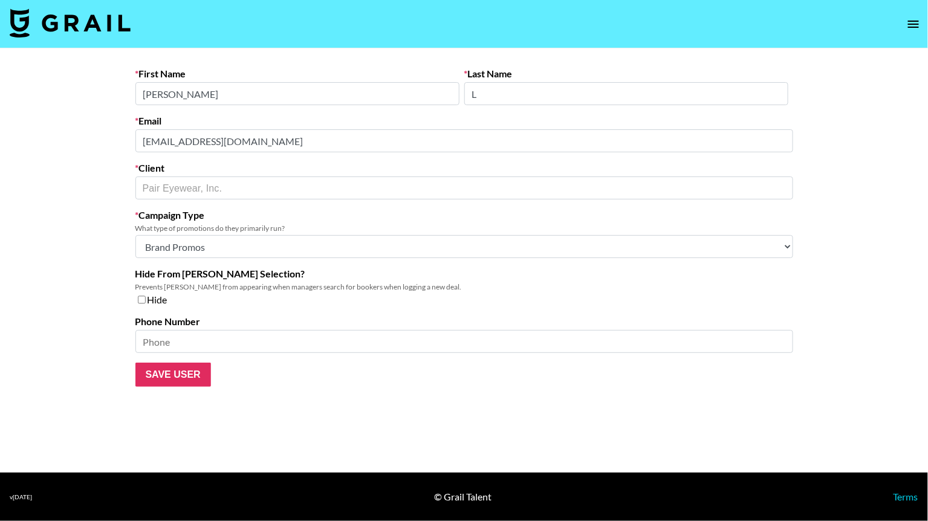
click at [417, 98] on form "First Name Marisa Last Name L Email partners@paireyewear.com Client Pair Eyewea…" at bounding box center [464, 227] width 658 height 319
click at [256, 115] on div "Email partners@paireyewear.com" at bounding box center [464, 133] width 658 height 37
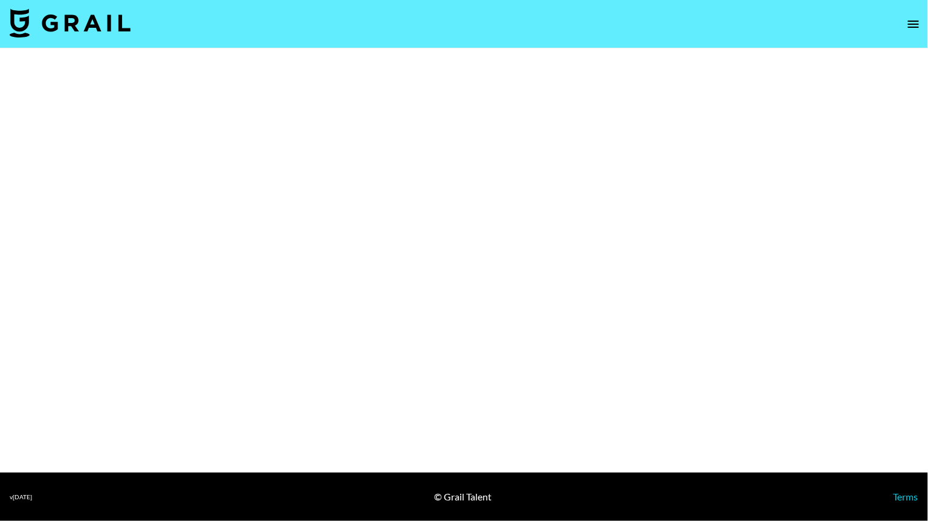
select select "Brand"
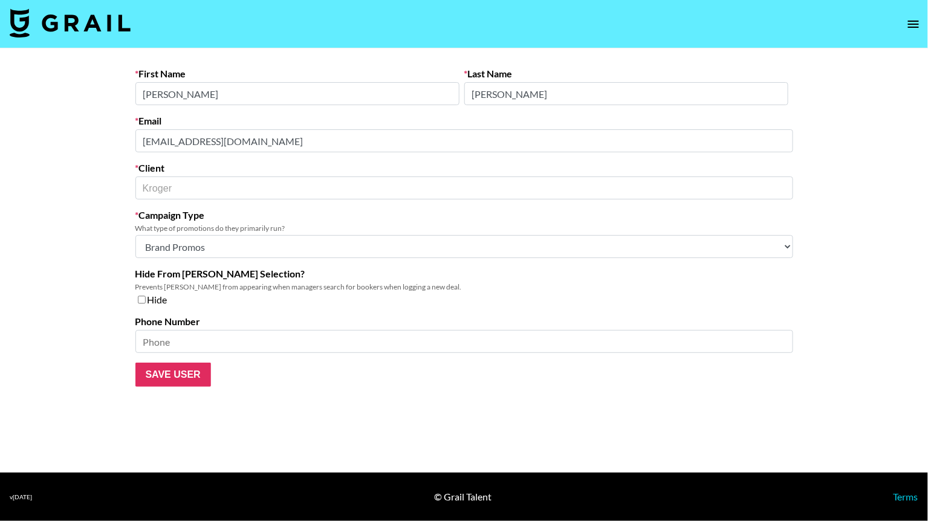
click at [327, 115] on div "Email hello@influencers.dentsu.com" at bounding box center [464, 133] width 658 height 37
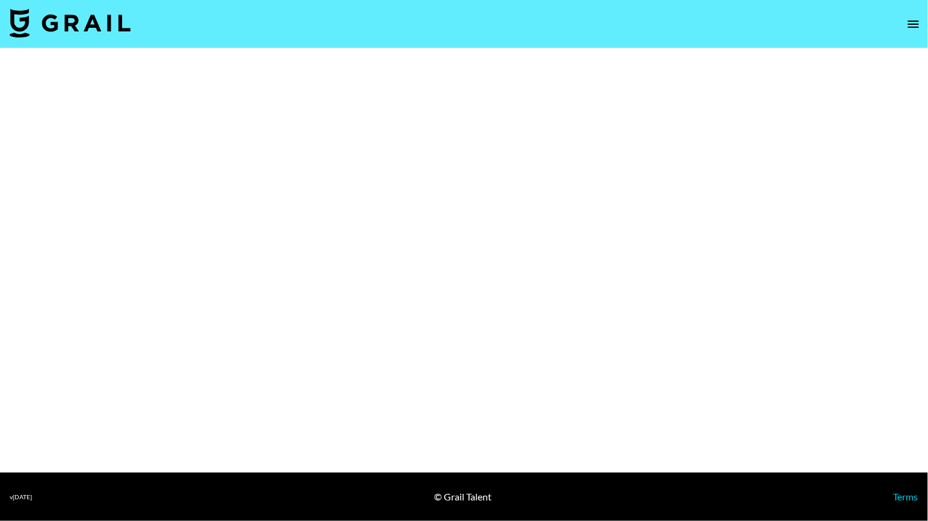
select select "Brand"
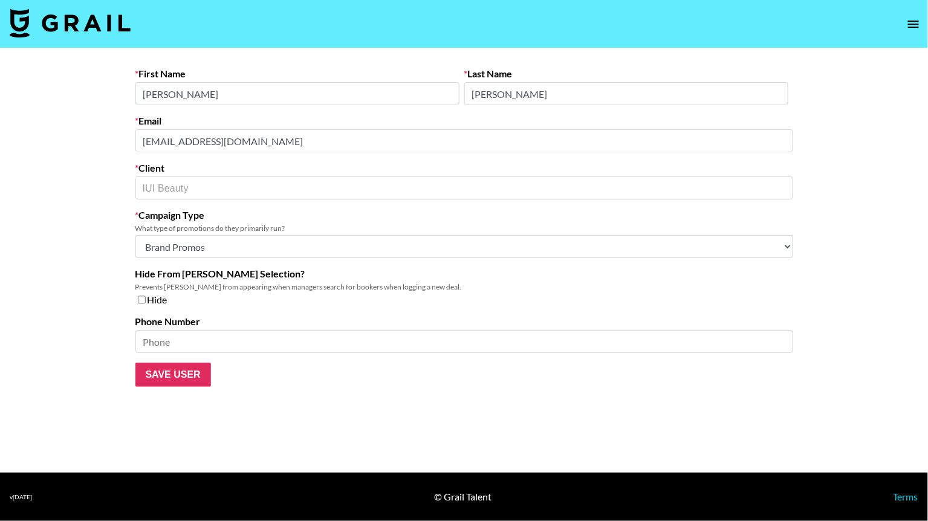
click at [356, 120] on div "Email support@iuibeauty.com" at bounding box center [464, 133] width 658 height 37
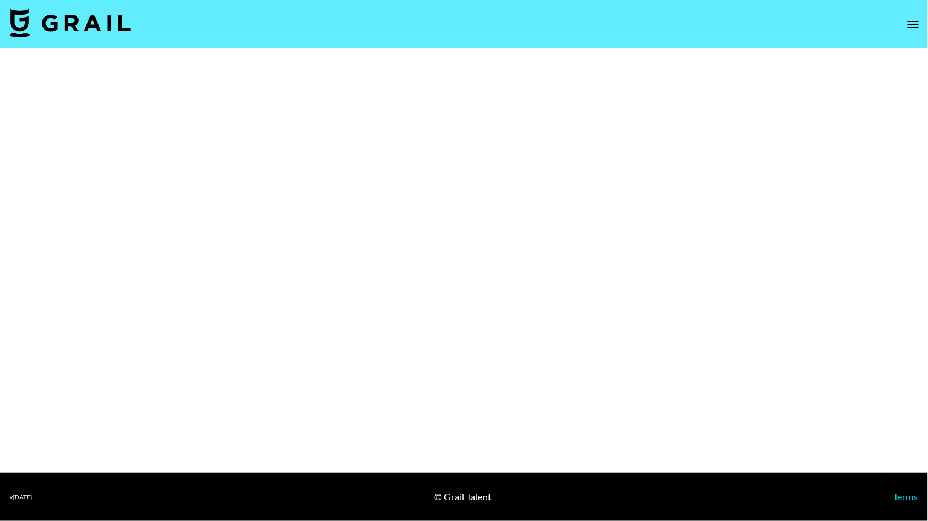
select select "Brand"
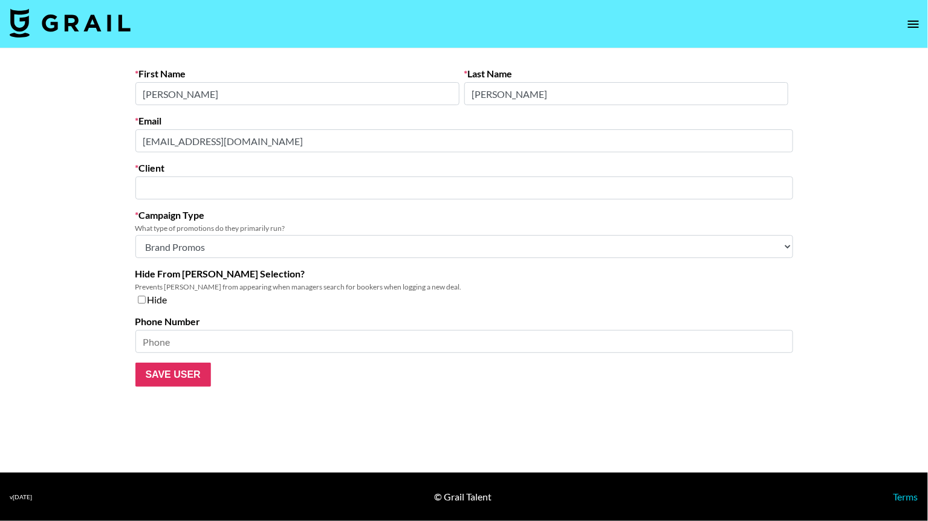
type input "Footwear Unlimited"
click at [285, 111] on form "First Name [PERSON_NAME] Last Name [PERSON_NAME] Email [EMAIL_ADDRESS][DOMAIN_N…" at bounding box center [464, 227] width 658 height 319
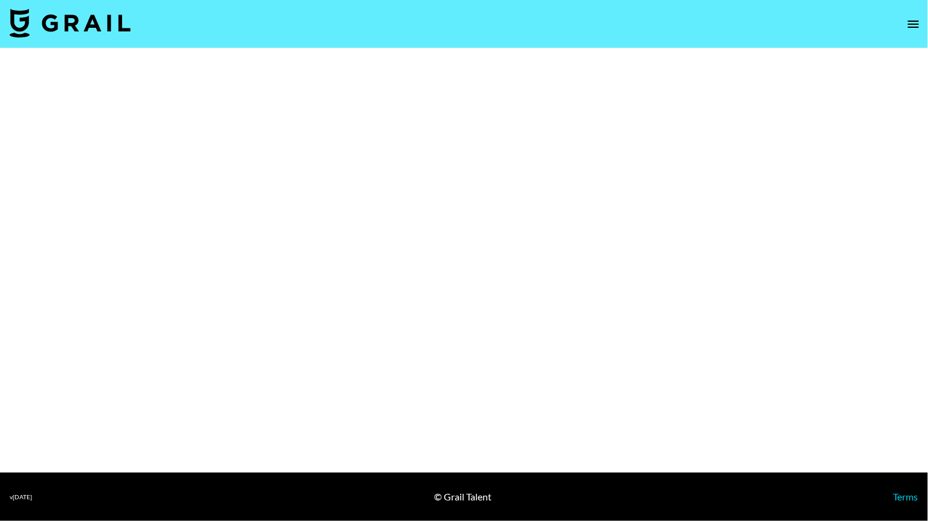
select select "Brand"
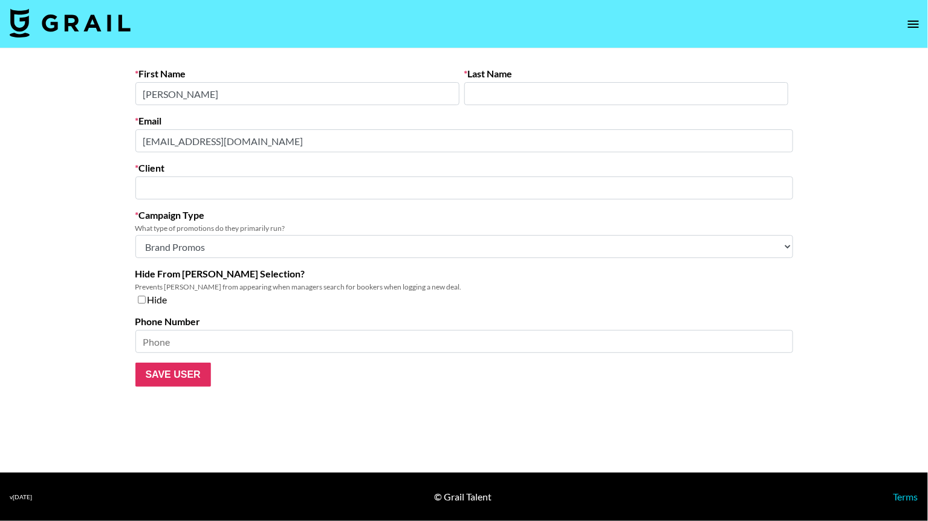
type input "Wosheer"
click at [240, 115] on div "Email [EMAIL_ADDRESS][DOMAIN_NAME]" at bounding box center [464, 133] width 658 height 37
